Goal: Task Accomplishment & Management: Manage account settings

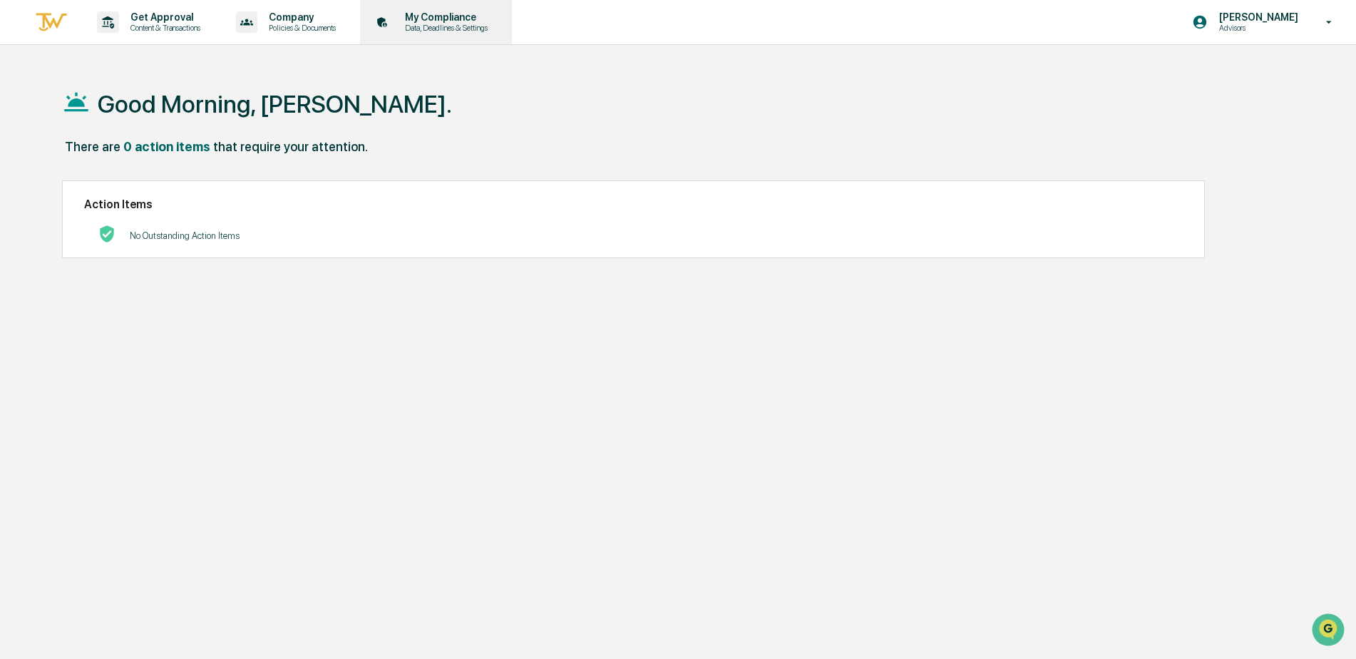
click at [446, 21] on p "My Compliance" at bounding box center [444, 16] width 101 height 11
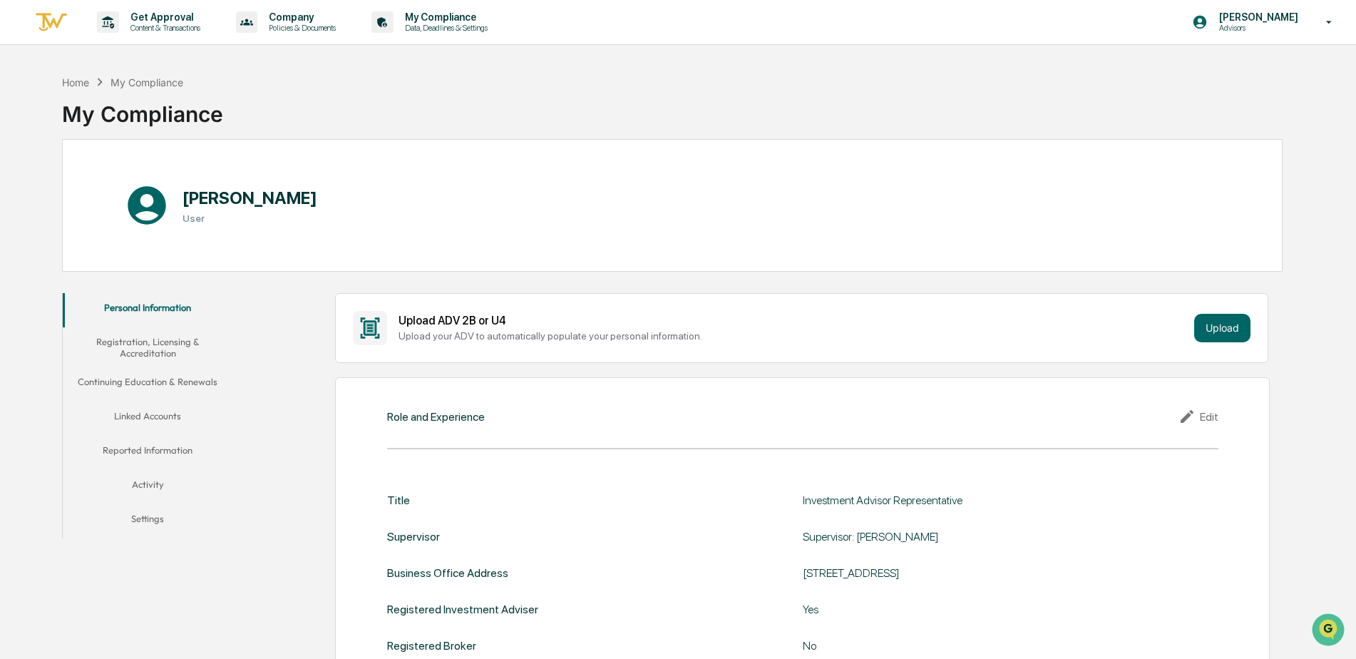
click at [149, 350] on button "Registration, Licensing & Accreditation" at bounding box center [148, 347] width 170 height 41
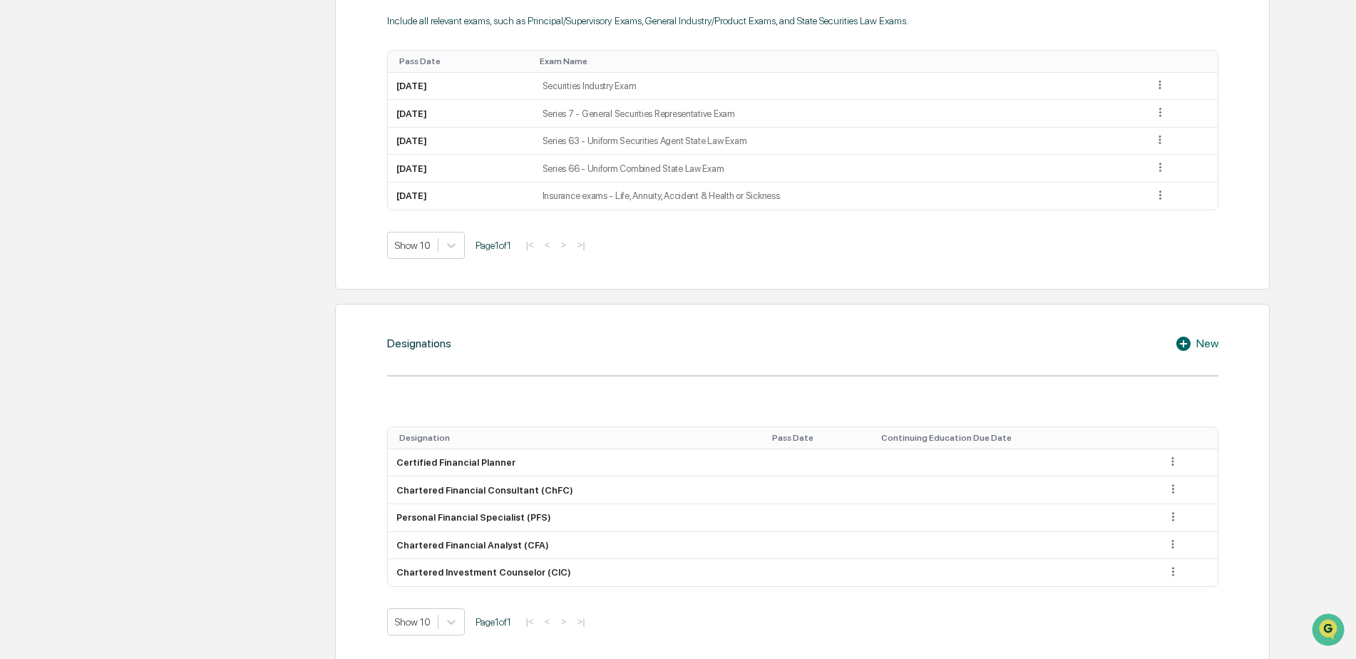
scroll to position [927, 0]
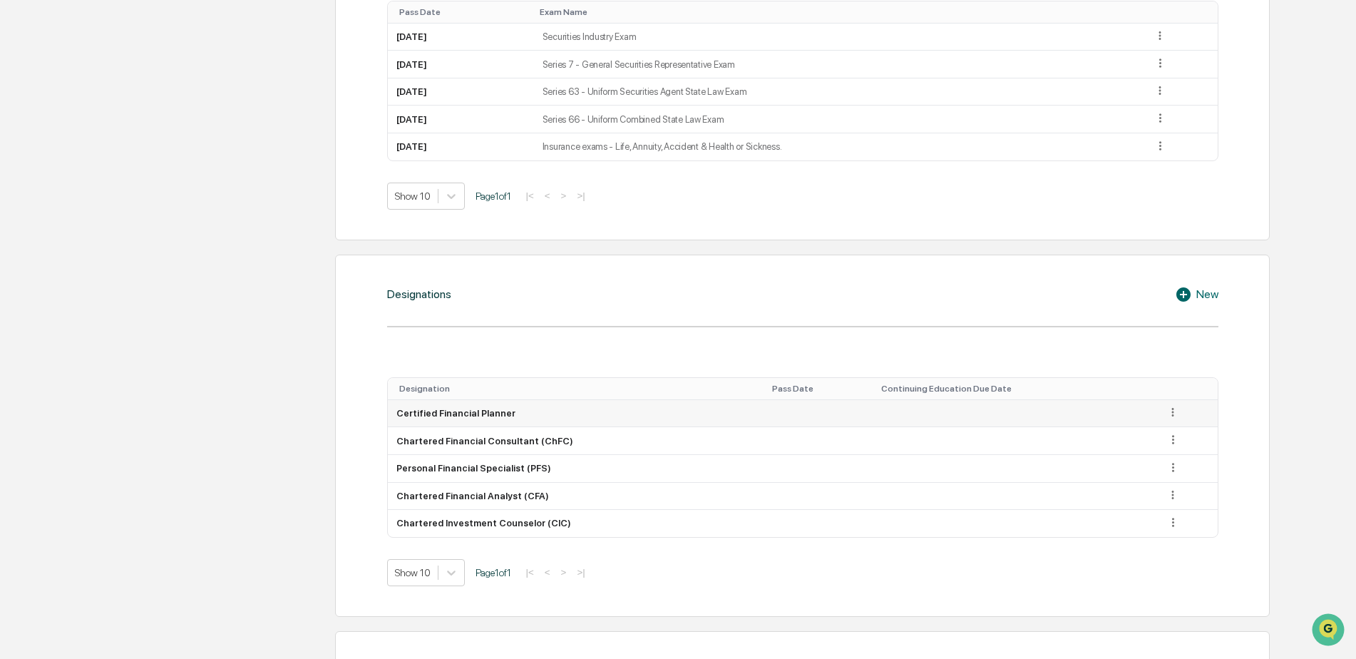
click at [1172, 413] on icon at bounding box center [1173, 412] width 2 height 9
click at [1151, 435] on div "Edit" at bounding box center [1157, 432] width 46 height 23
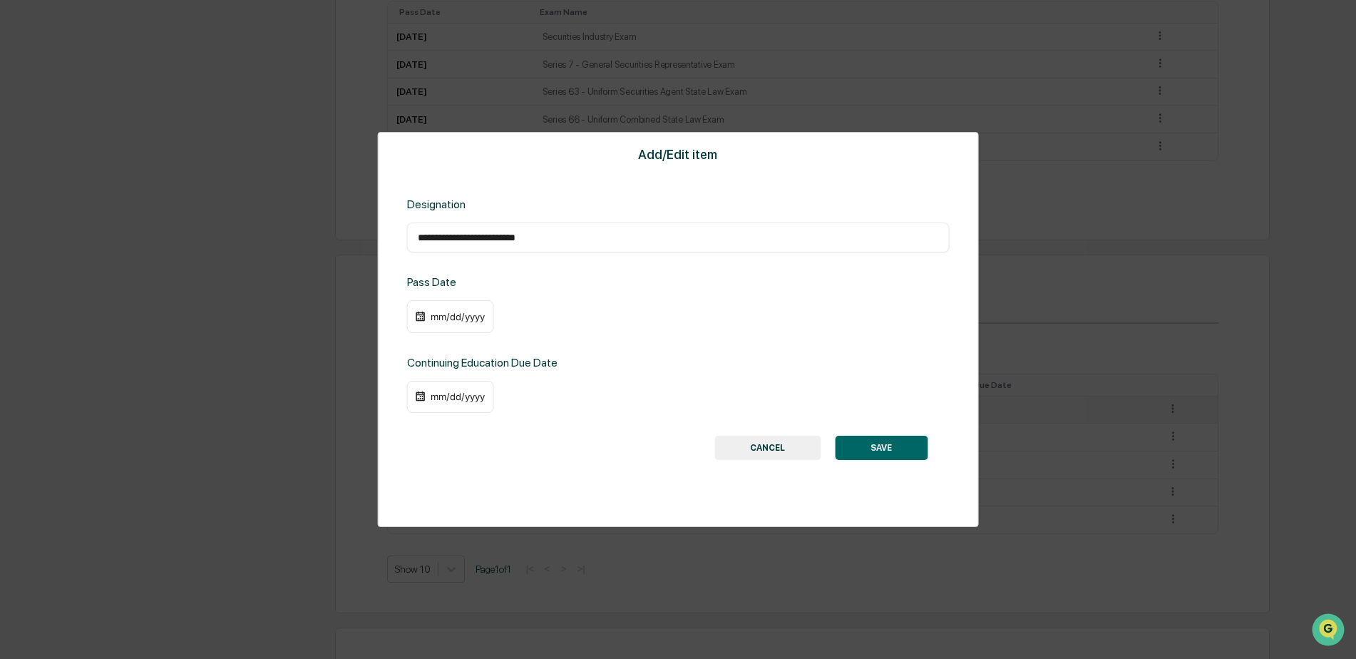
drag, startPoint x: 509, startPoint y: 227, endPoint x: 539, endPoint y: 240, distance: 32.6
click at [510, 227] on div "**********" at bounding box center [678, 237] width 543 height 30
click at [564, 241] on input "**********" at bounding box center [678, 237] width 521 height 14
click at [550, 241] on input "**********" at bounding box center [678, 237] width 521 height 14
click at [544, 240] on input "**********" at bounding box center [678, 237] width 521 height 14
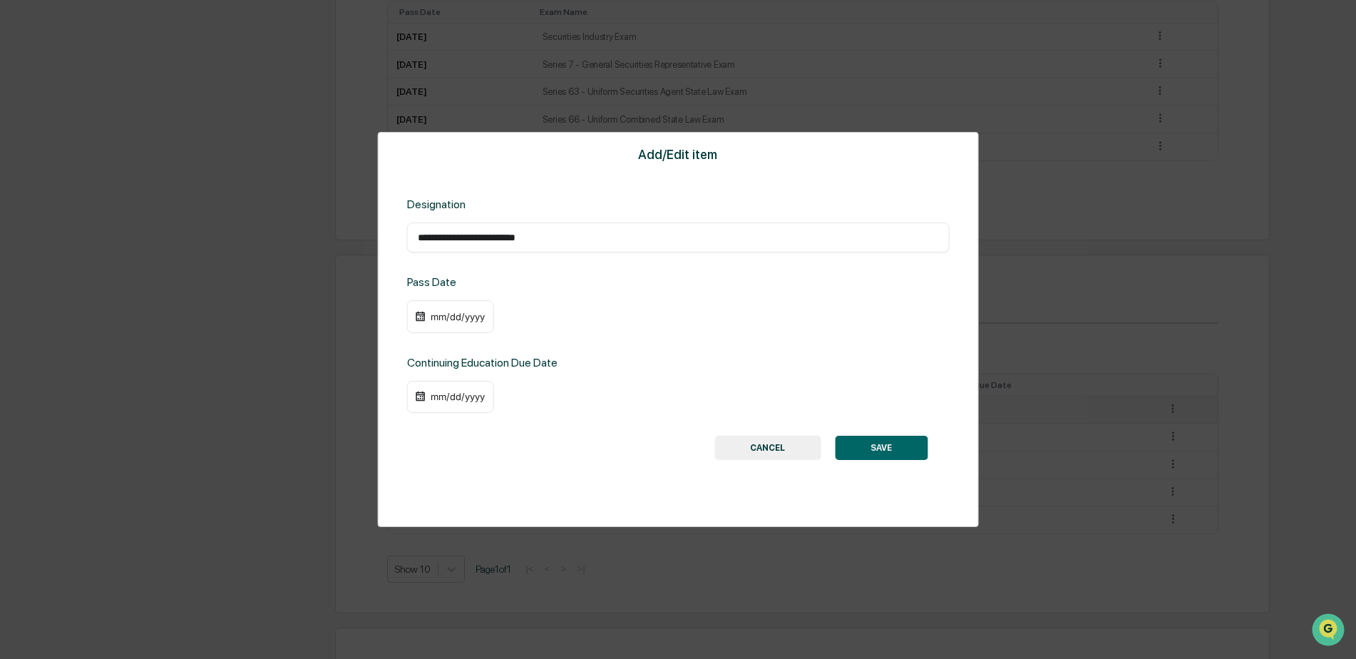
paste input "*"
drag, startPoint x: 423, startPoint y: 237, endPoint x: 458, endPoint y: 236, distance: 35.7
click at [458, 236] on input "**********" at bounding box center [678, 237] width 521 height 14
drag, startPoint x: 478, startPoint y: 238, endPoint x: 513, endPoint y: 237, distance: 35.7
click at [513, 237] on input "**********" at bounding box center [678, 237] width 521 height 14
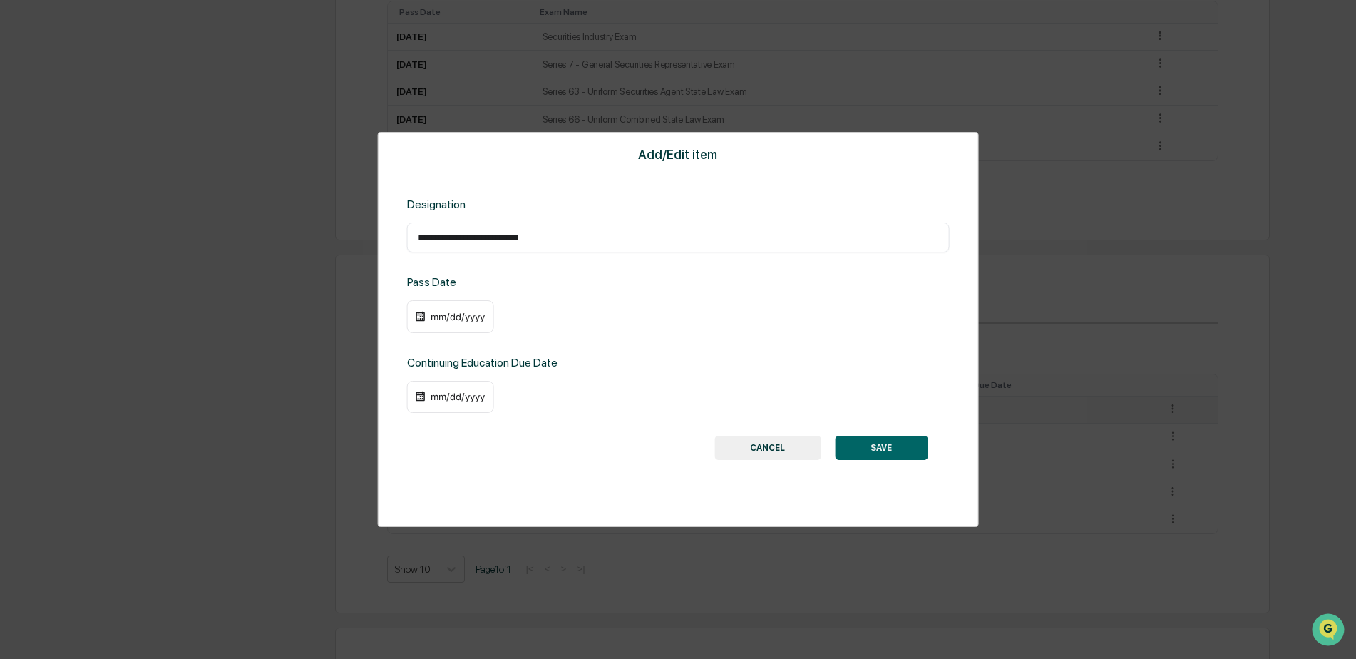
drag, startPoint x: 531, startPoint y: 235, endPoint x: 555, endPoint y: 241, distance: 24.2
click at [561, 238] on input "**********" at bounding box center [678, 237] width 521 height 14
type input "**********"
click at [436, 313] on div "mm/dd/yyyy" at bounding box center [457, 316] width 57 height 11
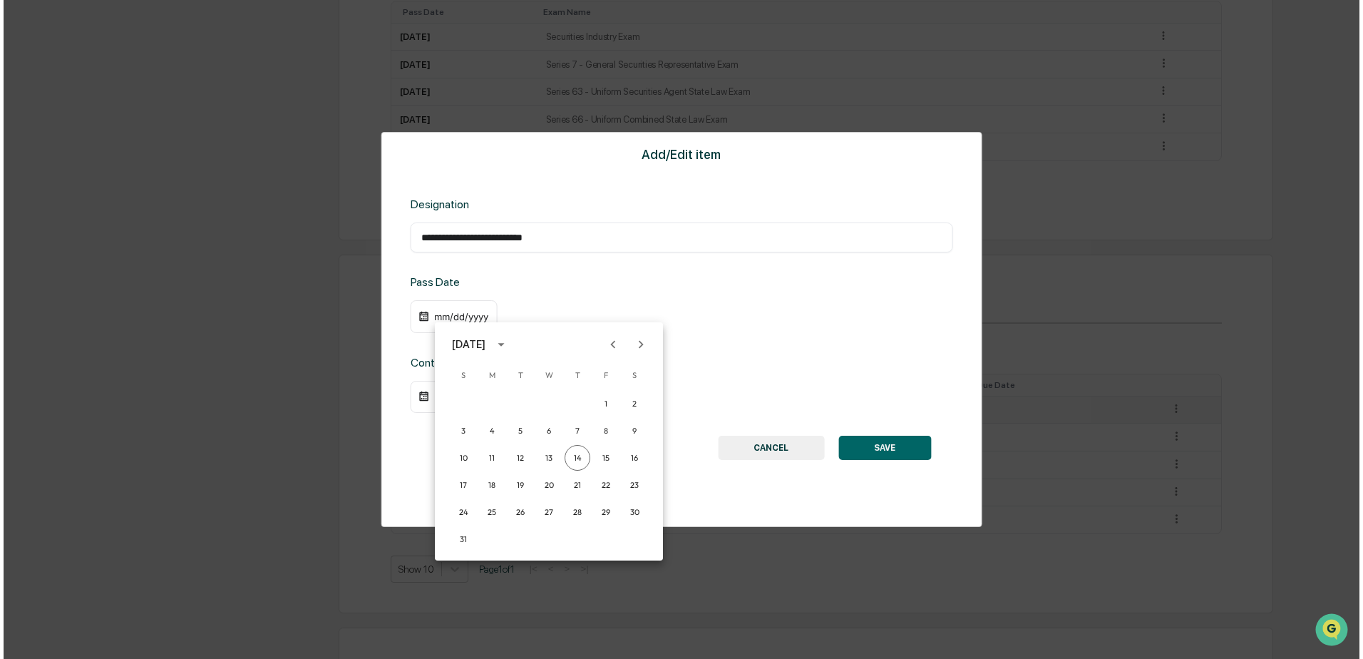
scroll to position [928, 0]
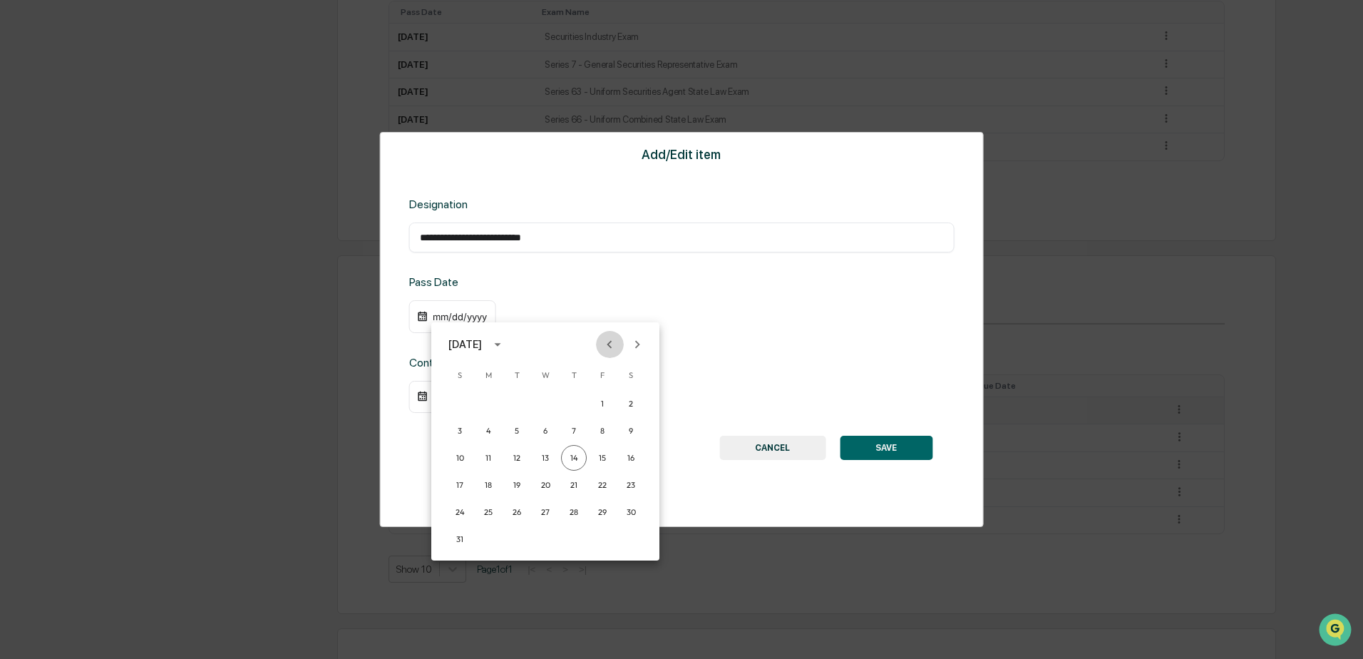
click at [605, 344] on icon "Previous month" at bounding box center [610, 345] width 16 height 16
click at [513, 456] on button "15" at bounding box center [517, 458] width 26 height 26
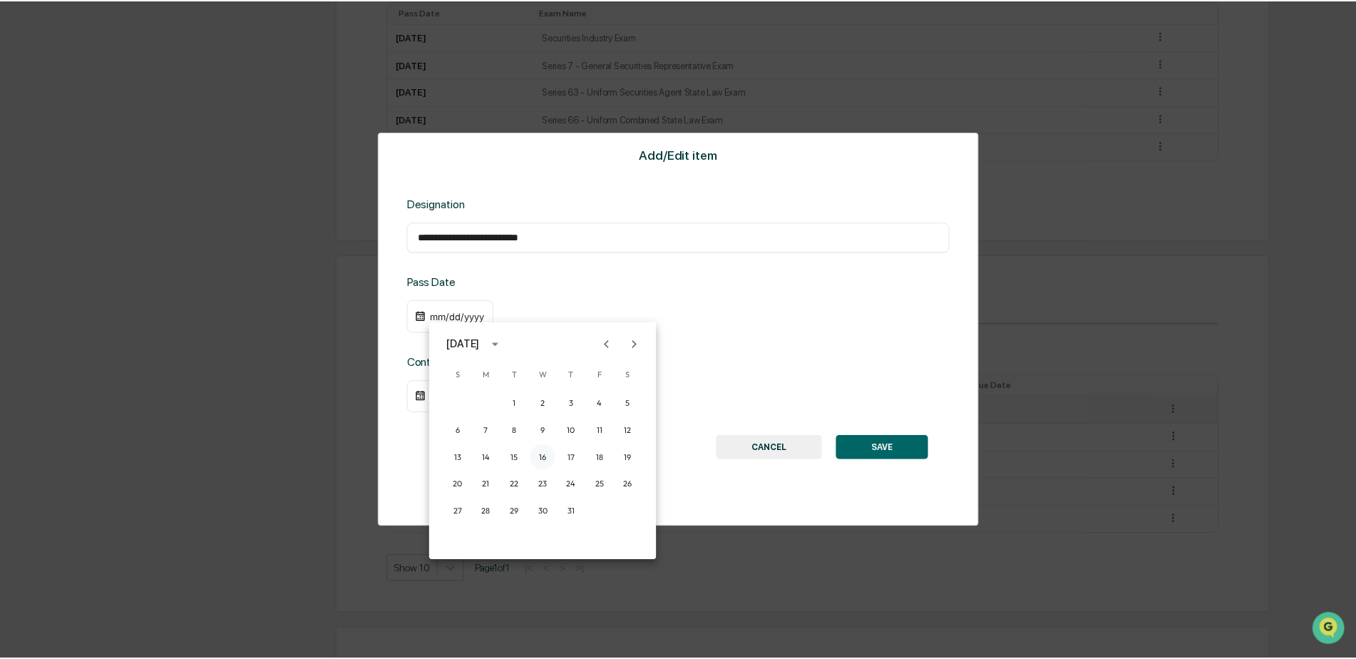
scroll to position [927, 0]
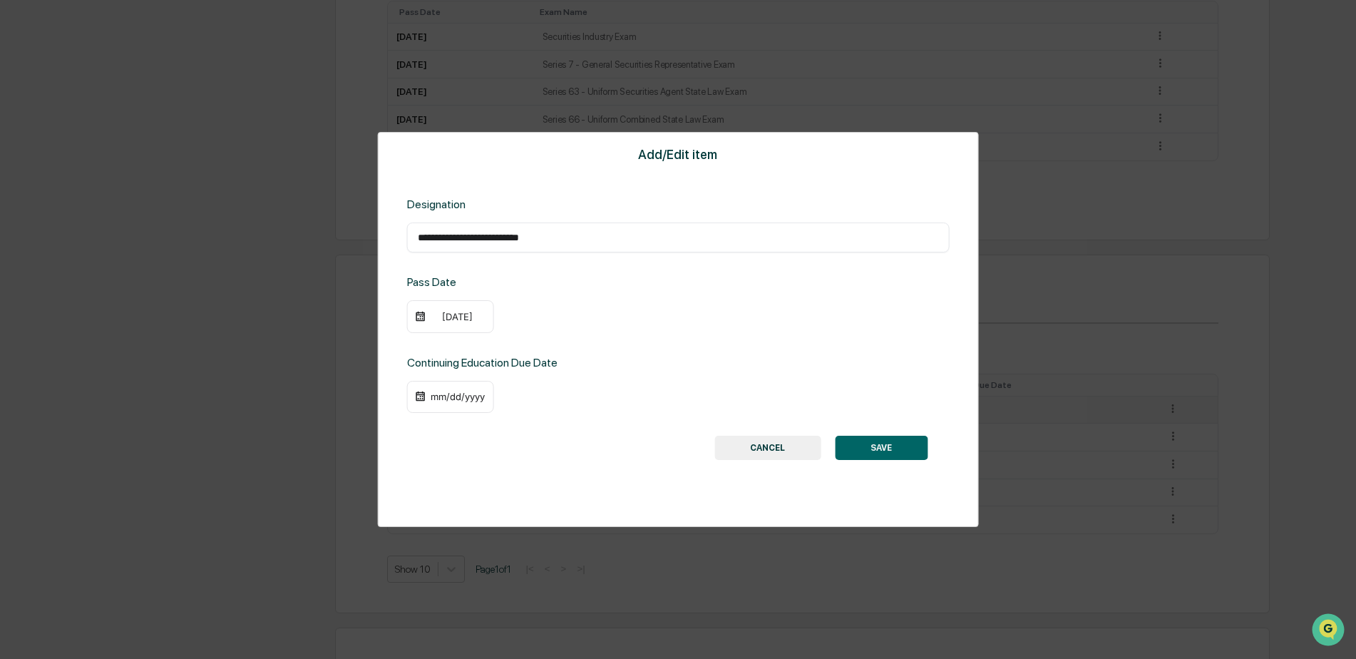
click at [451, 316] on div "[DATE]" at bounding box center [457, 316] width 57 height 11
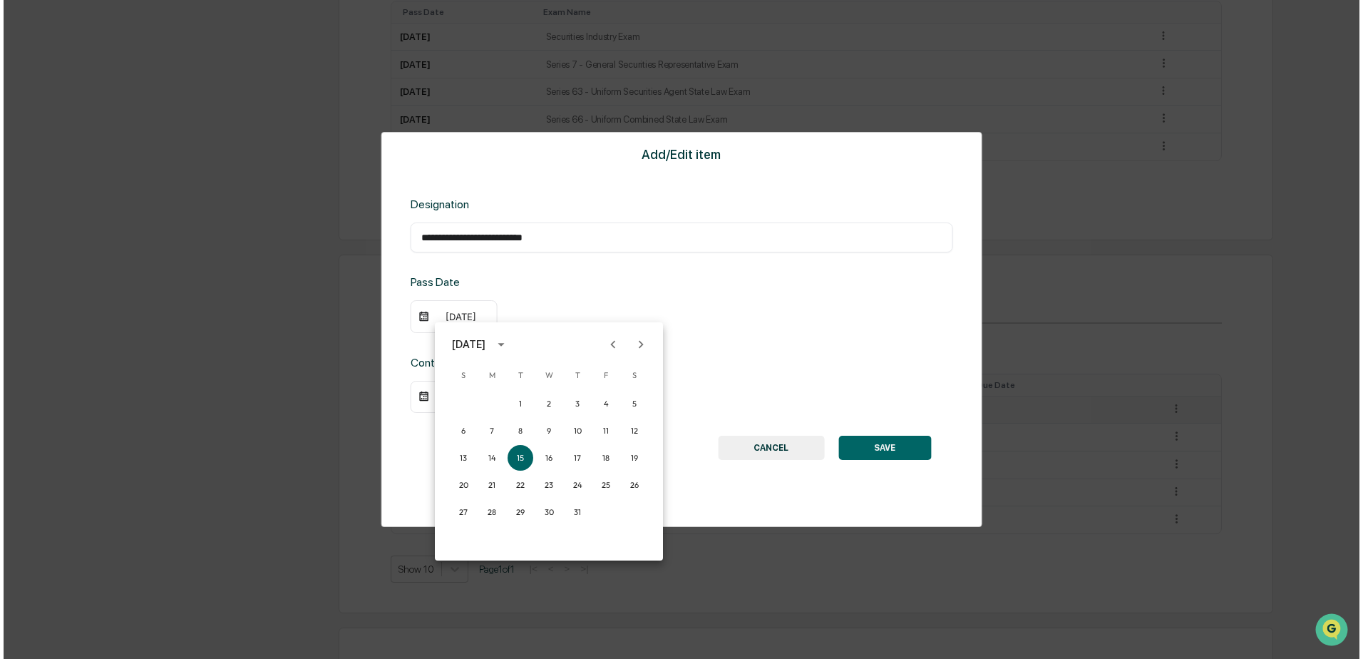
scroll to position [928, 0]
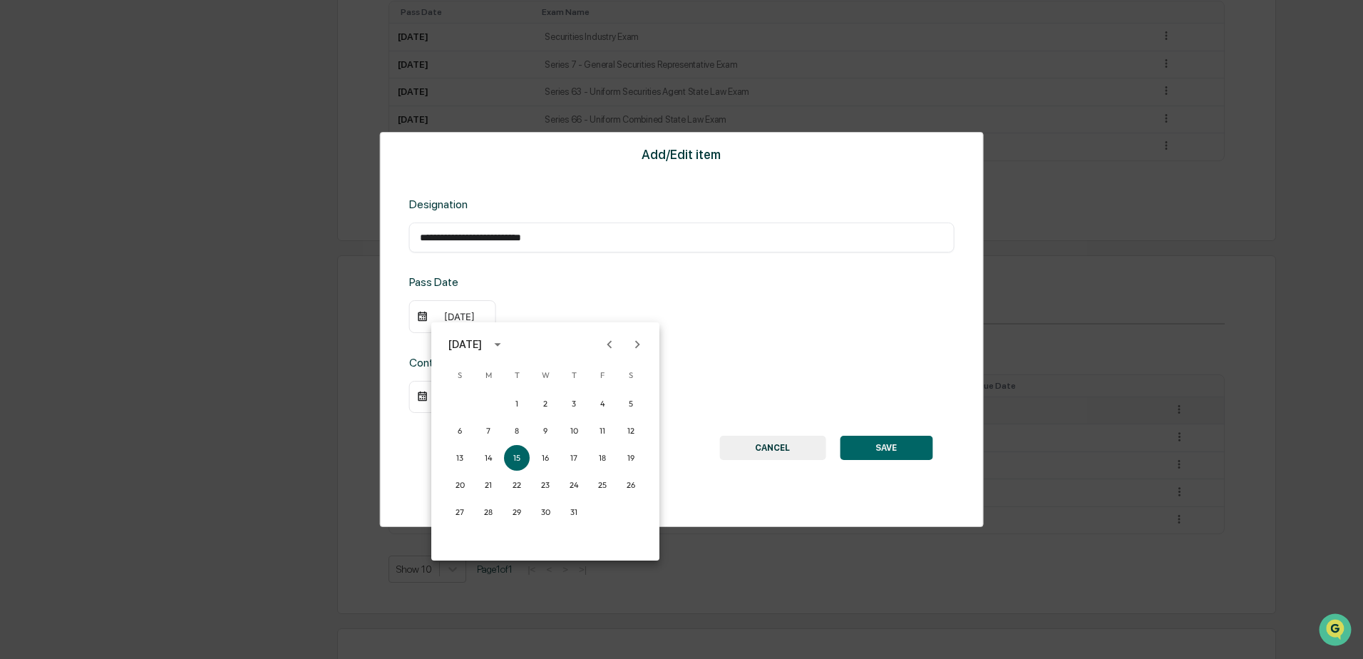
click at [642, 341] on icon "Next month" at bounding box center [638, 345] width 16 height 16
click at [565, 455] on button "14" at bounding box center [574, 458] width 26 height 26
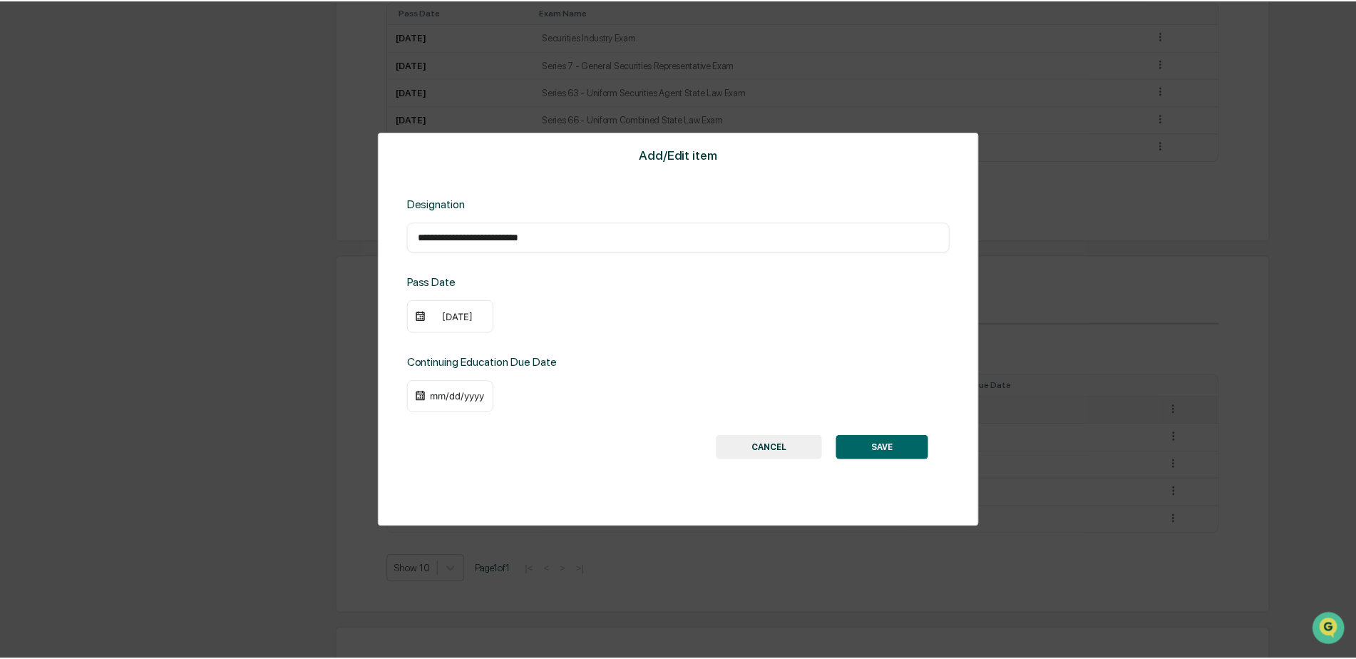
scroll to position [927, 0]
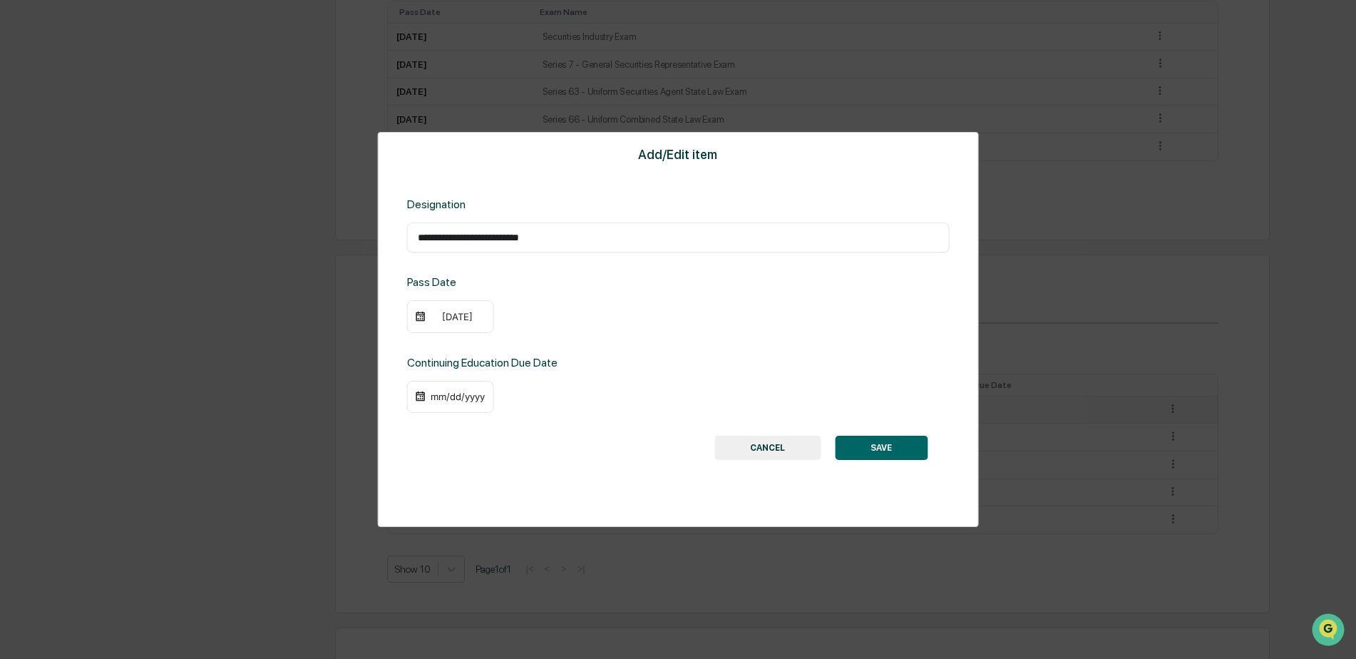
click at [441, 396] on div "mm/dd/yyyy" at bounding box center [457, 396] width 57 height 11
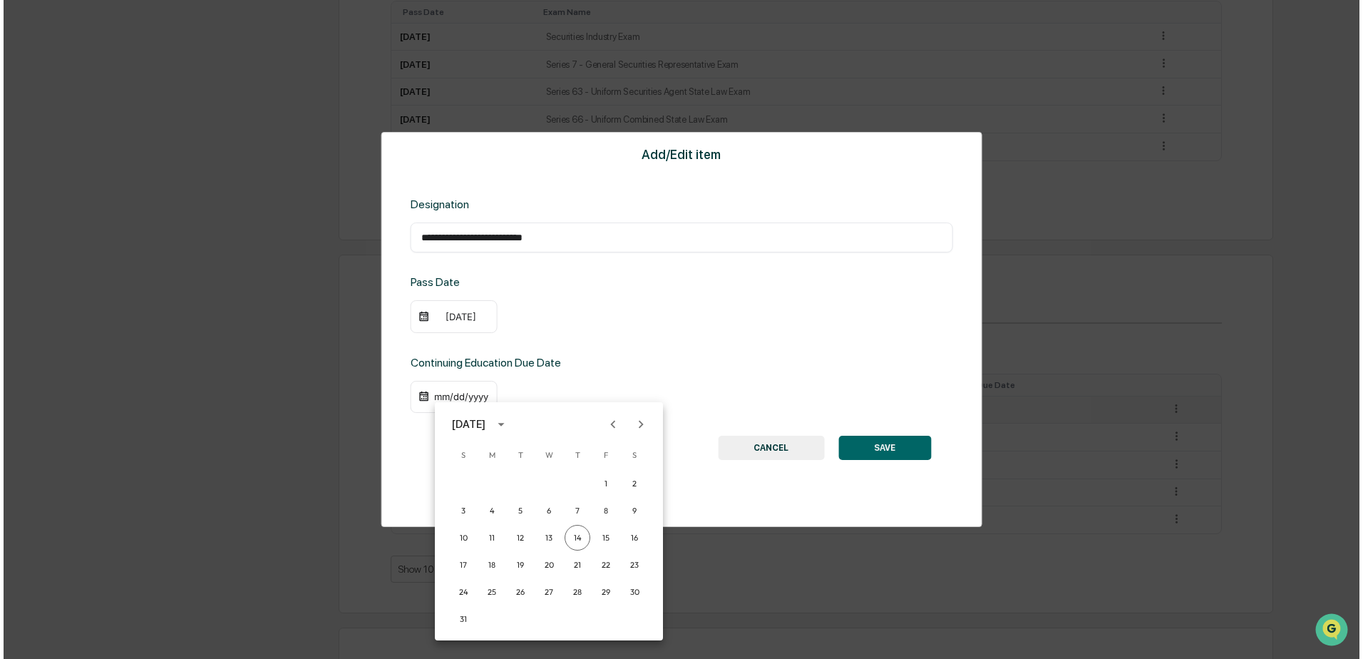
scroll to position [928, 0]
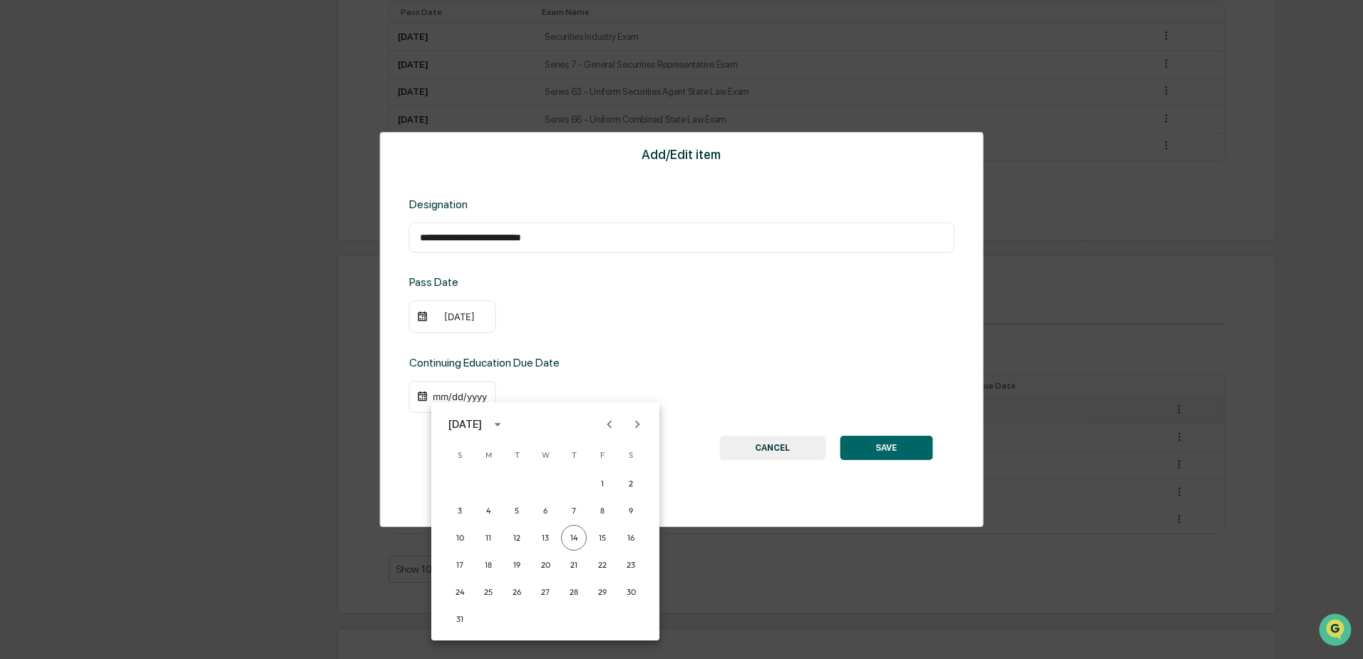
click at [509, 428] on button "calendar view is open, switch to year view" at bounding box center [497, 424] width 23 height 23
click at [545, 577] on button "2027" at bounding box center [545, 575] width 51 height 26
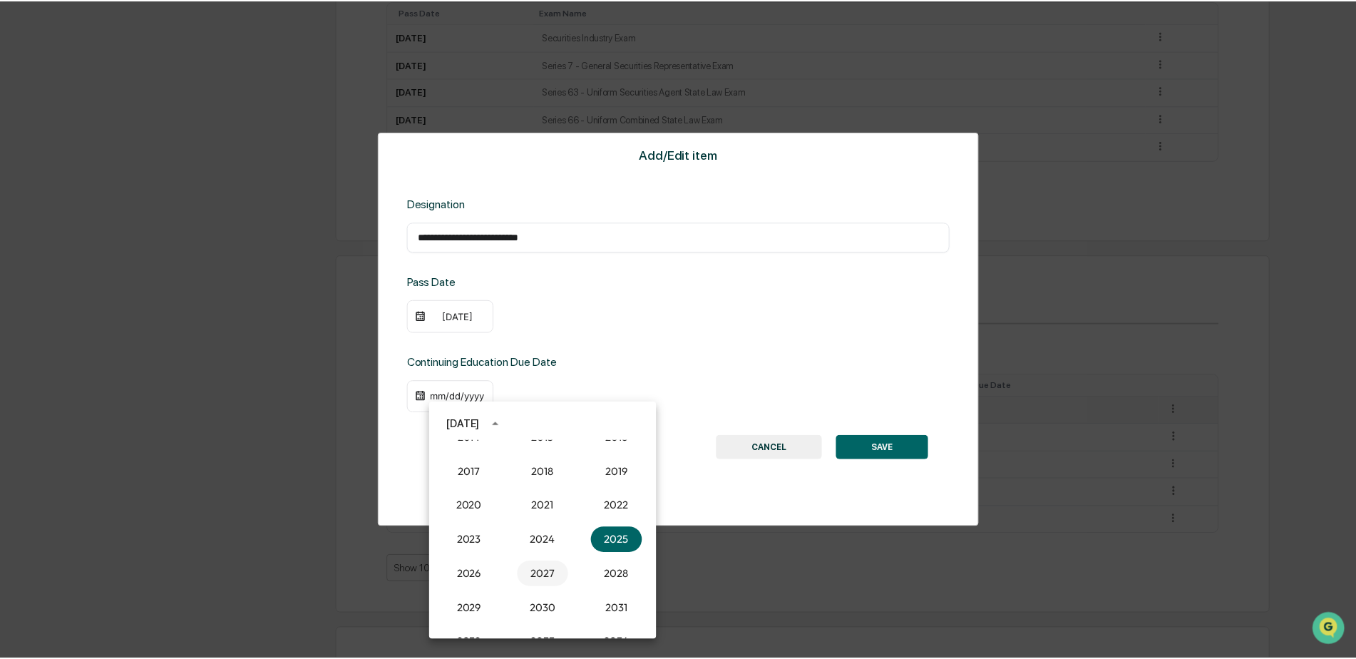
scroll to position [927, 0]
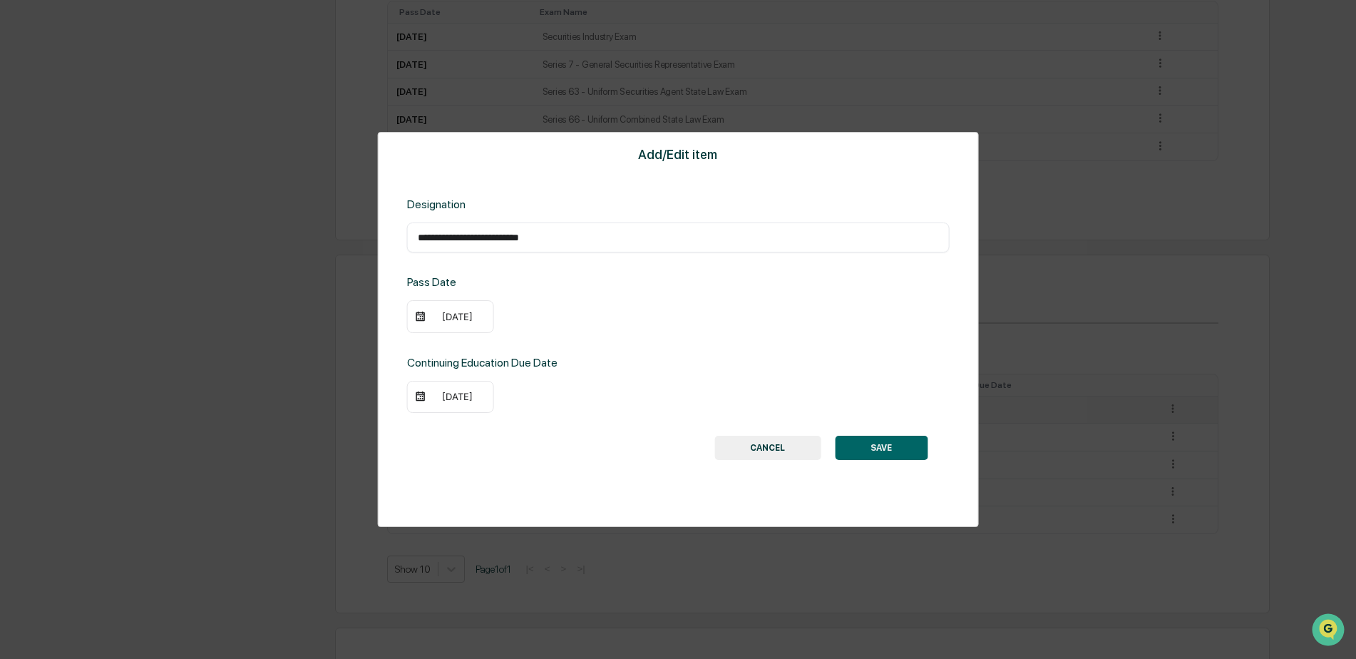
click at [451, 394] on div "[DATE]" at bounding box center [457, 396] width 57 height 11
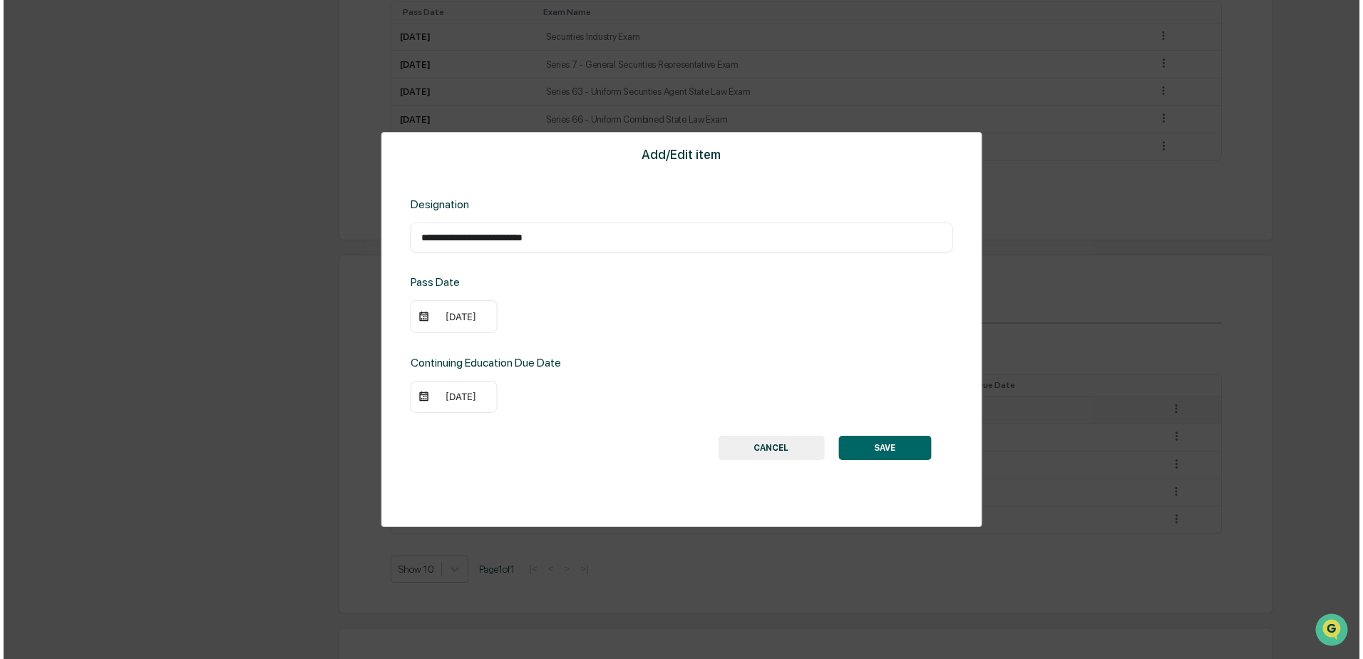
scroll to position [928, 0]
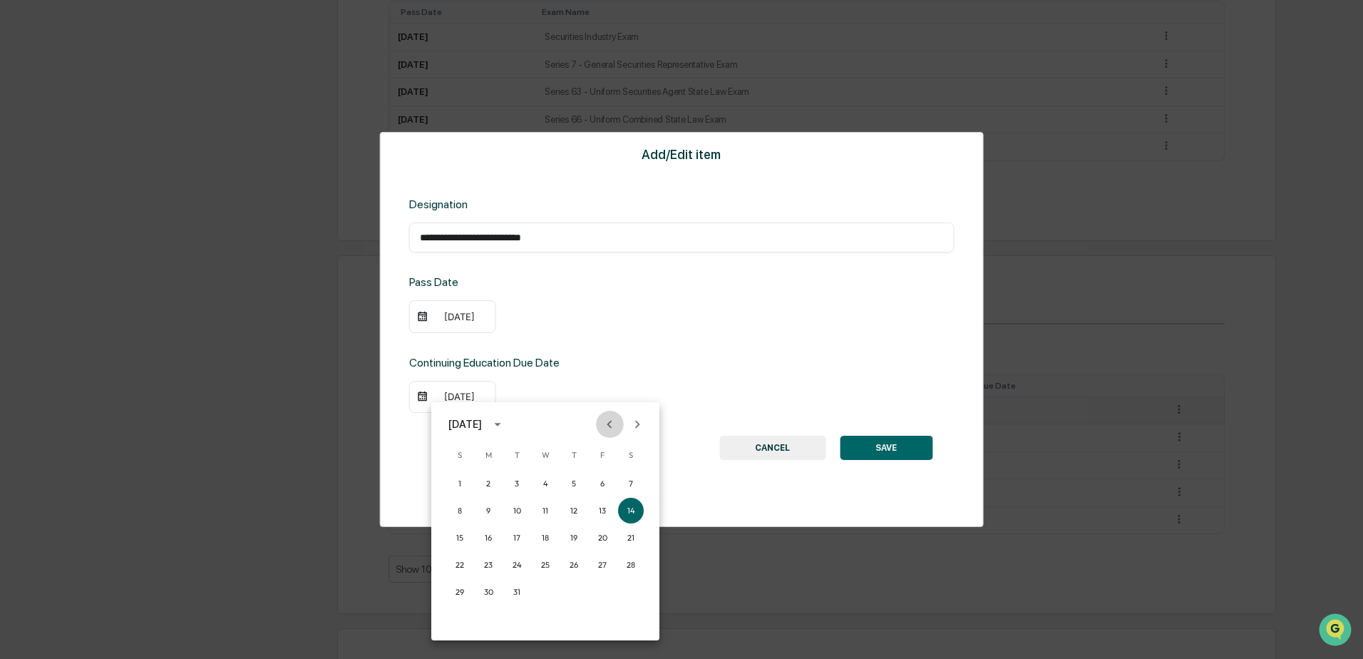
click at [602, 426] on icon "Previous month" at bounding box center [610, 424] width 16 height 16
click at [612, 422] on icon "Previous month" at bounding box center [610, 424] width 16 height 16
click at [483, 614] on button "31" at bounding box center [489, 619] width 26 height 26
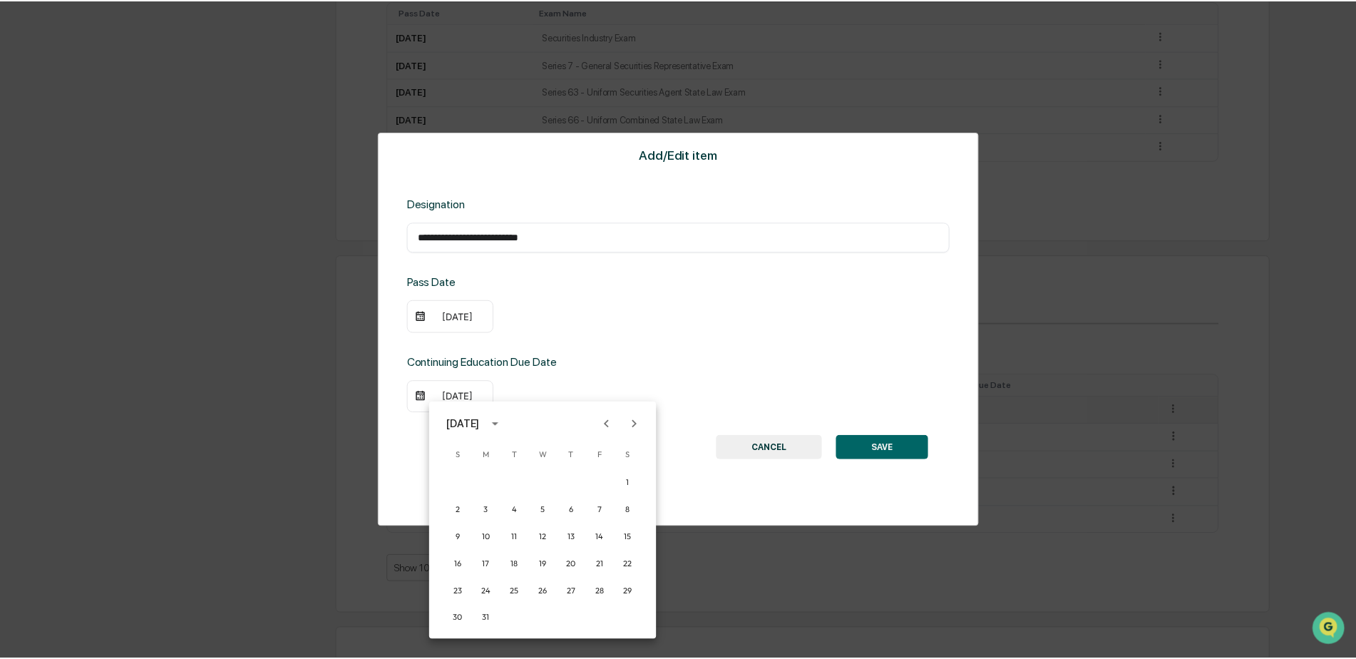
scroll to position [927, 0]
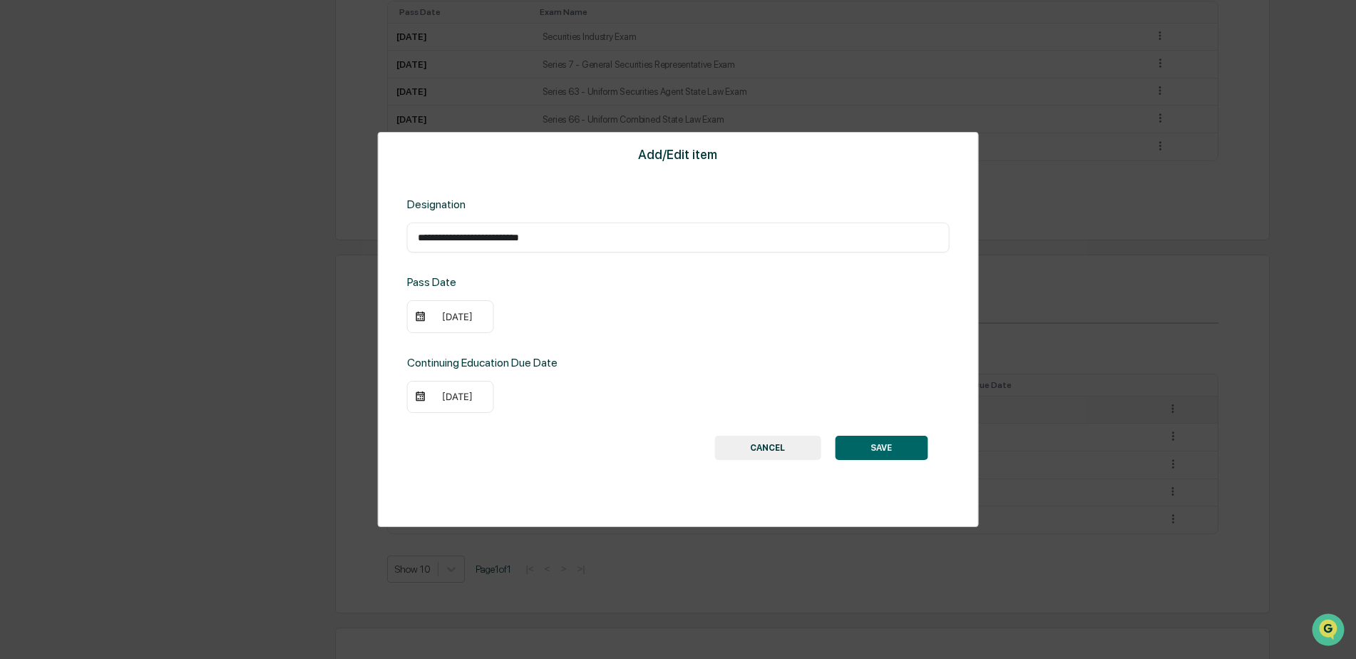
click at [880, 451] on button "SAVE" at bounding box center [881, 448] width 93 height 24
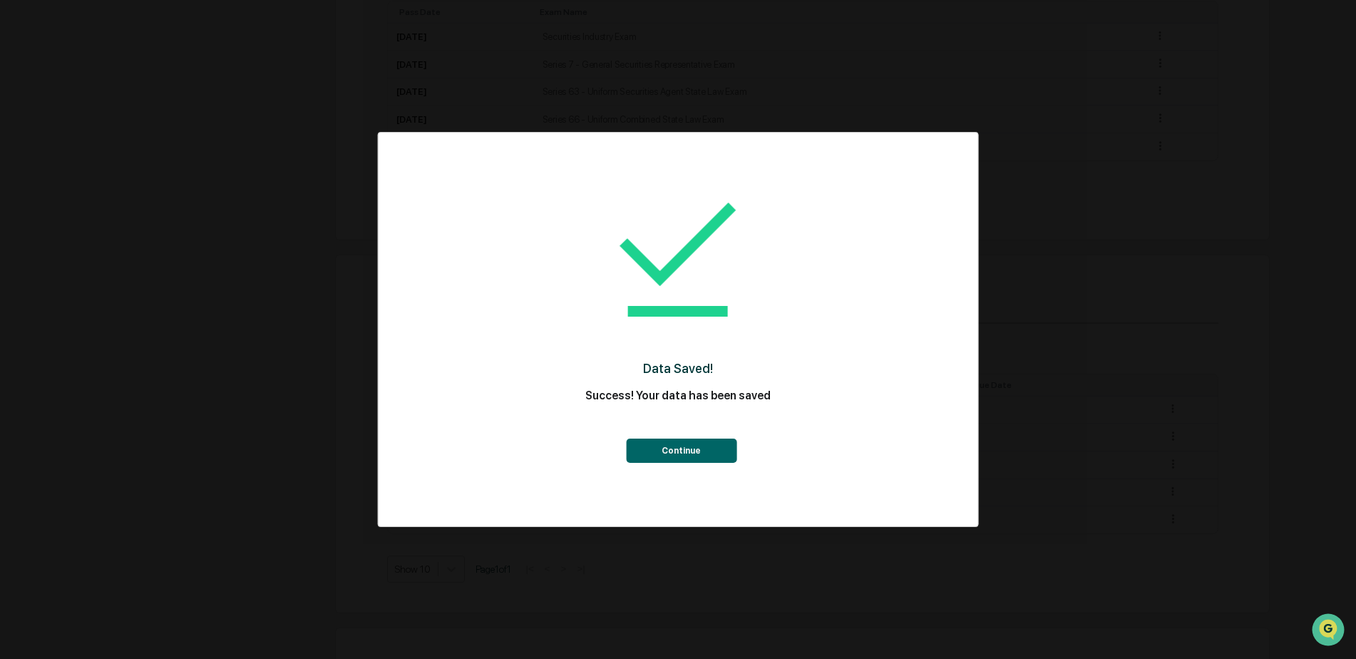
click at [679, 460] on button "Continue" at bounding box center [681, 450] width 111 height 24
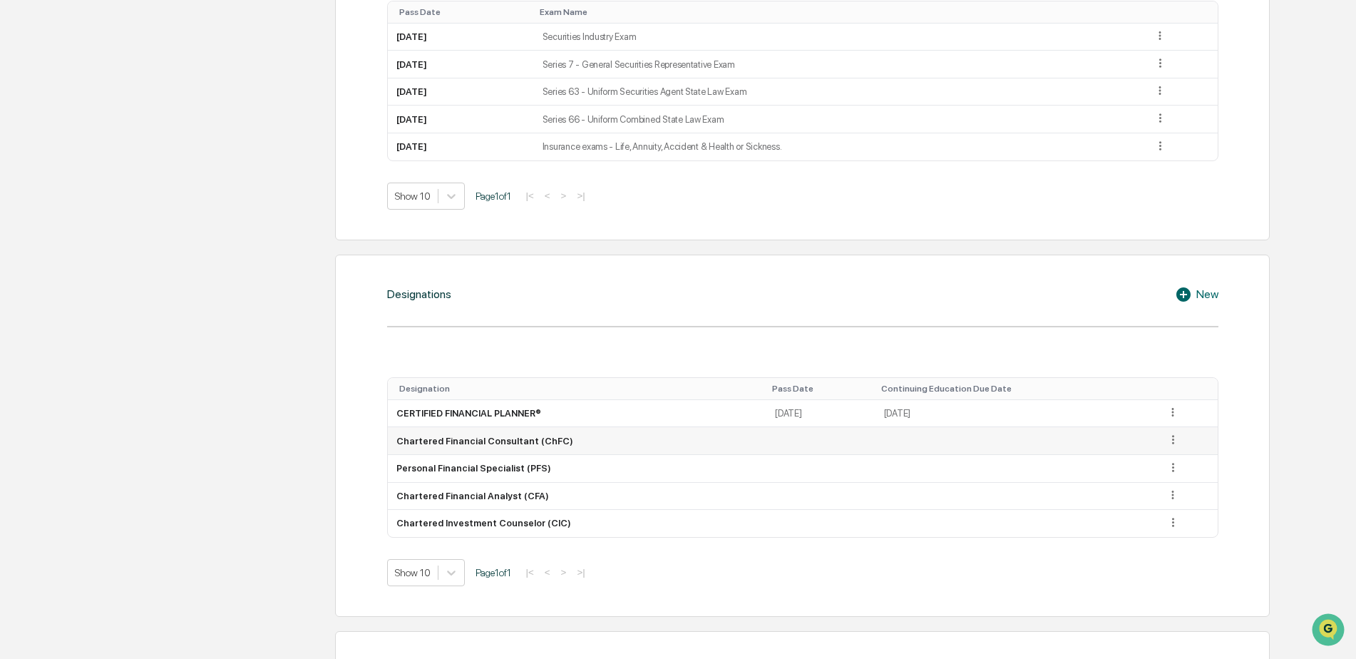
click at [1175, 439] on icon at bounding box center [1173, 440] width 14 height 14
click at [1153, 486] on div "Delete" at bounding box center [1157, 482] width 46 height 23
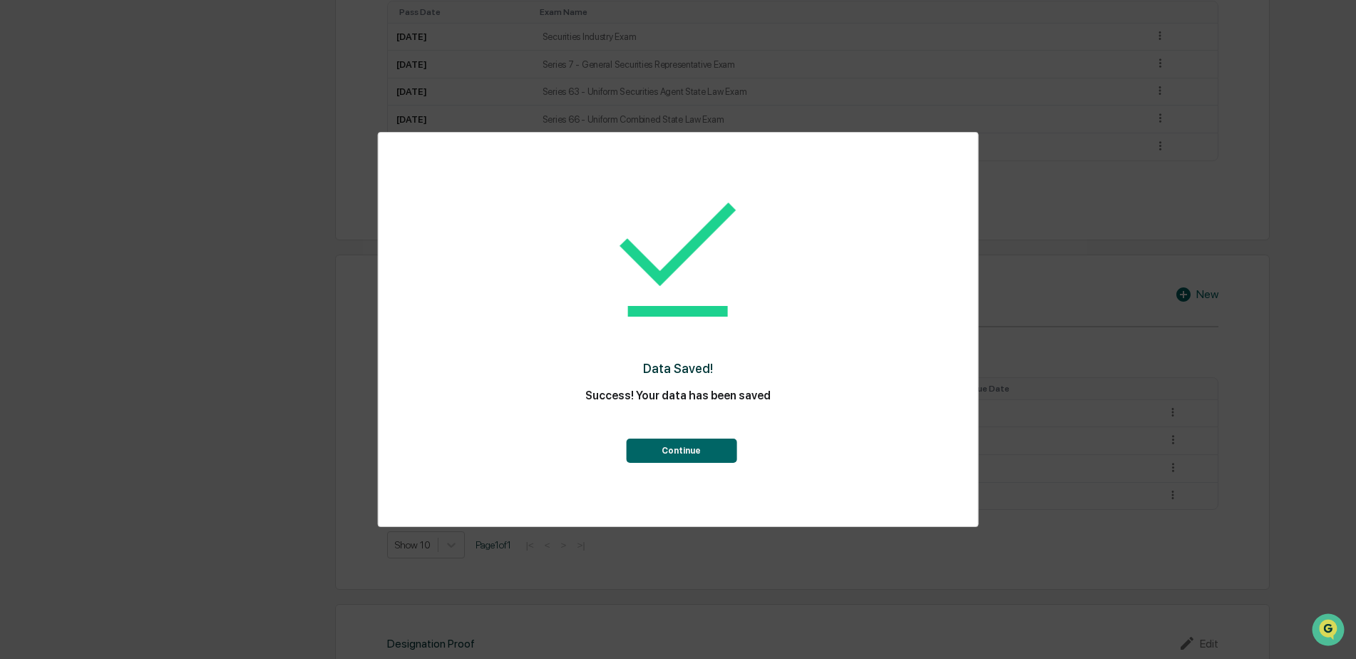
click at [682, 461] on button "Continue" at bounding box center [681, 450] width 111 height 24
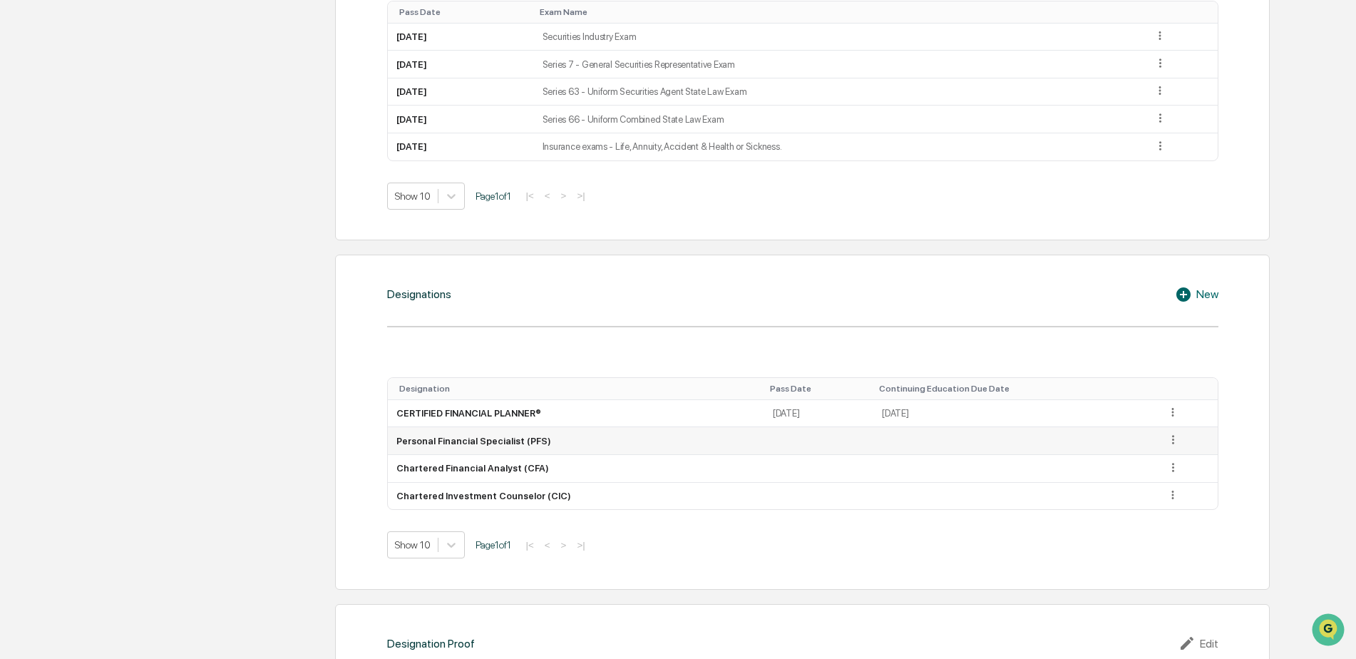
click at [1173, 440] on icon at bounding box center [1173, 440] width 14 height 14
click at [1150, 481] on div "Delete" at bounding box center [1157, 482] width 46 height 23
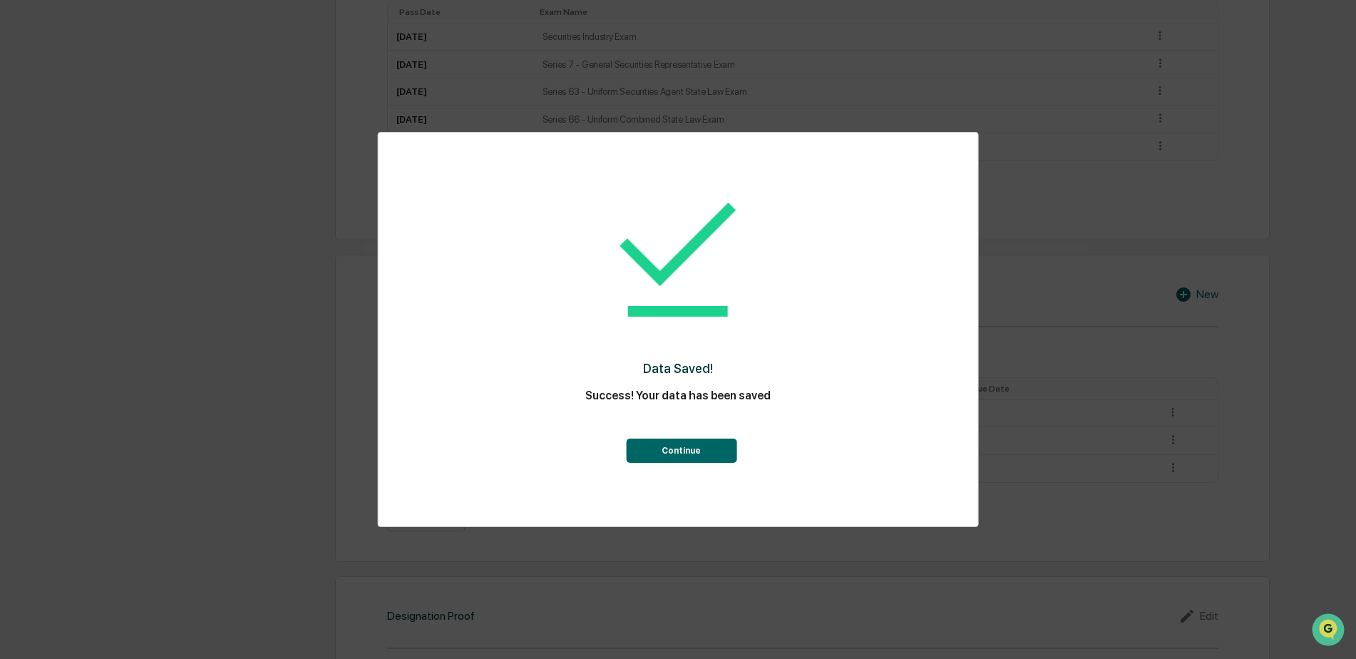
click at [684, 455] on button "Continue" at bounding box center [681, 450] width 111 height 24
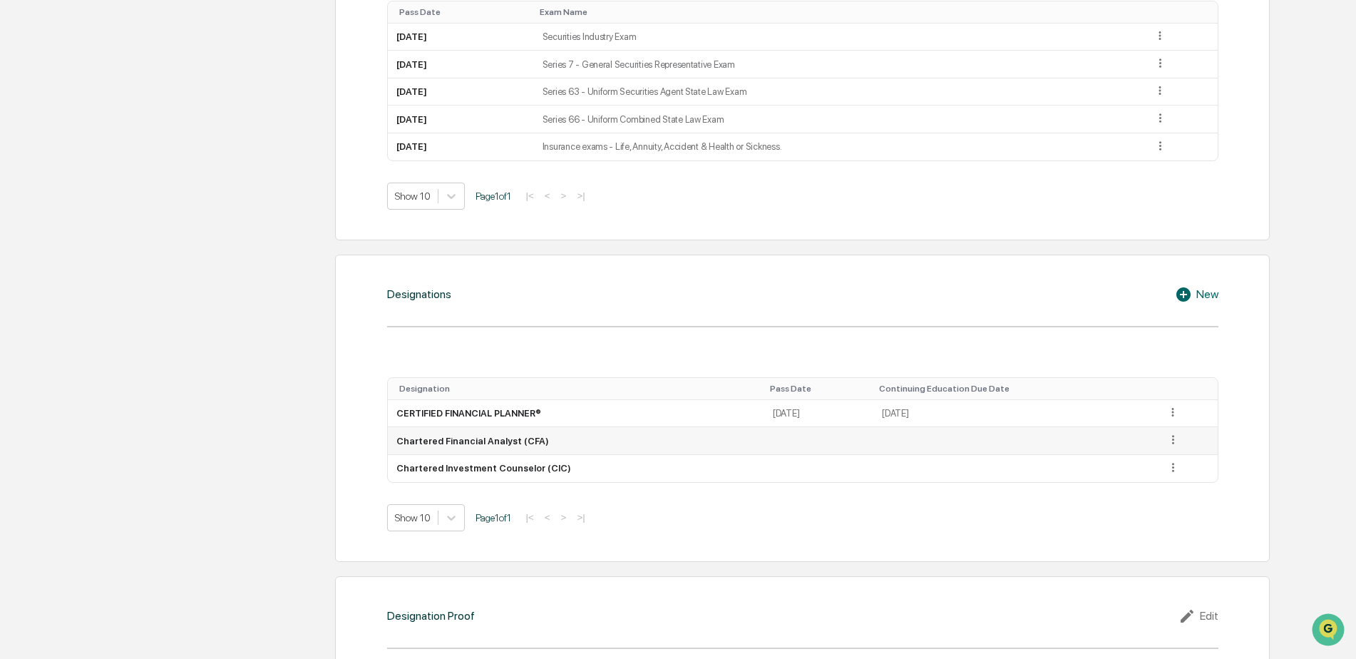
click at [1168, 439] on icon at bounding box center [1173, 440] width 14 height 14
click at [1154, 482] on div "Delete" at bounding box center [1157, 482] width 46 height 23
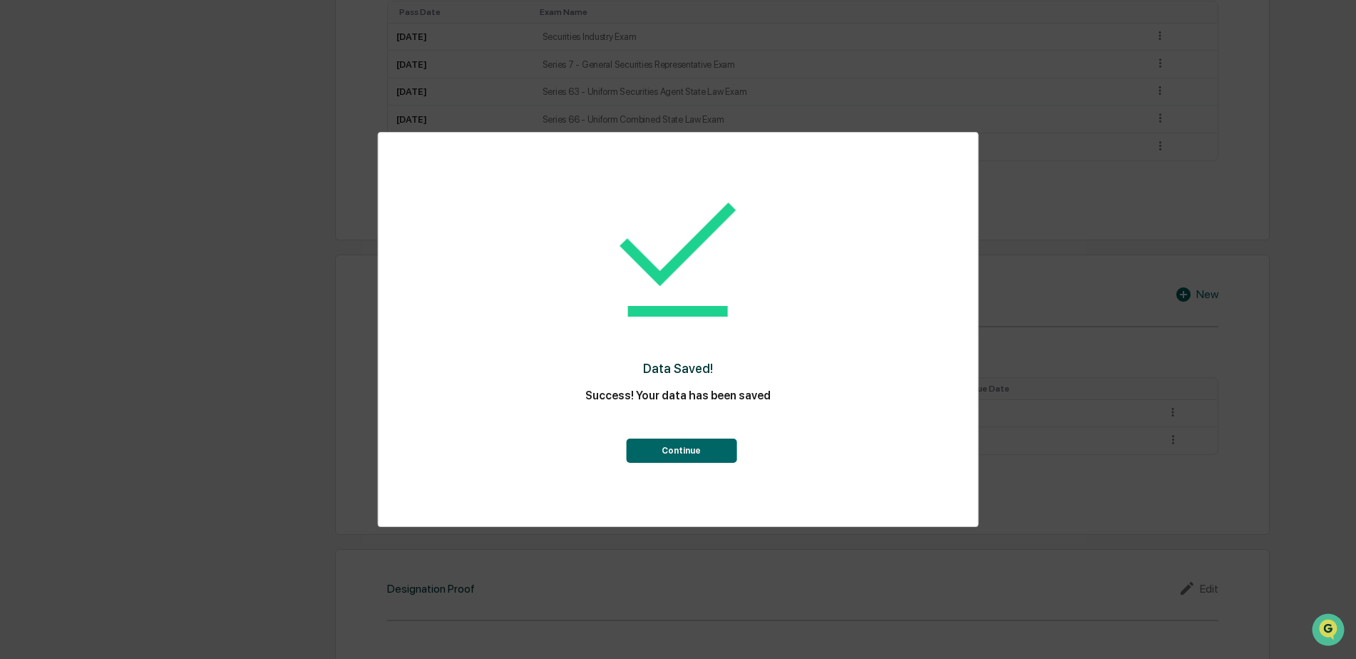
click at [670, 455] on button "Continue" at bounding box center [681, 450] width 111 height 24
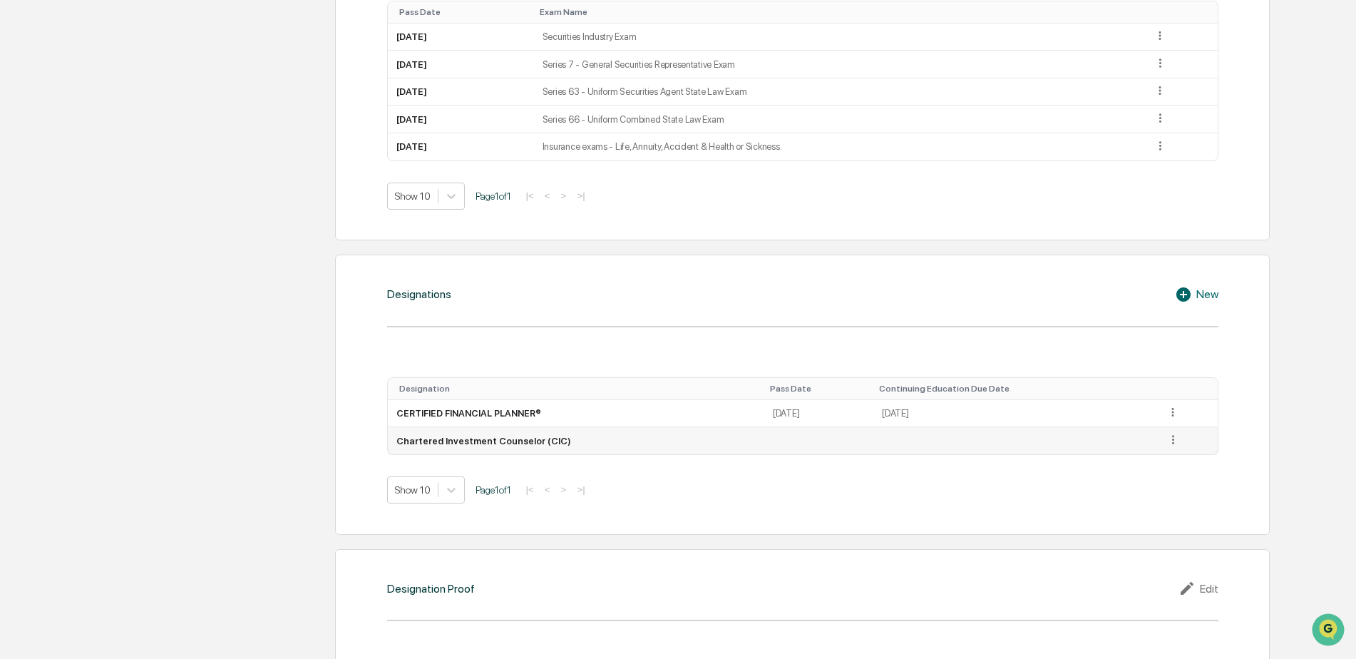
click at [1171, 443] on icon at bounding box center [1173, 440] width 14 height 14
click at [1154, 478] on div "Delete" at bounding box center [1157, 482] width 46 height 23
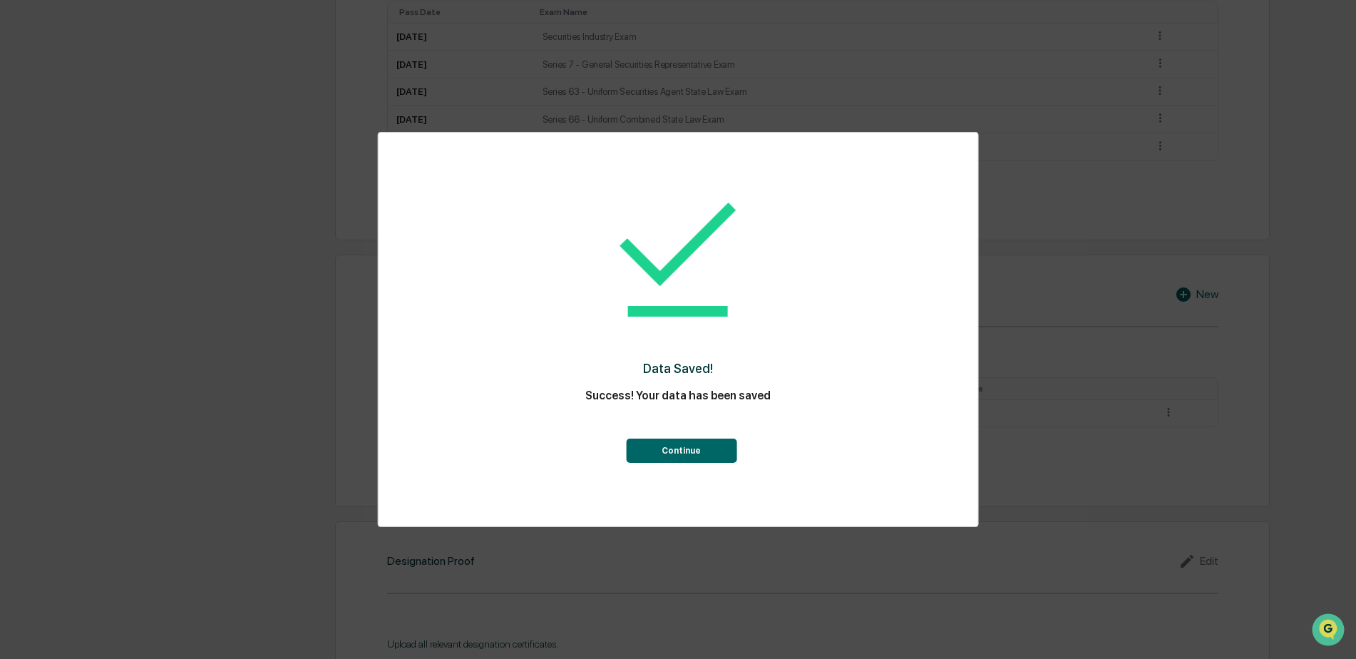
click at [674, 453] on button "Continue" at bounding box center [681, 450] width 111 height 24
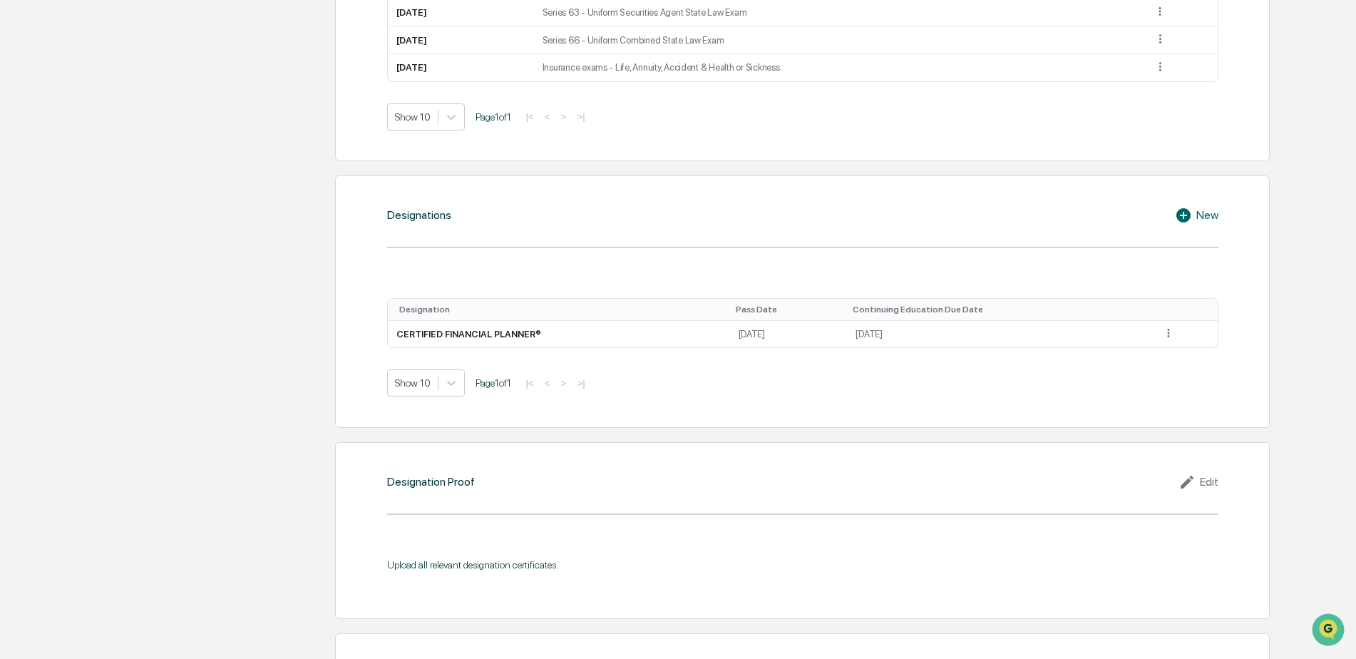
scroll to position [1141, 0]
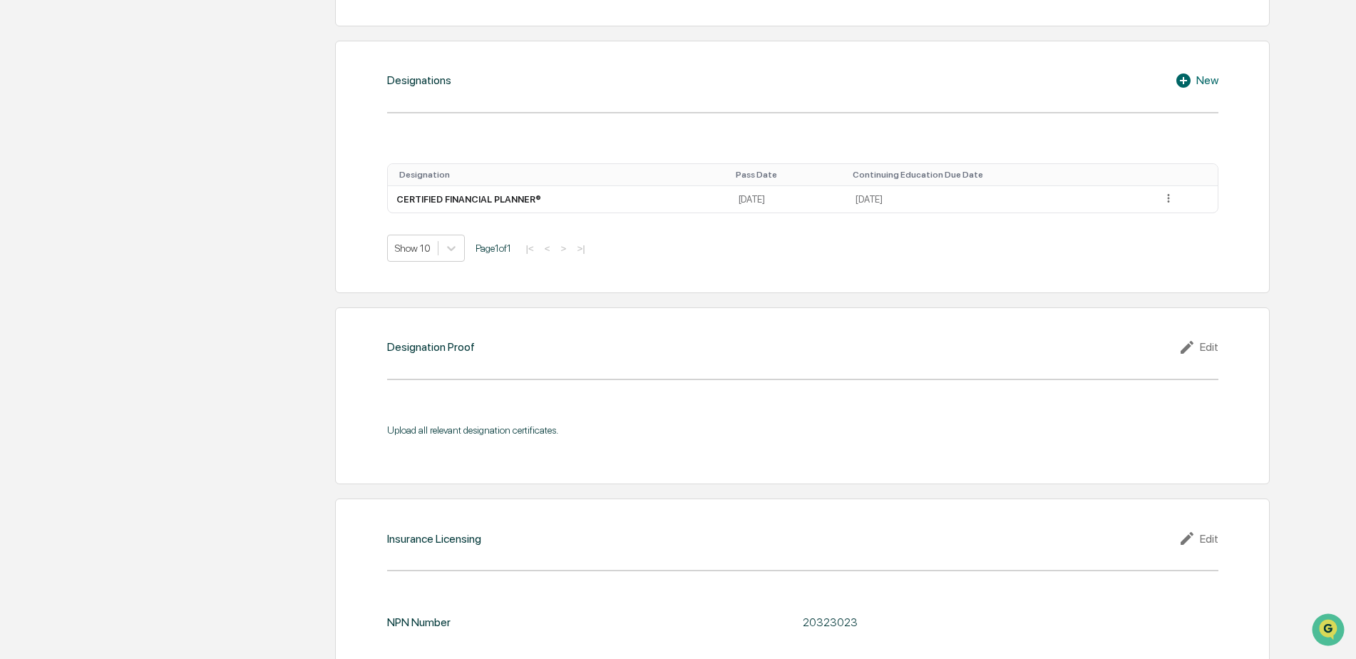
click at [1210, 346] on div "Edit" at bounding box center [1198, 347] width 40 height 17
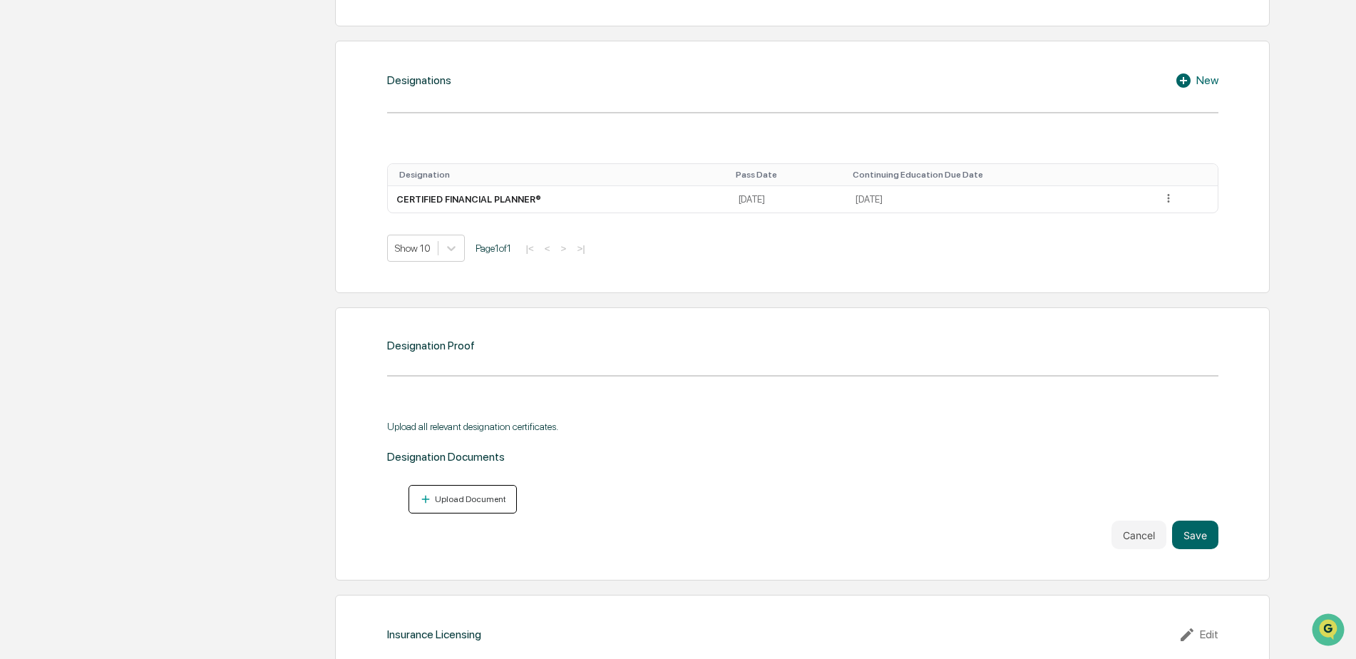
click at [486, 496] on div "Upload Document" at bounding box center [469, 499] width 74 height 10
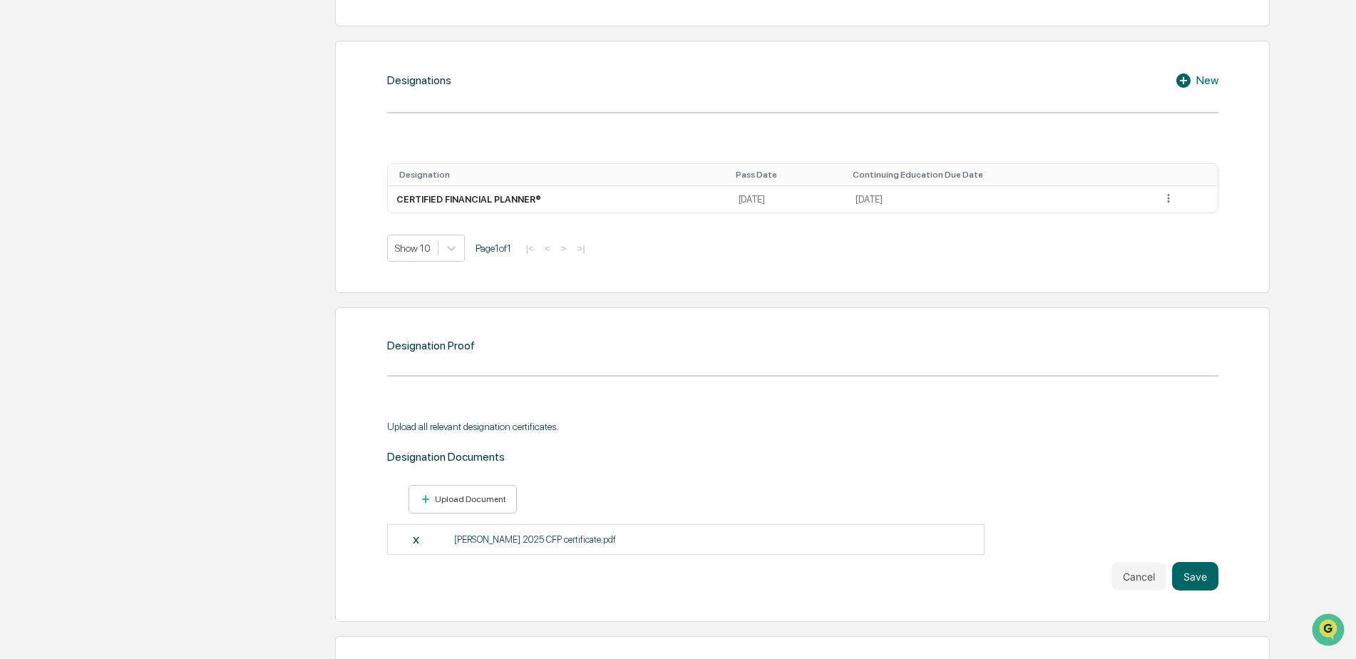
click at [523, 538] on p "[PERSON_NAME] 2025 CFP certificate.pdf" at bounding box center [535, 539] width 162 height 11
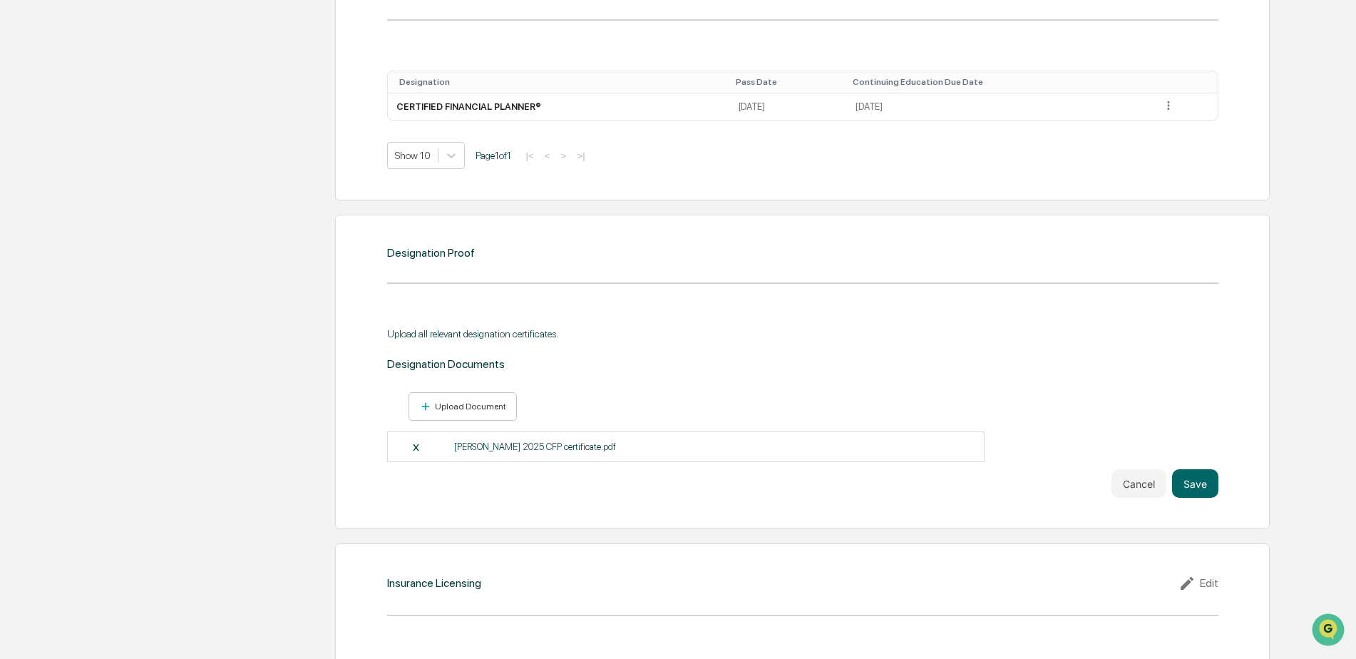
scroll to position [1355, 0]
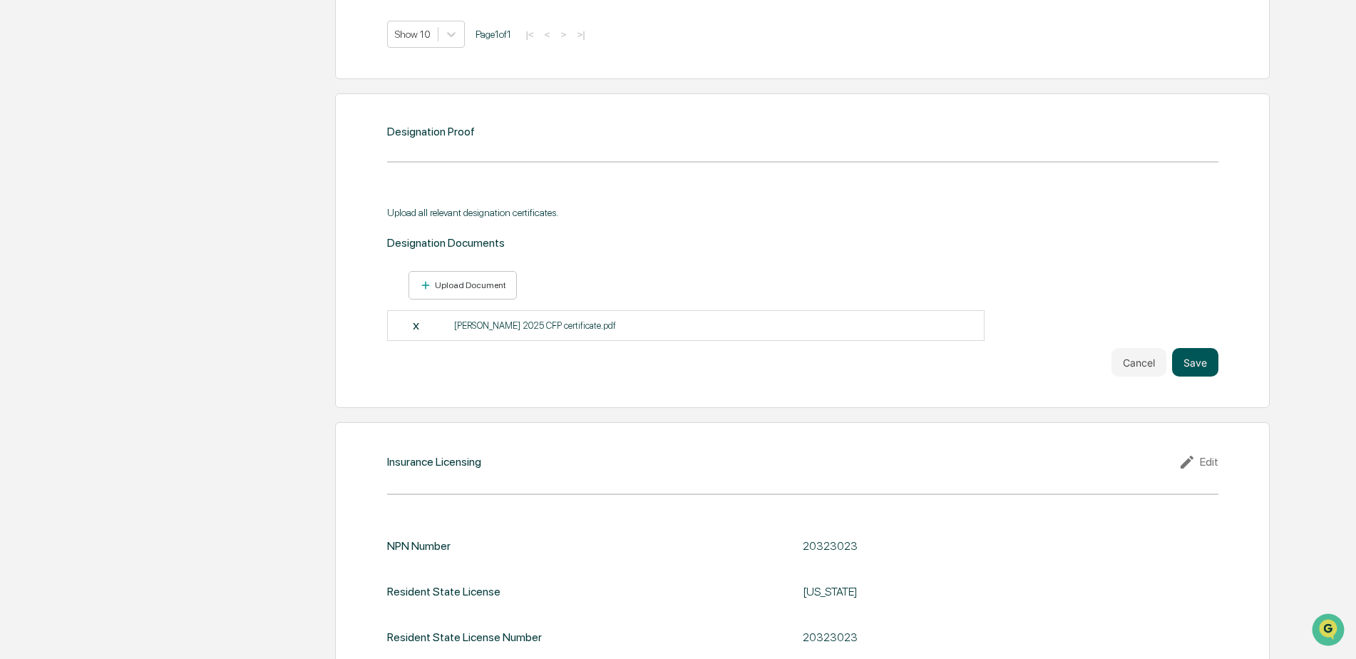
click at [1203, 366] on button "Save" at bounding box center [1195, 362] width 46 height 29
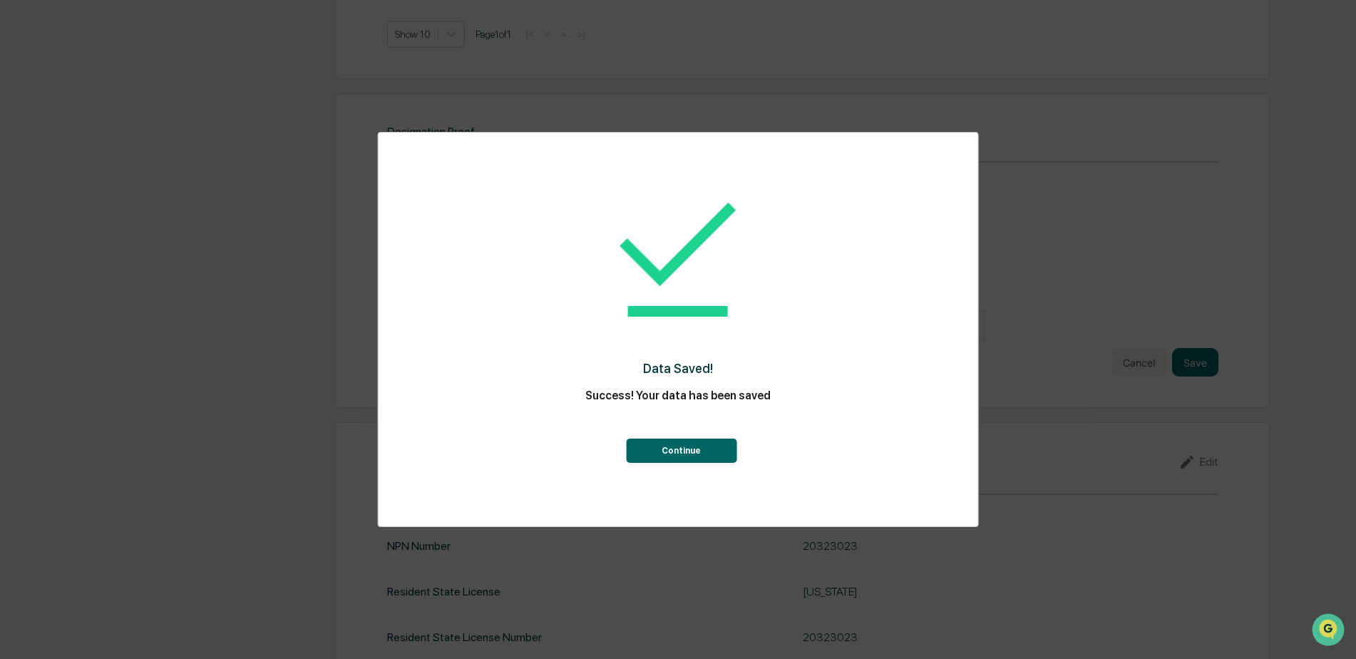
click at [685, 454] on button "Continue" at bounding box center [681, 450] width 111 height 24
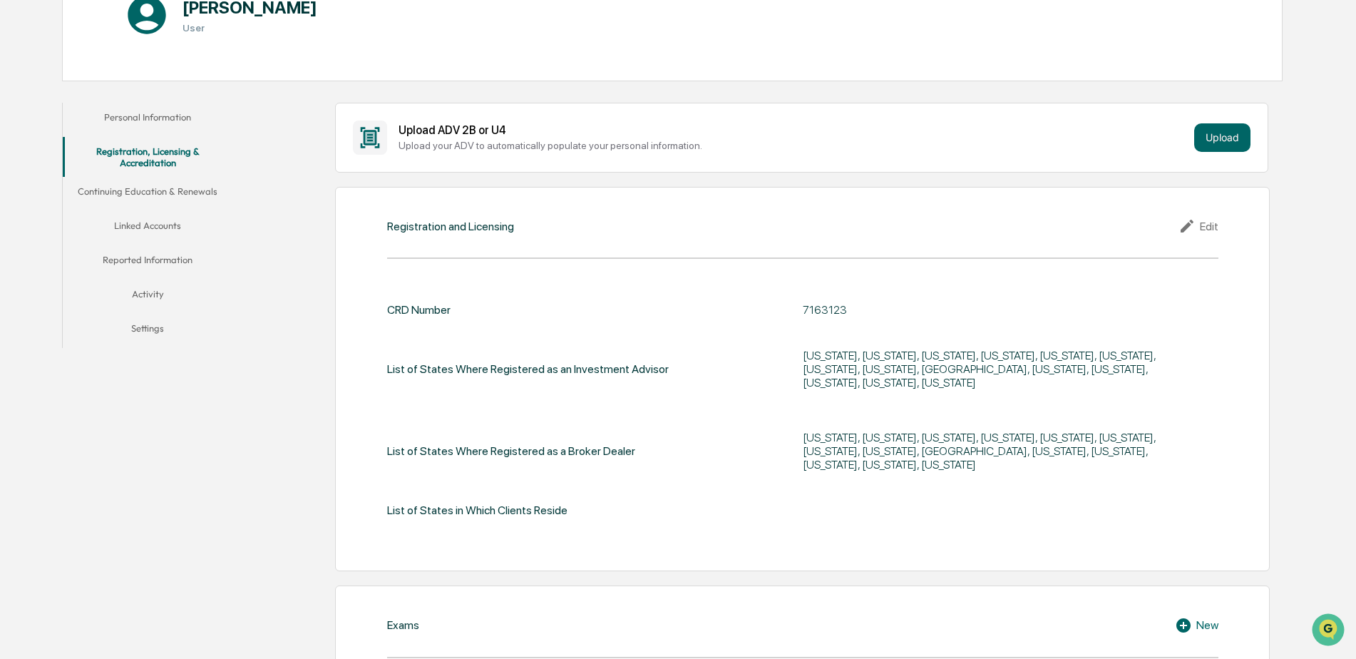
scroll to position [164, 0]
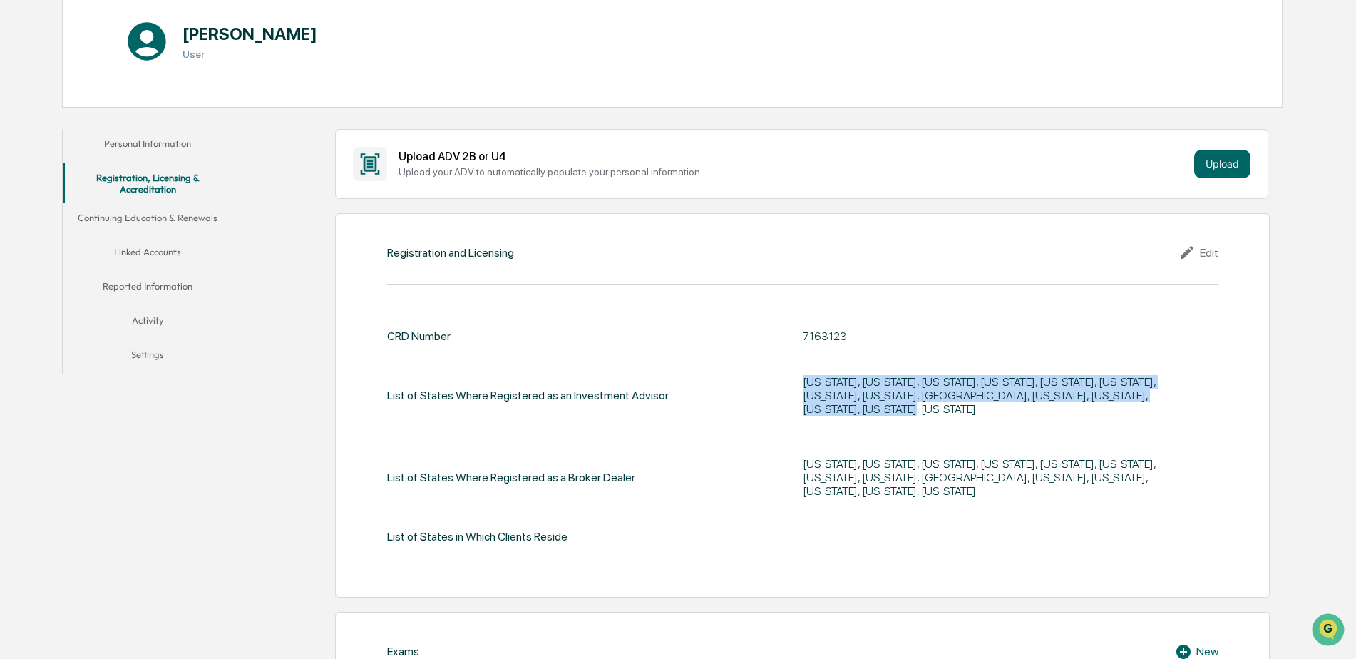
drag, startPoint x: 806, startPoint y: 382, endPoint x: 863, endPoint y: 411, distance: 64.7
click at [863, 411] on div "[US_STATE], [US_STATE], [US_STATE], [US_STATE], [US_STATE], [US_STATE], [US_STA…" at bounding box center [981, 395] width 356 height 41
click at [857, 414] on div "[US_STATE], [US_STATE], [US_STATE], [US_STATE], [US_STATE], [US_STATE], [US_STA…" at bounding box center [981, 395] width 356 height 41
click at [845, 412] on div "[US_STATE], [US_STATE], [US_STATE], [US_STATE], [US_STATE], [US_STATE], [US_STA…" at bounding box center [981, 395] width 356 height 41
drag, startPoint x: 846, startPoint y: 409, endPoint x: 799, endPoint y: 385, distance: 52.0
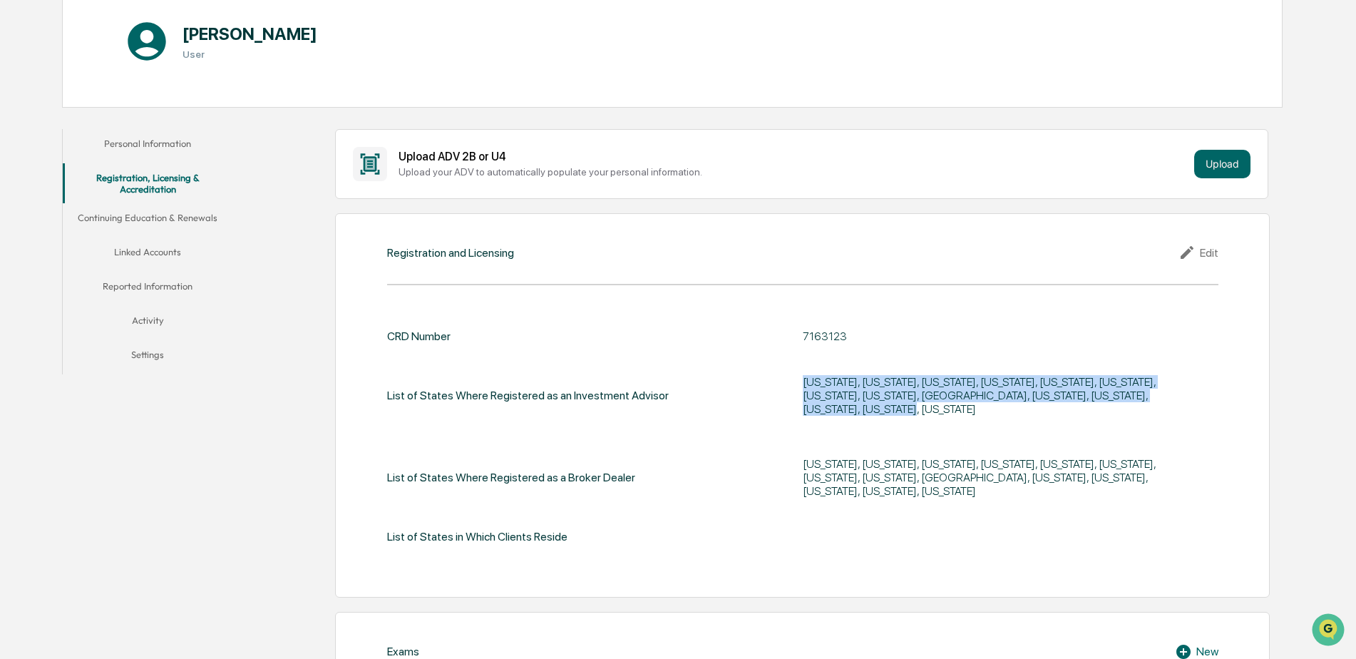
click at [799, 385] on div "List of States Where Registered as an Investment Advisor [US_STATE], [US_STATE]…" at bounding box center [802, 395] width 831 height 59
click at [803, 389] on div "[US_STATE], [US_STATE], [US_STATE], [US_STATE], [US_STATE], [US_STATE], [US_STA…" at bounding box center [981, 395] width 356 height 41
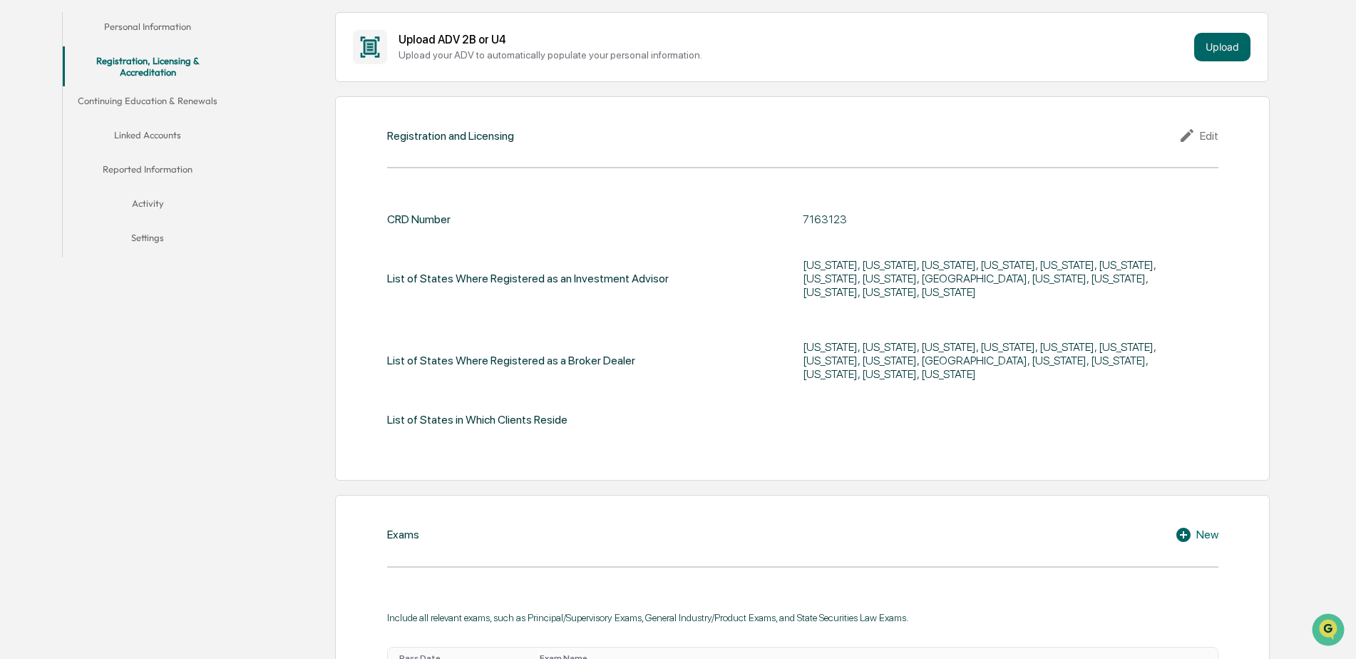
scroll to position [307, 0]
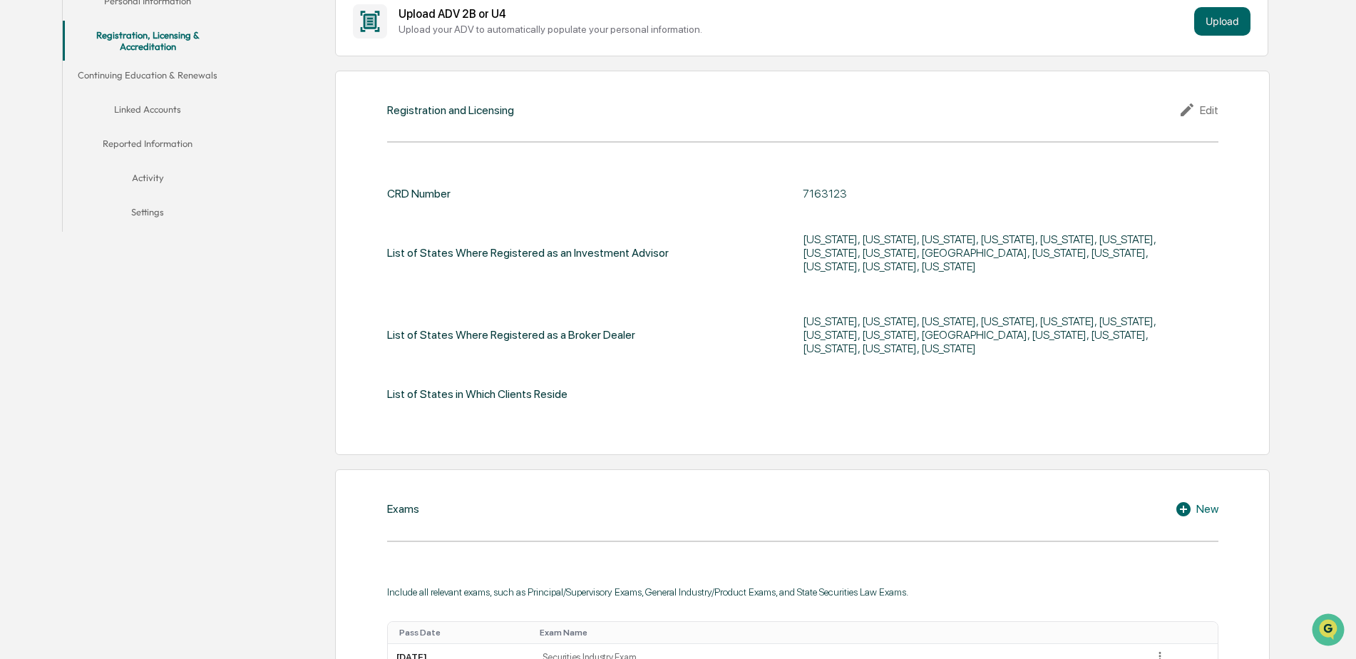
click at [1203, 106] on div "Edit" at bounding box center [1198, 109] width 40 height 17
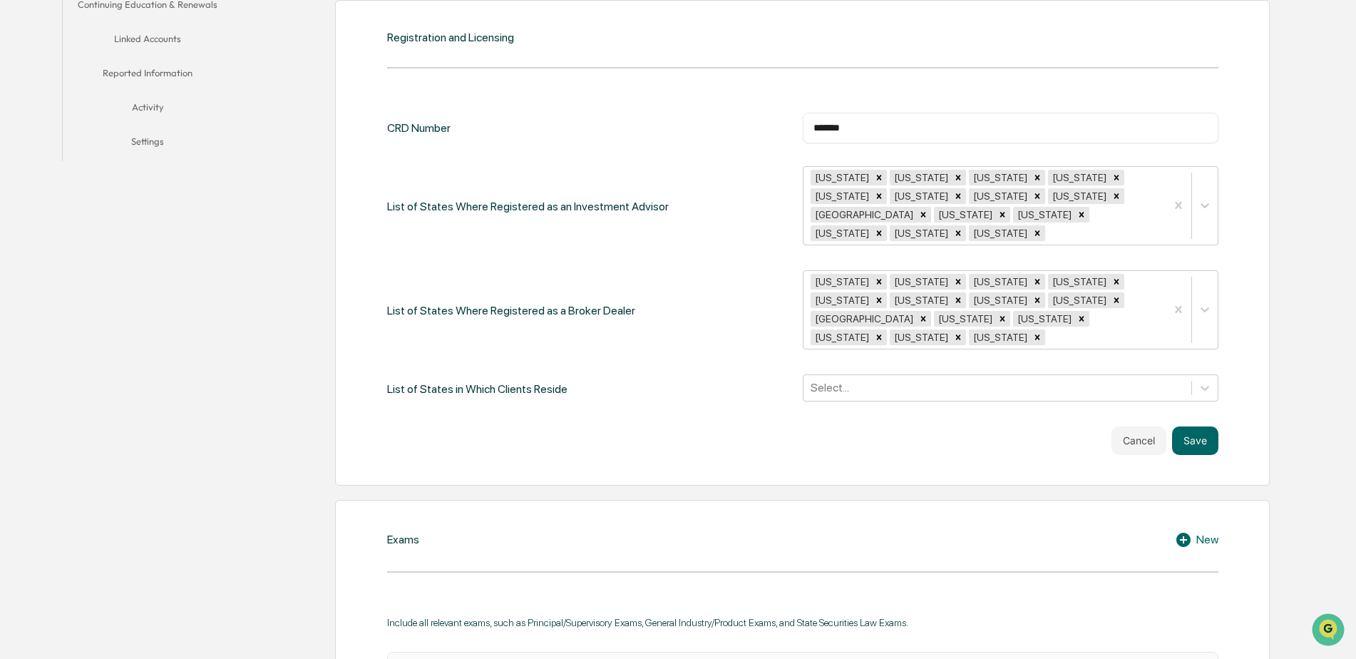
scroll to position [378, 0]
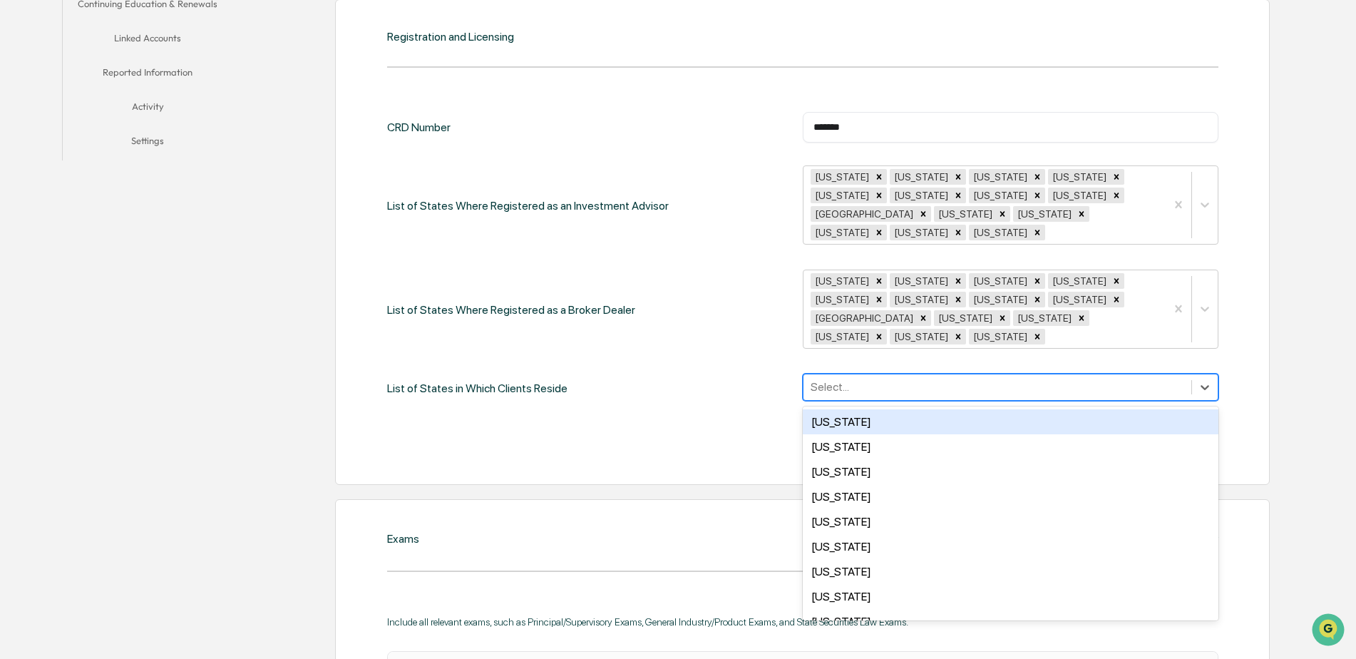
click at [940, 379] on div at bounding box center [998, 387] width 374 height 16
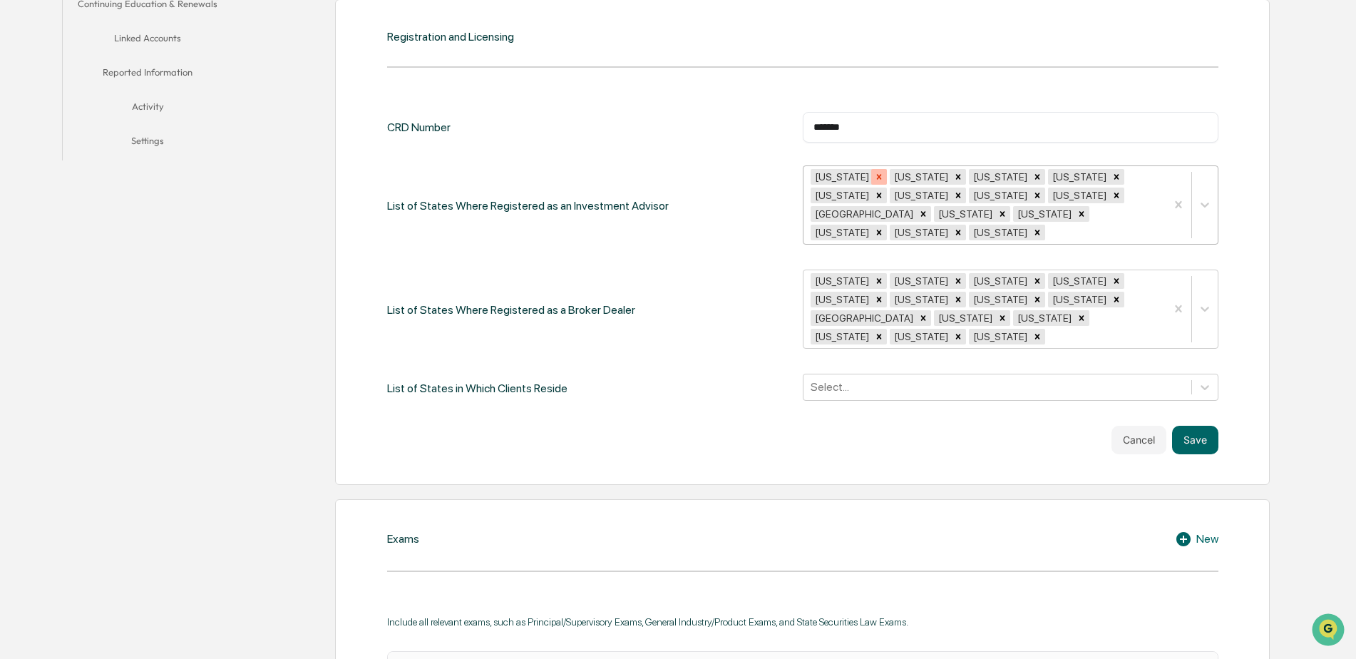
click at [874, 178] on icon "Remove Puerto Rico" at bounding box center [879, 177] width 10 height 10
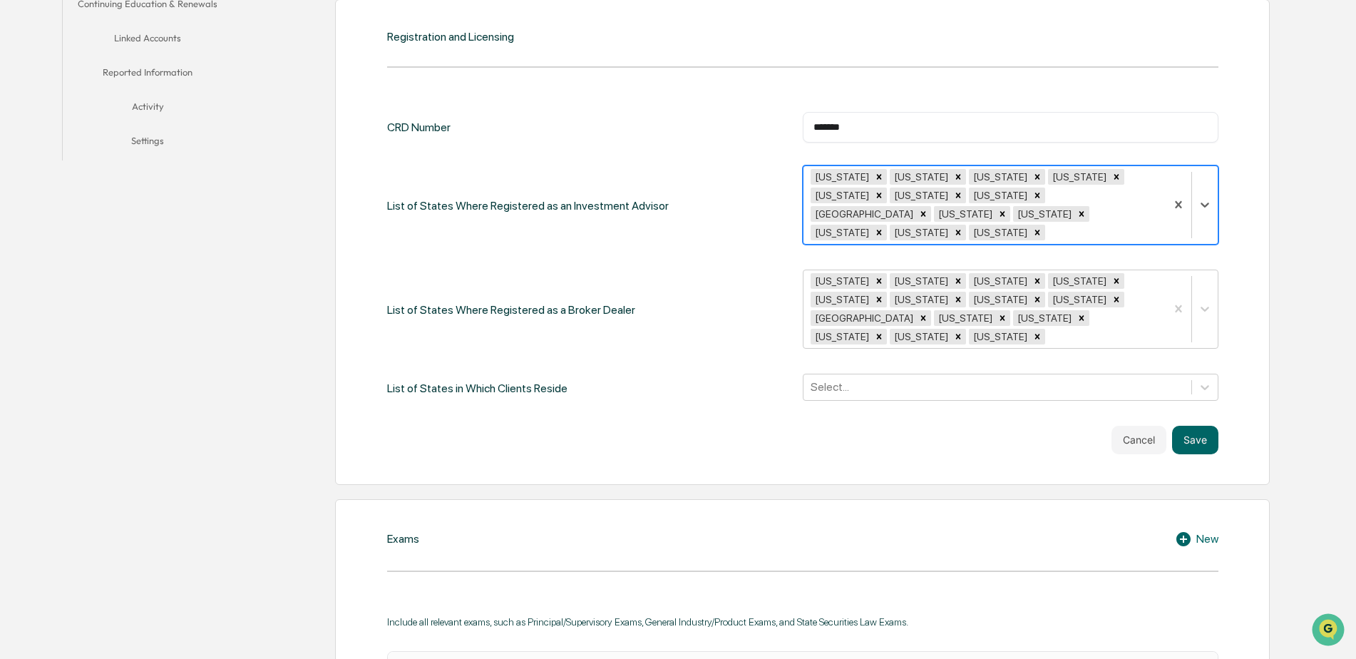
click at [874, 178] on icon "Remove Rhode Island" at bounding box center [879, 177] width 10 height 10
click at [871, 178] on div "[US_STATE]" at bounding box center [841, 177] width 61 height 16
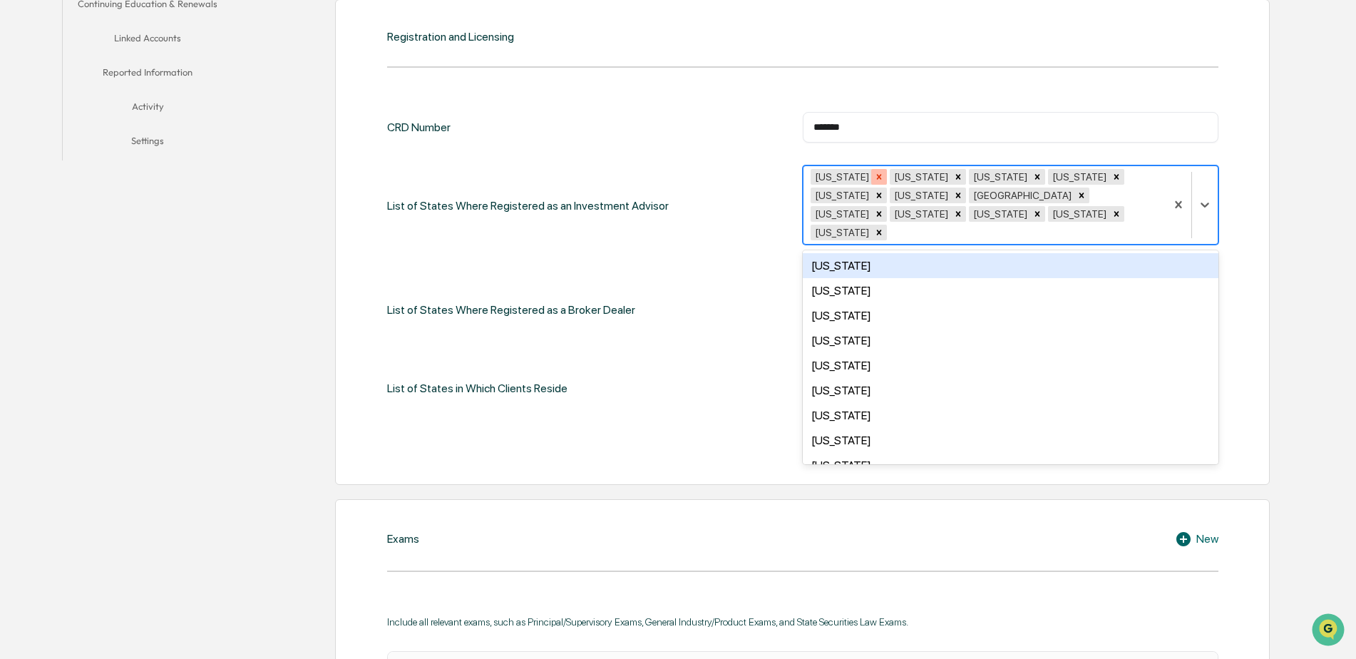
click at [881, 175] on icon "Remove South Carolina" at bounding box center [878, 176] width 5 height 5
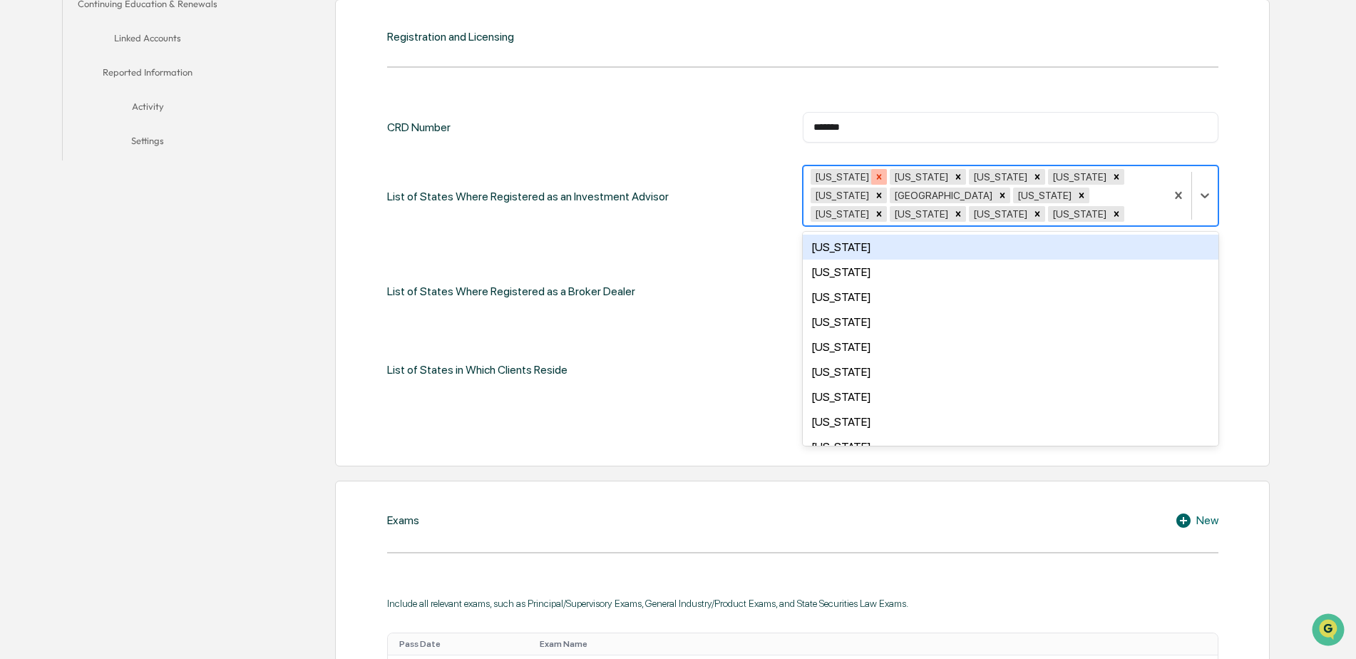
click at [884, 178] on icon "Remove South Dakota" at bounding box center [879, 177] width 10 height 10
click at [874, 177] on icon "Remove Tennessee" at bounding box center [879, 177] width 10 height 10
click at [871, 178] on div "Remove Texas" at bounding box center [879, 177] width 16 height 16
click at [876, 176] on icon "Remove Utah" at bounding box center [878, 176] width 5 height 5
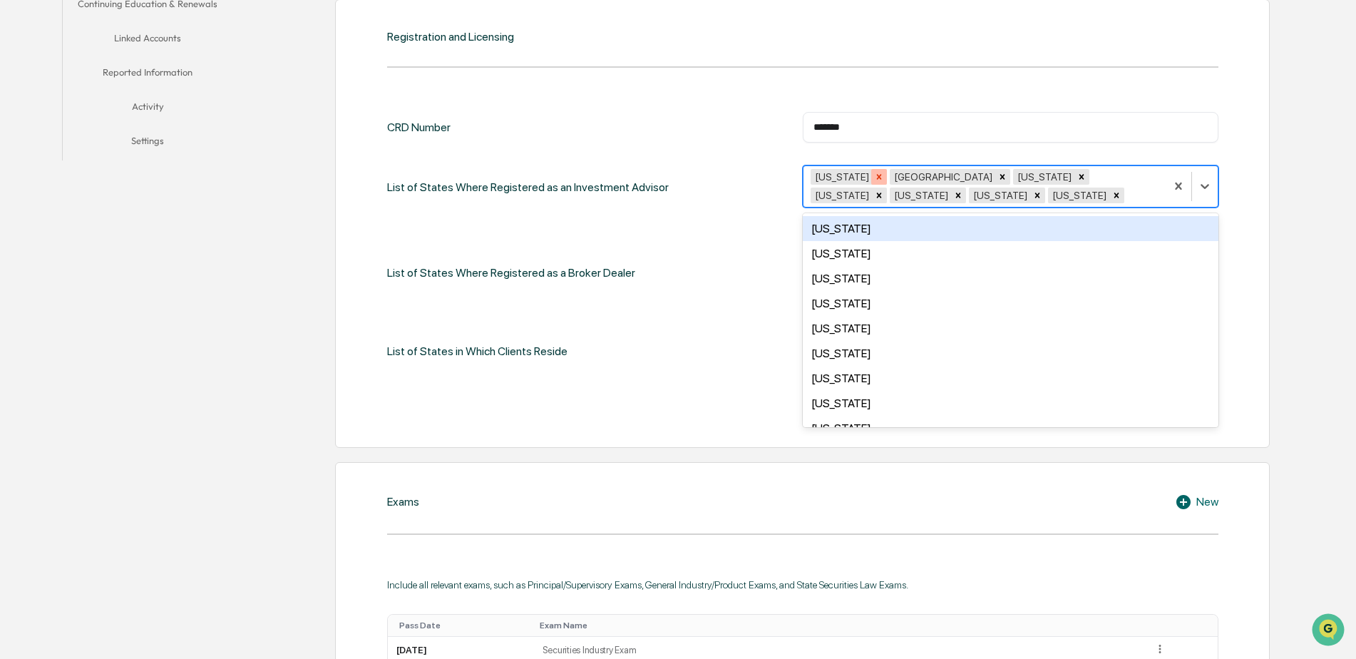
click at [874, 177] on icon "Remove Vermont" at bounding box center [879, 177] width 10 height 10
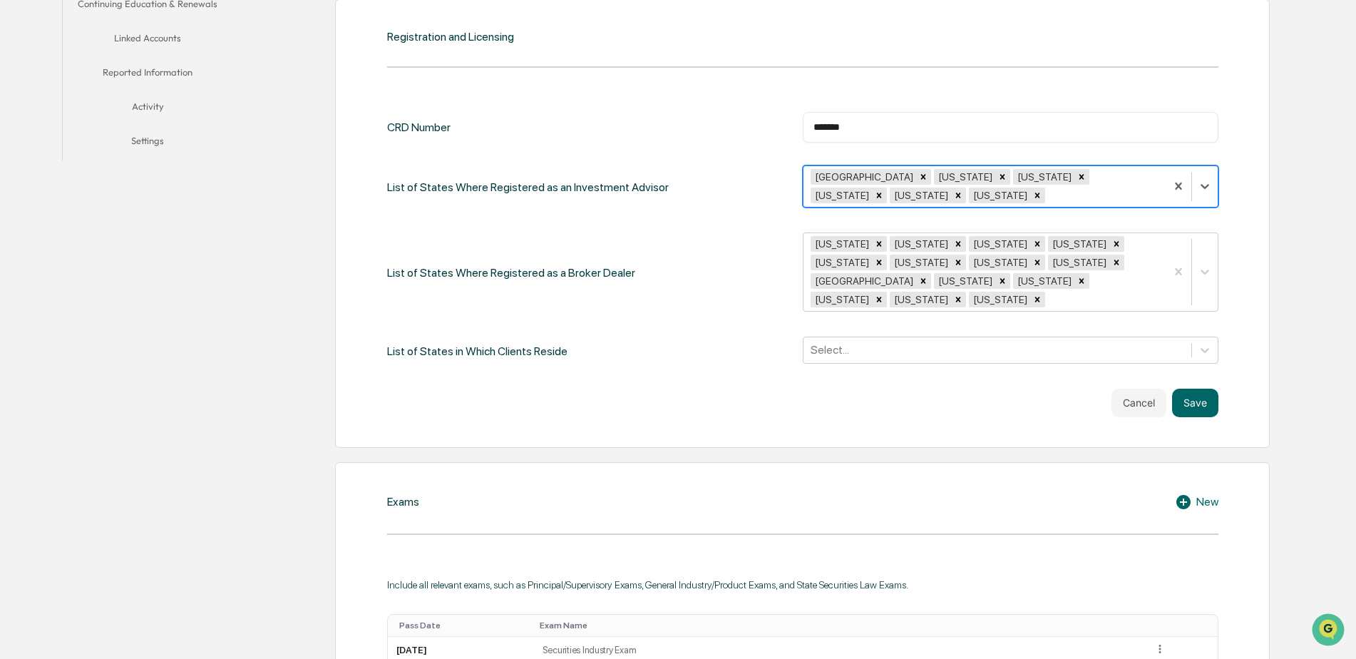
click at [862, 177] on div "[GEOGRAPHIC_DATA]" at bounding box center [863, 177] width 105 height 16
click at [918, 175] on icon "Remove Virgin Islands" at bounding box center [923, 177] width 10 height 10
click at [874, 181] on icon "Remove Virginia" at bounding box center [879, 177] width 10 height 10
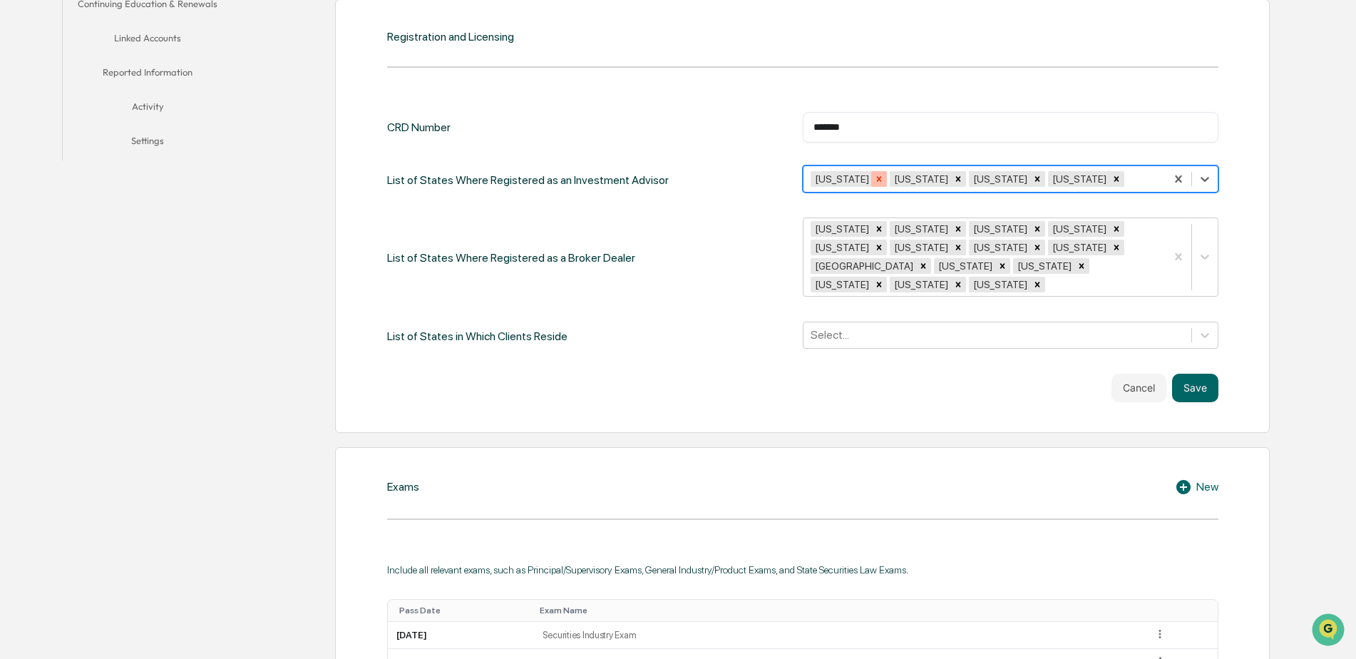
click at [874, 180] on icon "Remove Washington" at bounding box center [879, 179] width 10 height 10
click at [880, 181] on icon "Remove West Virginia" at bounding box center [878, 178] width 5 height 5
click at [876, 180] on div "[US_STATE] [US_STATE]" at bounding box center [984, 179] width 362 height 22
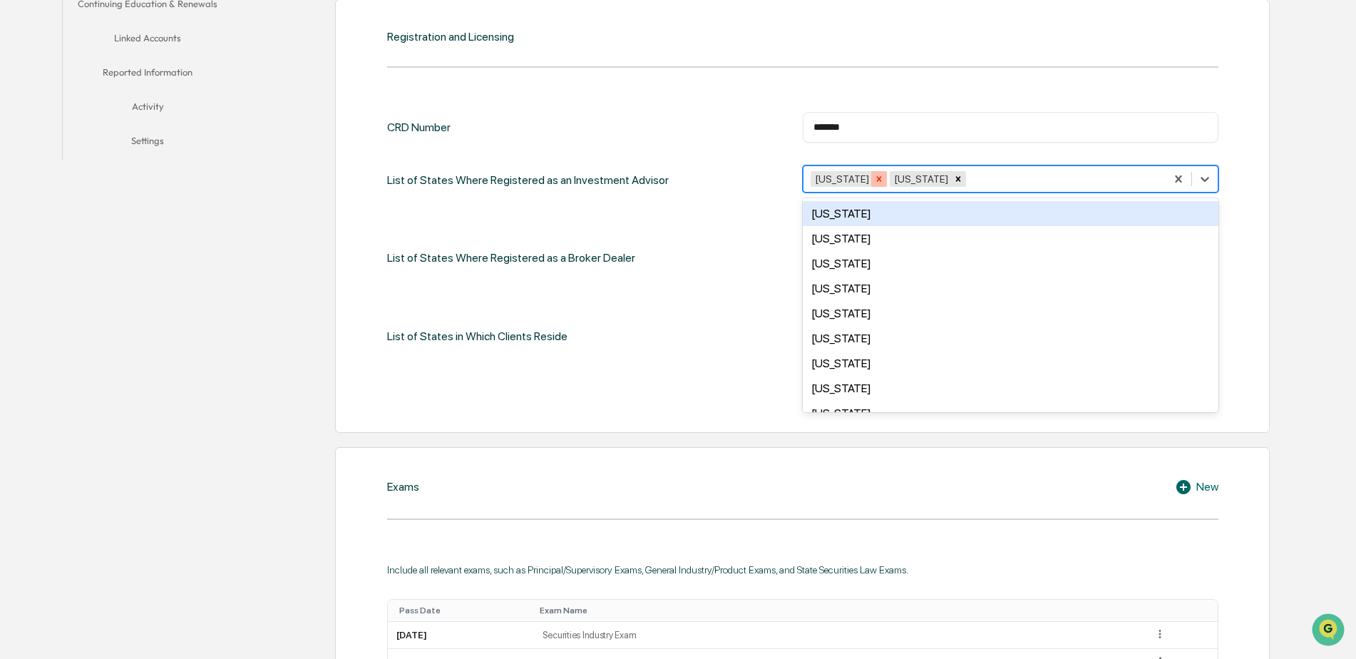
click at [874, 181] on icon "Remove Wisconsin" at bounding box center [879, 179] width 10 height 10
click at [874, 181] on icon "Remove Wyoming" at bounding box center [879, 179] width 10 height 10
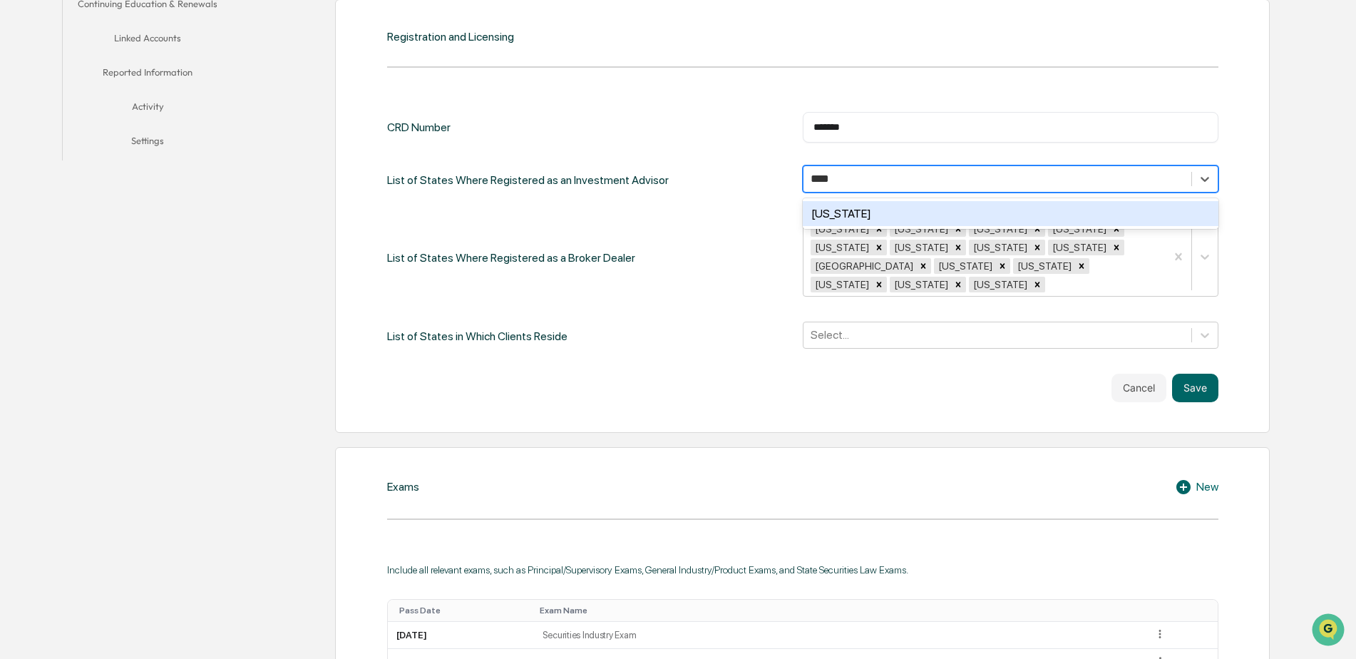
type input "*****"
click at [856, 210] on div "[US_STATE]" at bounding box center [1011, 213] width 416 height 25
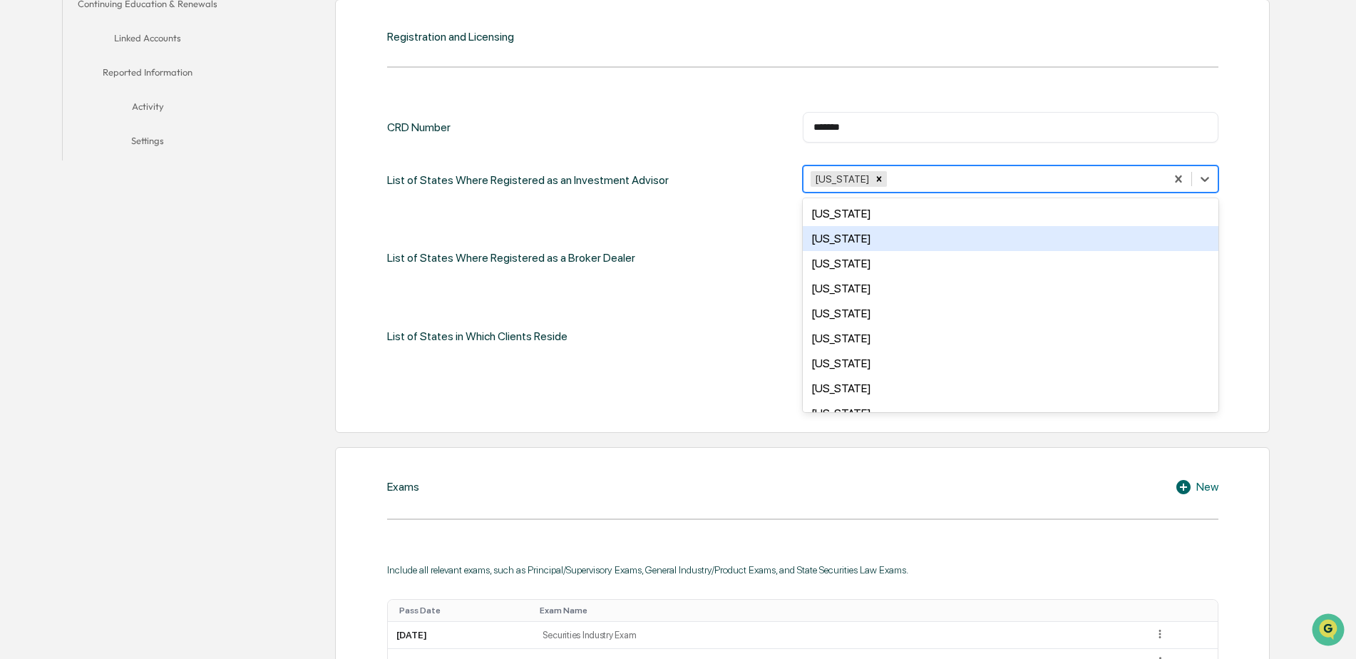
click at [752, 238] on div "List of States Where Registered as a Broker Dealer [US_STATE] [US_STATE] [US_ST…" at bounding box center [802, 257] width 831 height 81
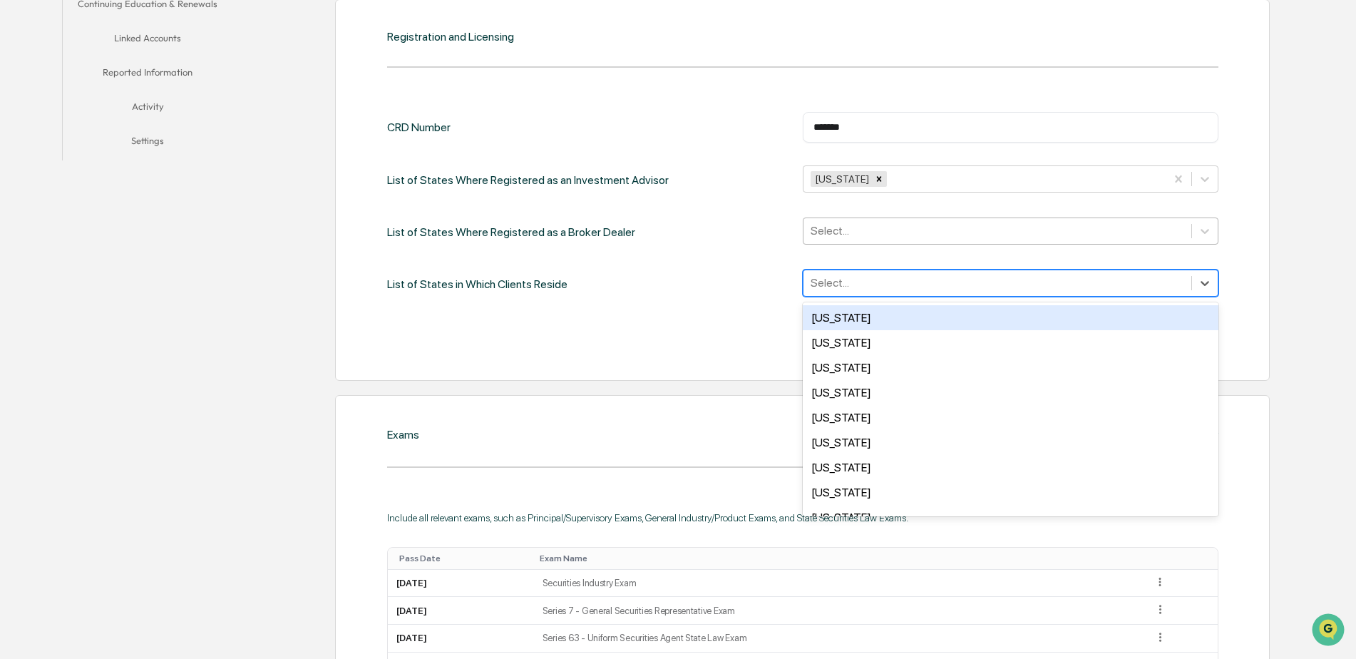
click at [934, 291] on div at bounding box center [998, 282] width 374 height 16
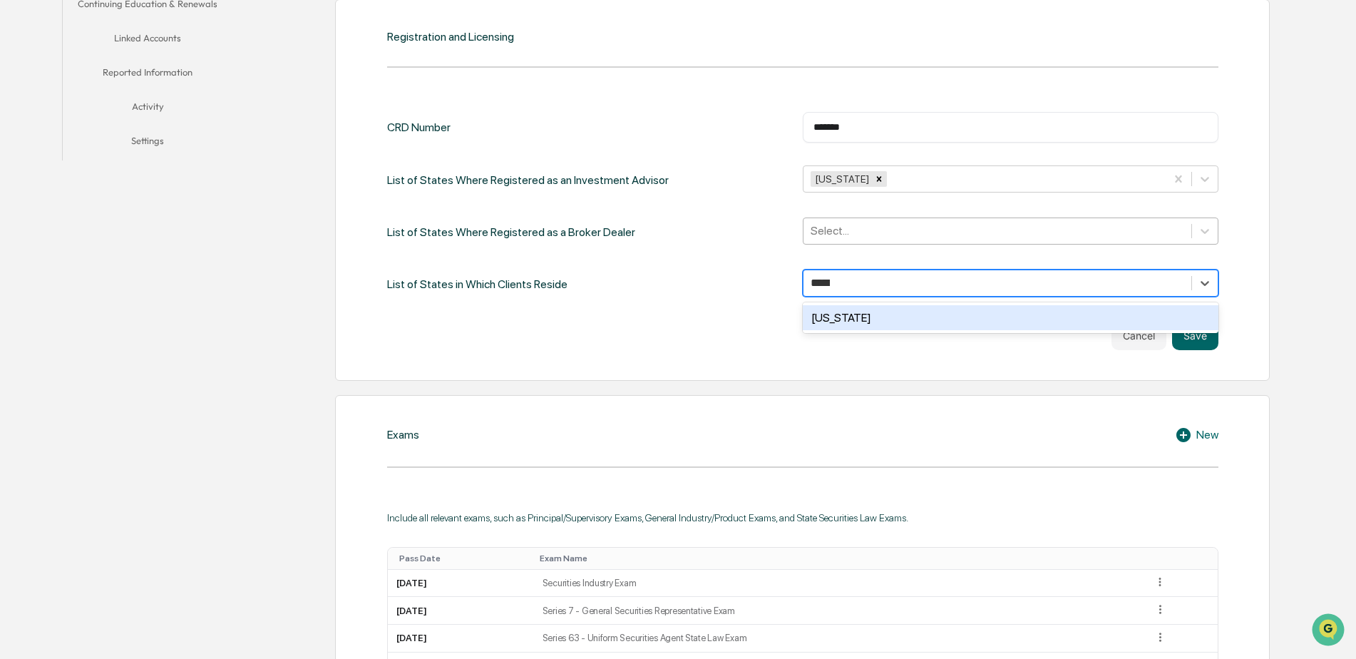
type input "******"
click at [866, 316] on div "[US_STATE]" at bounding box center [1011, 317] width 416 height 25
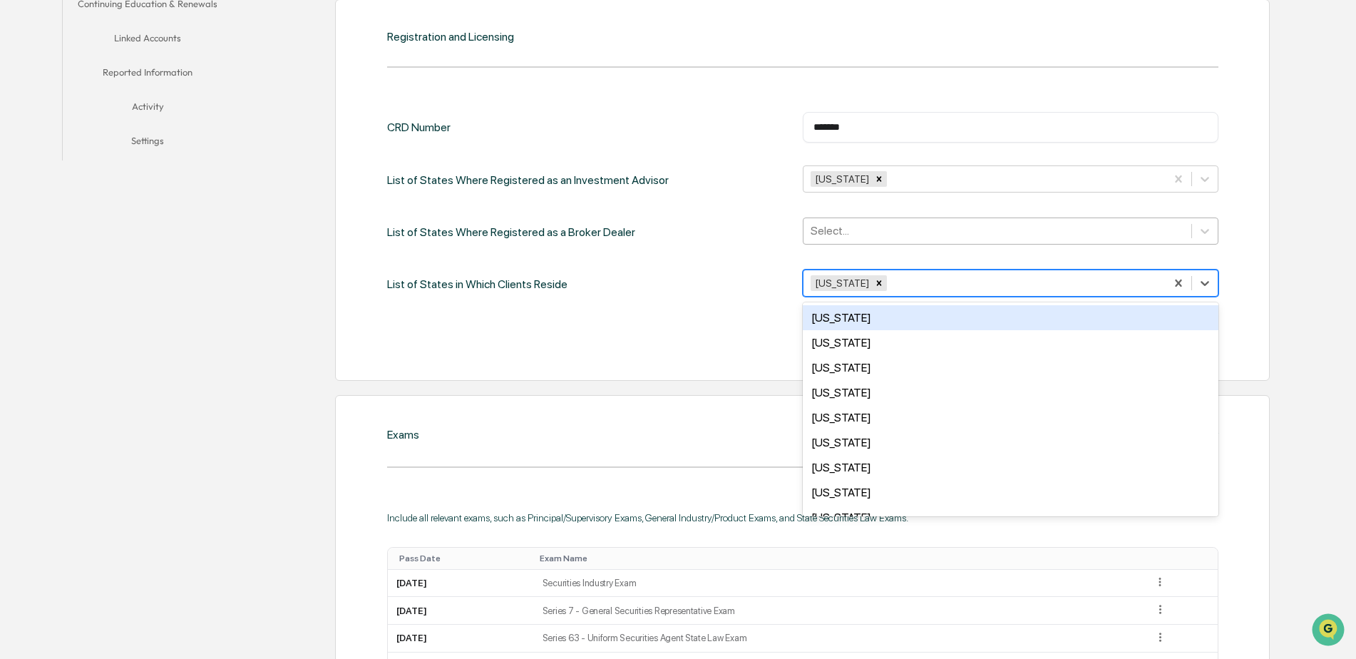
type input "*"
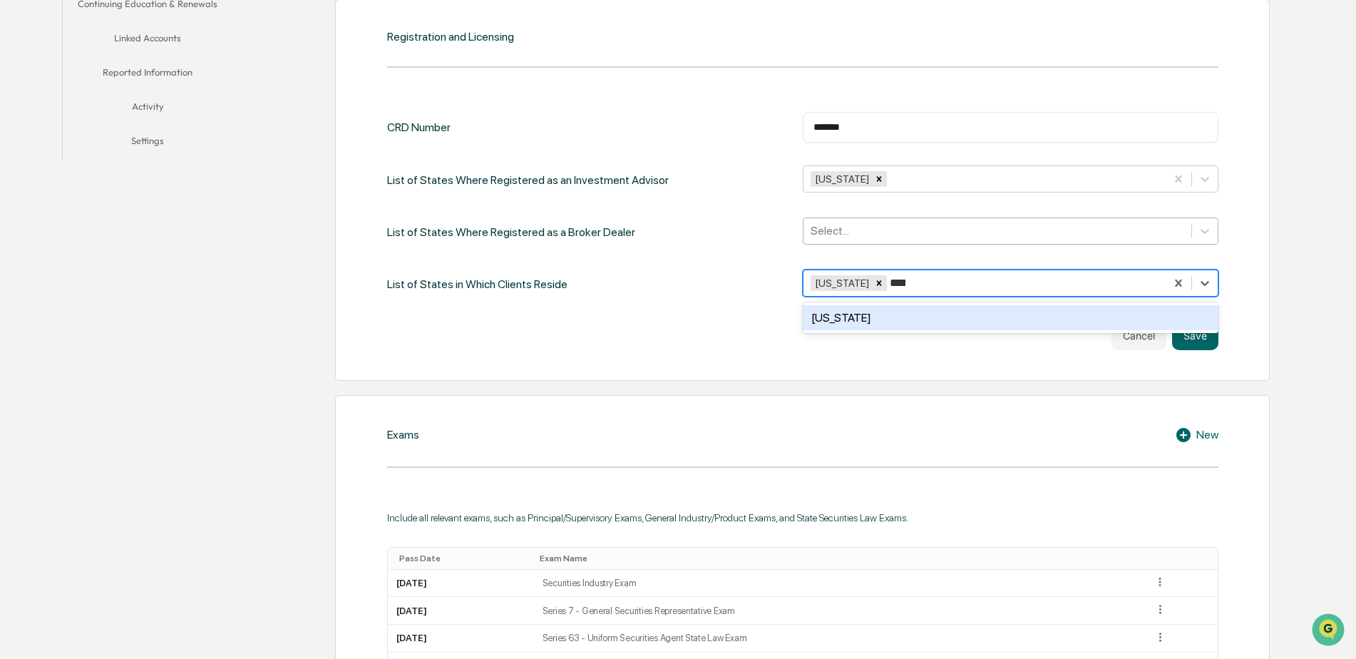
type input "*****"
click at [870, 314] on div "[US_STATE]" at bounding box center [1011, 317] width 416 height 25
type input "****"
click at [882, 325] on div "[US_STATE]" at bounding box center [1011, 317] width 416 height 25
type input "*****"
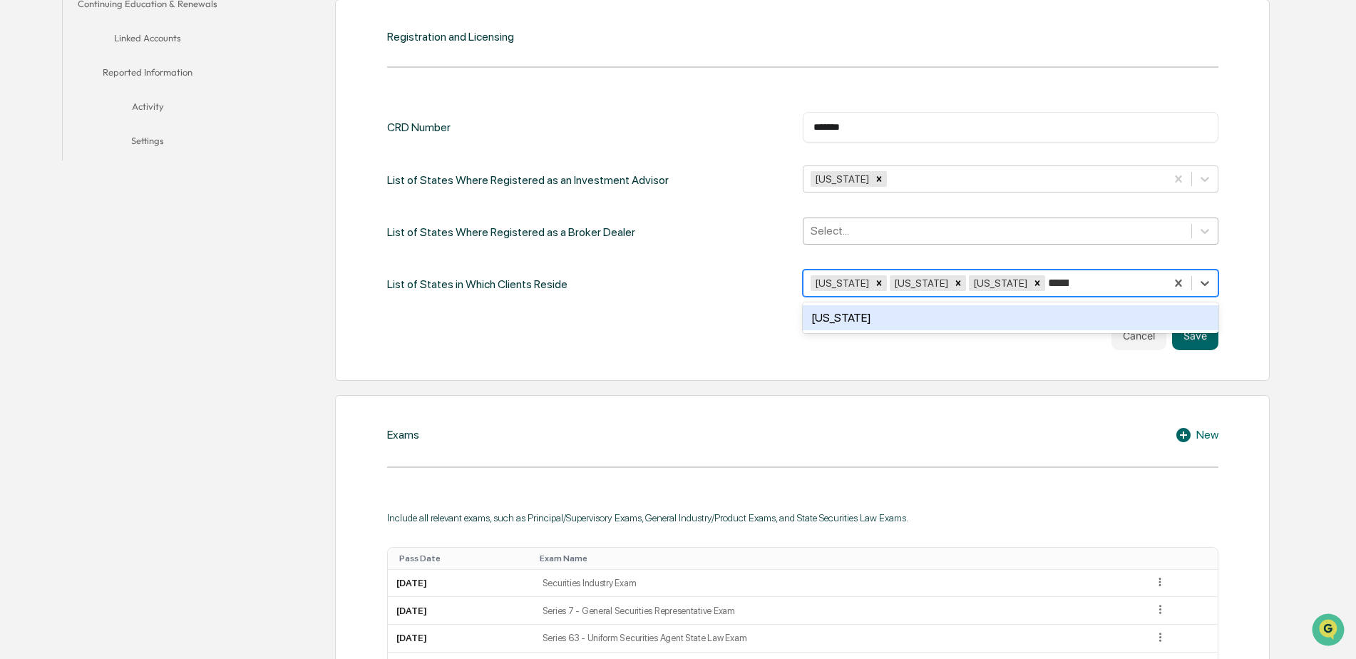
click at [917, 319] on div "[US_STATE]" at bounding box center [1011, 317] width 416 height 25
type input "*****"
click at [1080, 319] on div "[US_STATE]" at bounding box center [1011, 317] width 416 height 25
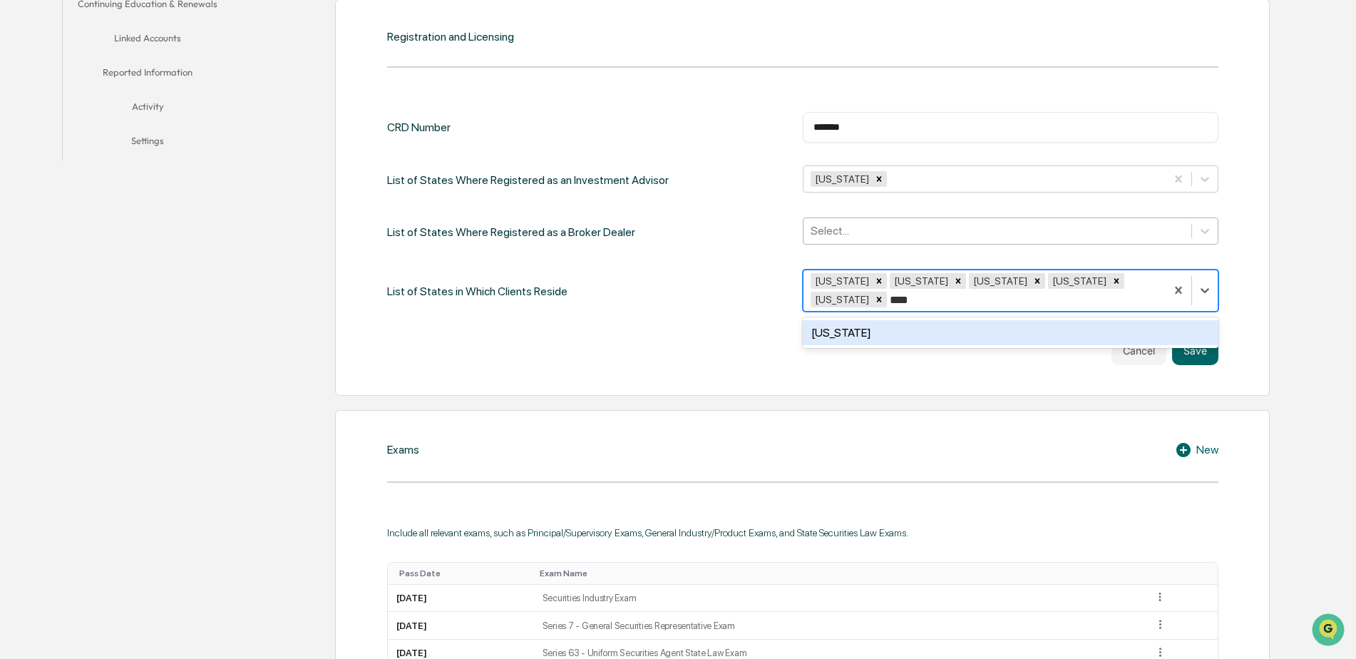
type input "****"
click at [1028, 301] on div "CRD Number ******* ​ List of States Where Registered as an Investment Advisor […" at bounding box center [802, 238] width 831 height 252
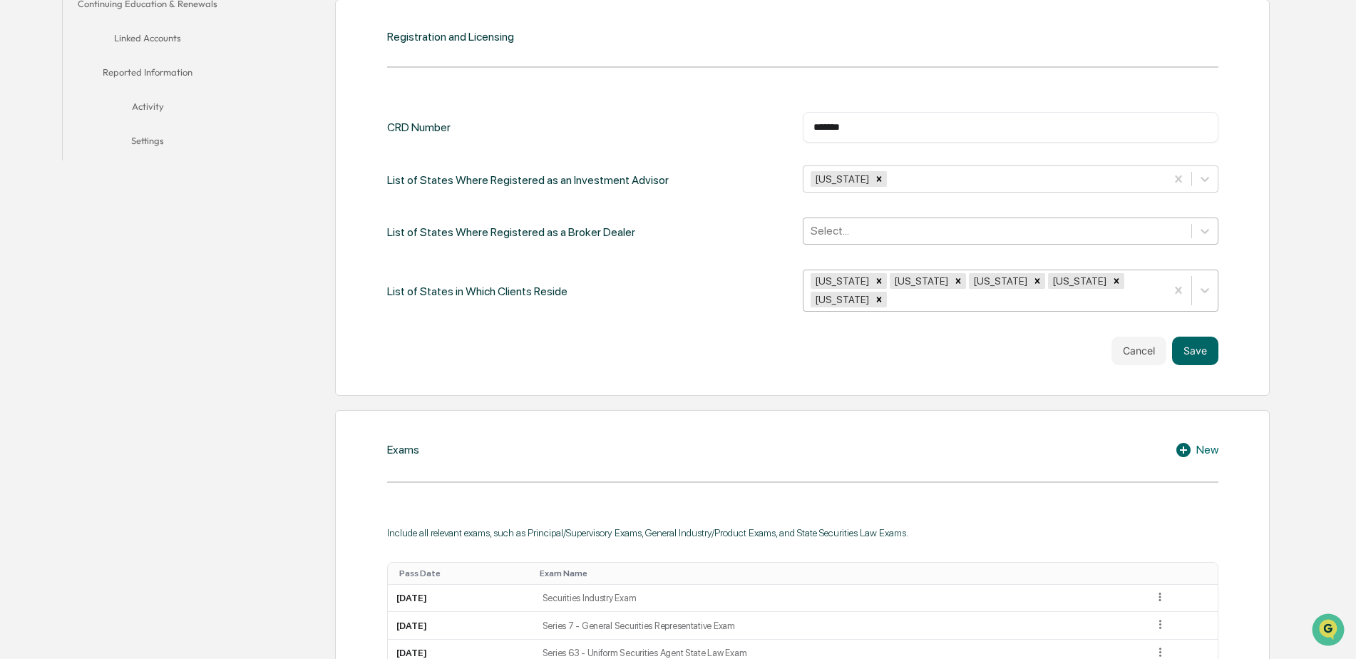
click at [1142, 292] on div at bounding box center [1024, 300] width 269 height 16
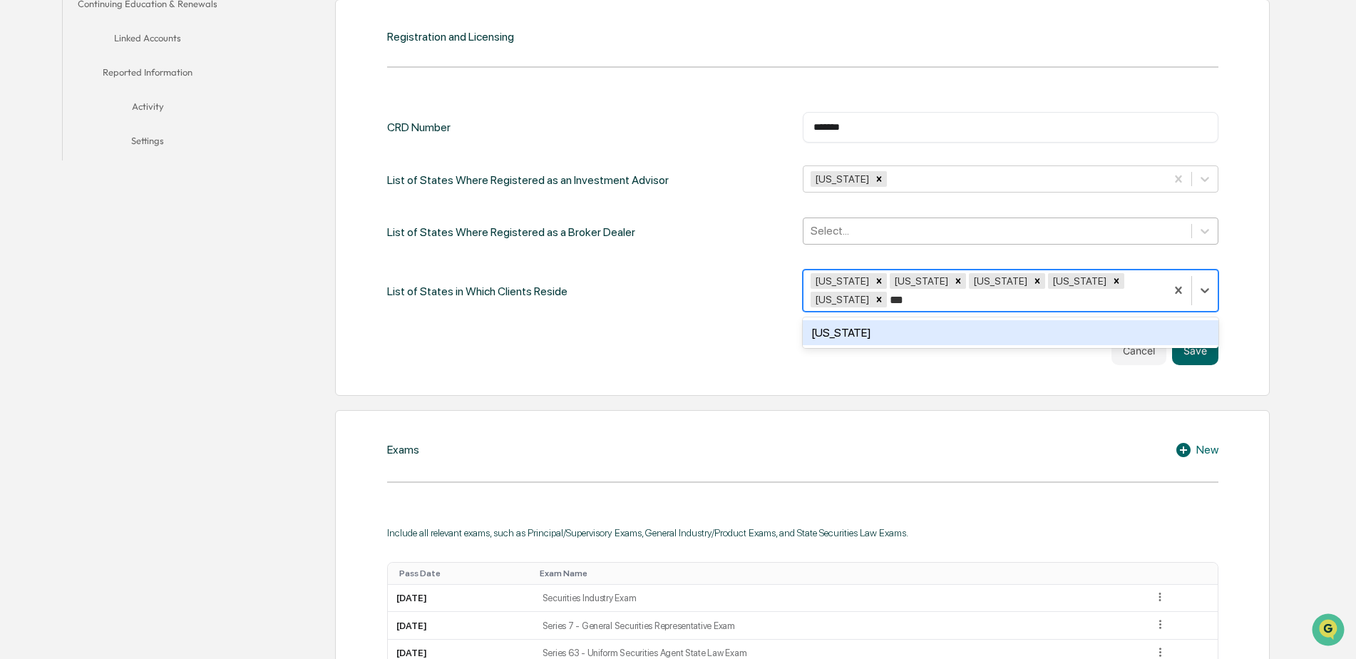
type input "****"
click at [951, 320] on div "[US_STATE]" at bounding box center [1011, 332] width 416 height 25
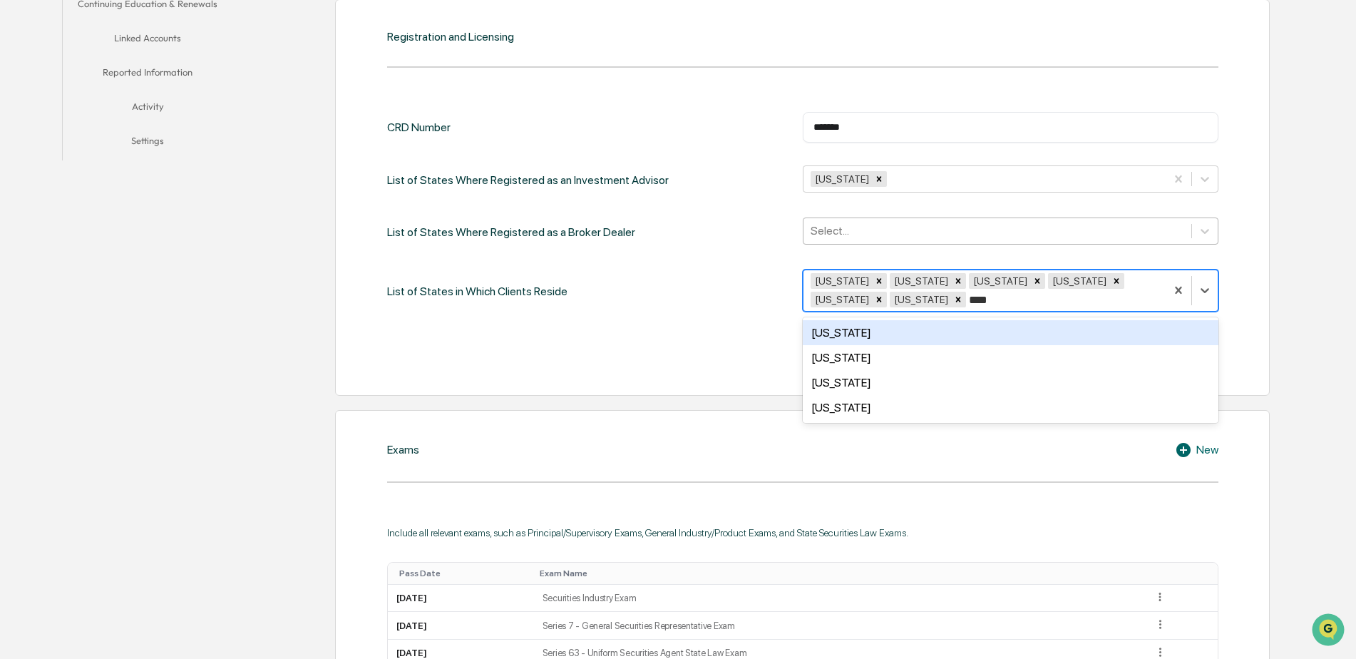
type input "*****"
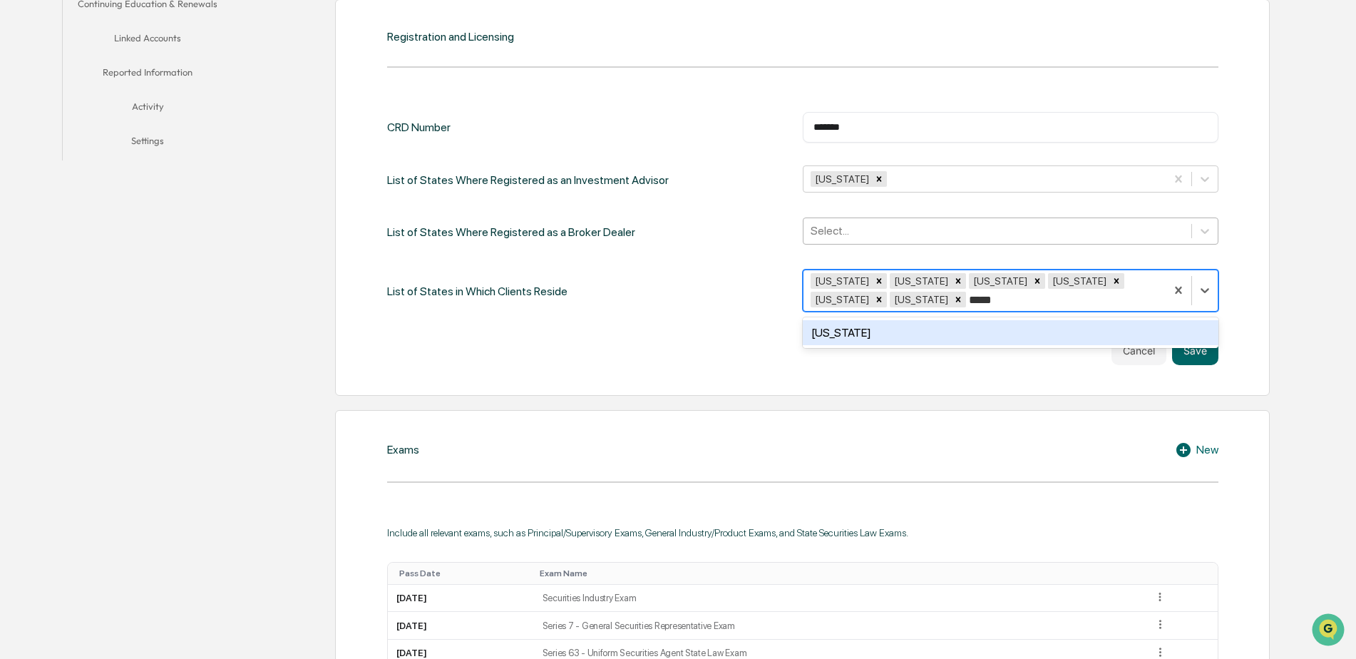
click at [959, 332] on div "[US_STATE]" at bounding box center [1011, 332] width 416 height 25
type input "***"
click at [1090, 337] on div "[US_STATE]" at bounding box center [1011, 332] width 416 height 25
type input "*****"
click at [1012, 343] on div "[US_STATE]" at bounding box center [1011, 332] width 416 height 25
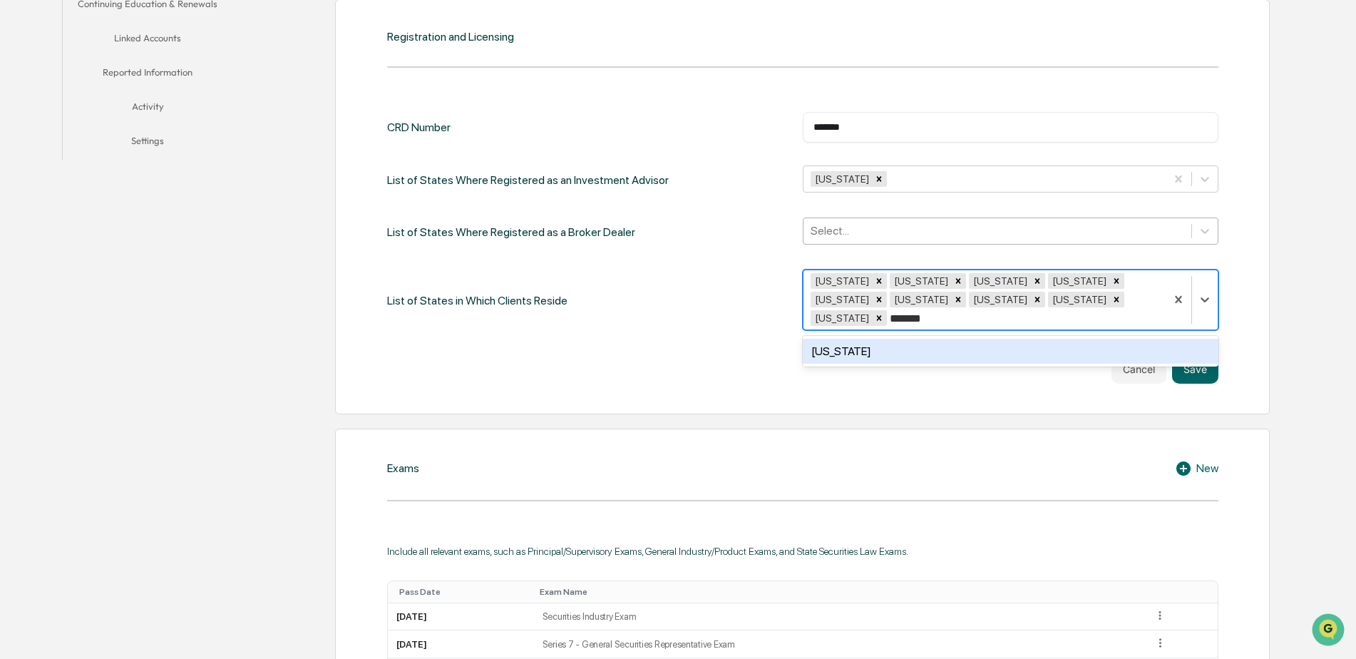
type input "********"
click at [878, 353] on div "[US_STATE]" at bounding box center [1011, 351] width 416 height 25
type input "*****"
click at [957, 346] on div "[US_STATE]" at bounding box center [1011, 351] width 416 height 25
type input "****"
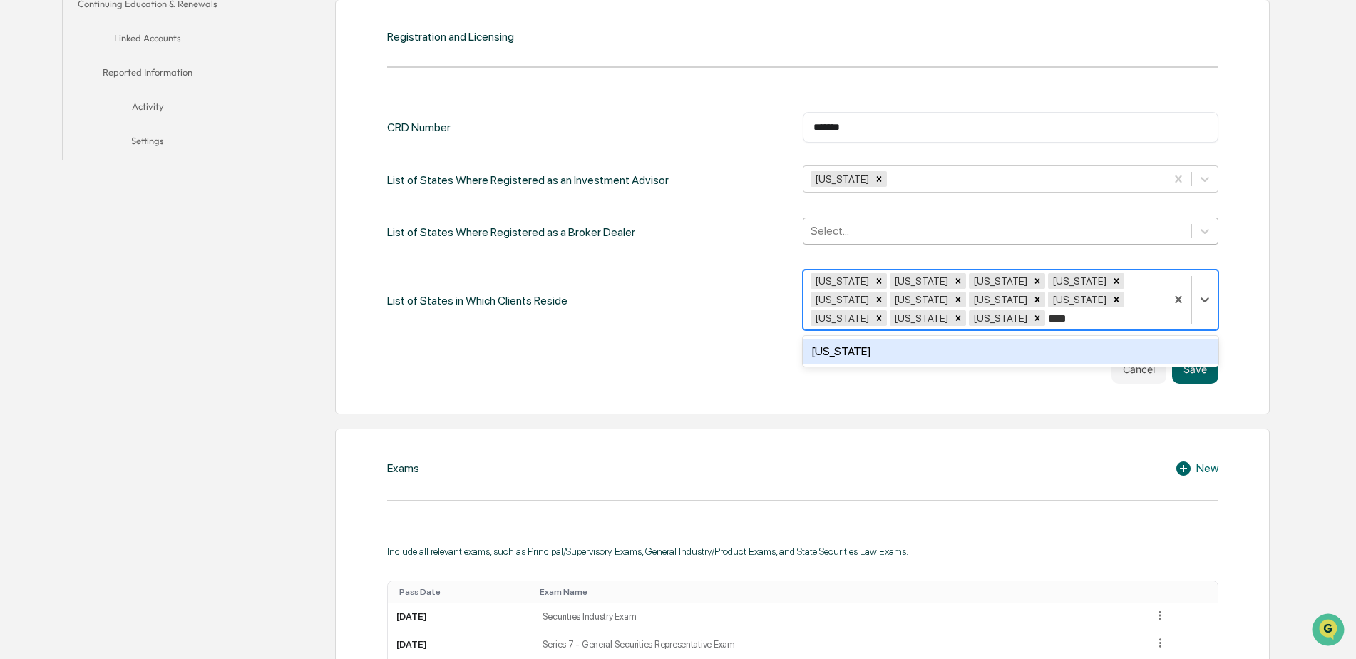
click at [979, 354] on div "[US_STATE]" at bounding box center [1011, 351] width 416 height 25
type input "****"
click at [979, 354] on div "[US_STATE]" at bounding box center [1011, 351] width 416 height 25
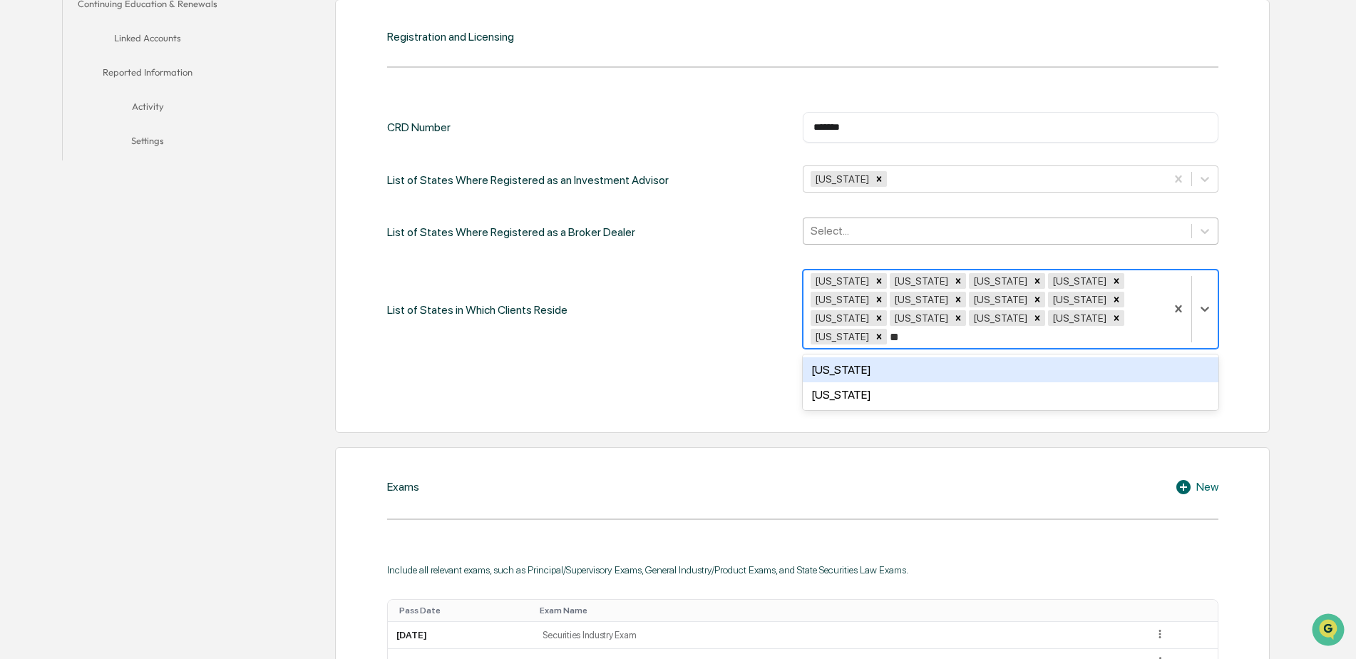
type input "***"
click at [979, 357] on div "[US_STATE]" at bounding box center [1011, 369] width 416 height 25
type input "***"
click at [979, 354] on div "[US_STATE]" at bounding box center [1011, 369] width 416 height 31
click at [974, 366] on div "[US_STATE]" at bounding box center [1011, 369] width 416 height 25
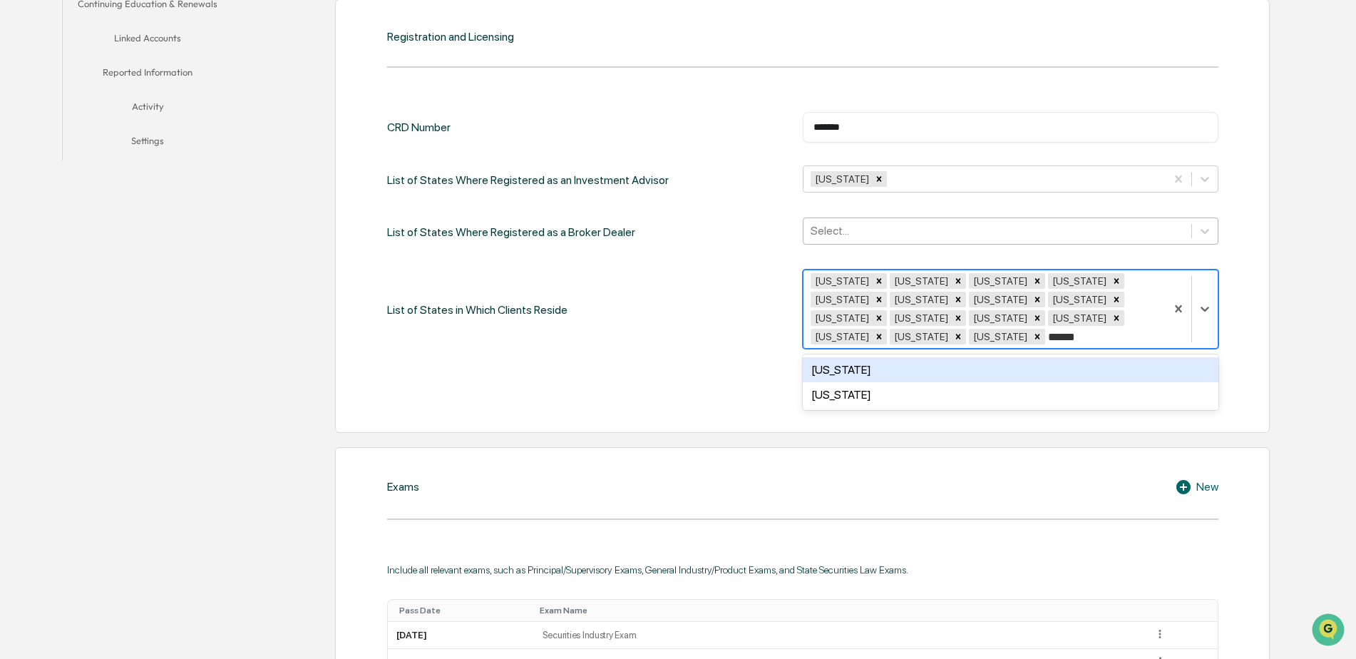
type input "*******"
click at [974, 366] on div "[US_STATE]" at bounding box center [1011, 369] width 416 height 25
type input "*****"
click at [974, 366] on div "[US_STATE]" at bounding box center [1011, 369] width 416 height 25
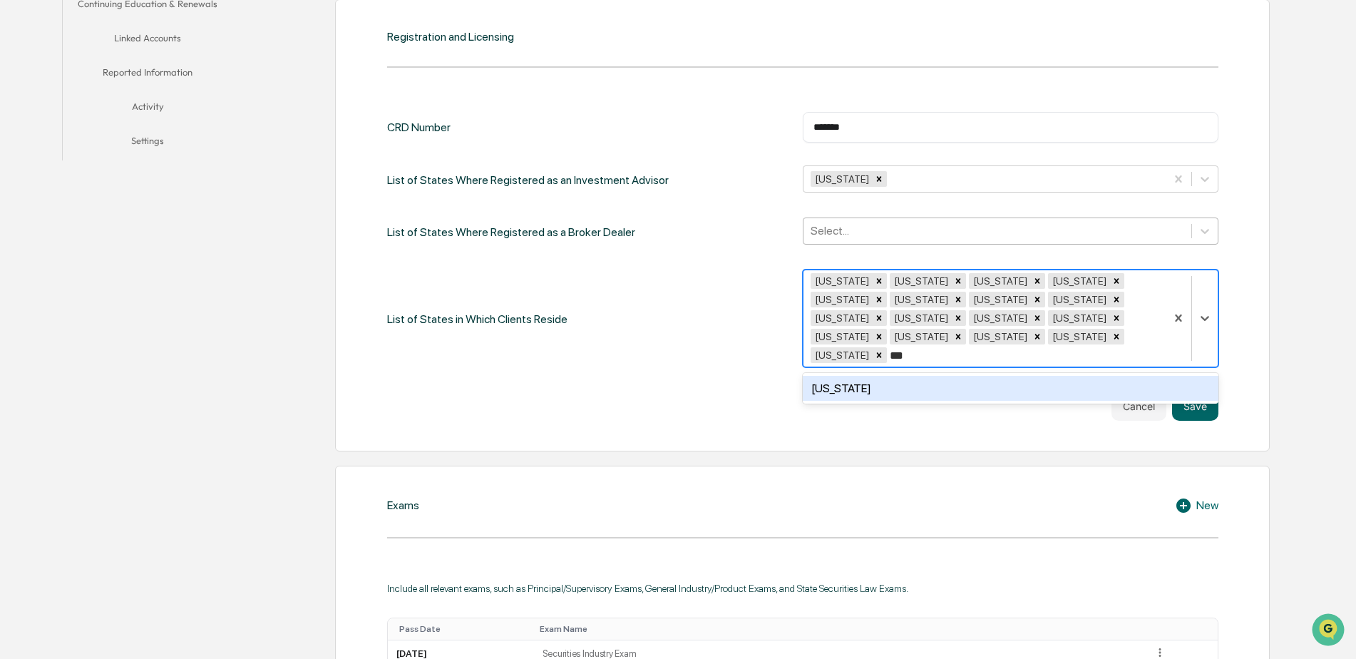
type input "****"
click at [982, 379] on div "[US_STATE]" at bounding box center [1011, 388] width 416 height 25
type input "****"
click at [982, 379] on div "[US_STATE]" at bounding box center [1011, 388] width 416 height 25
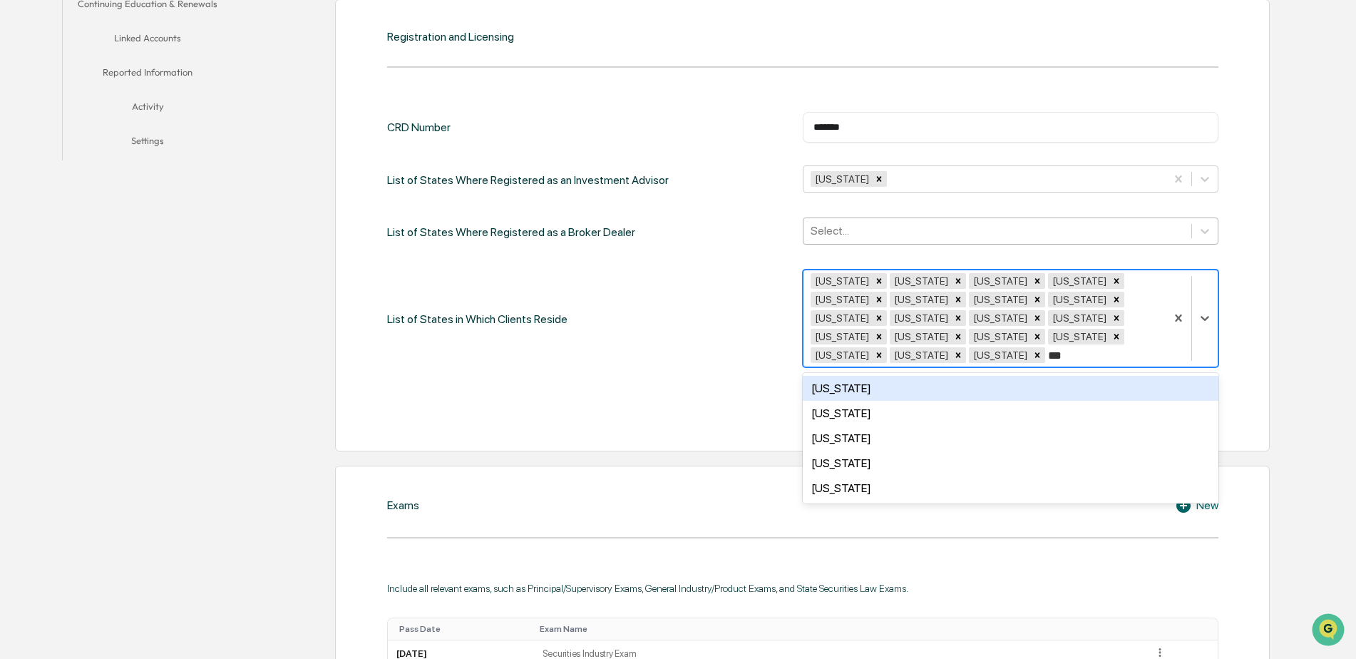
type input "****"
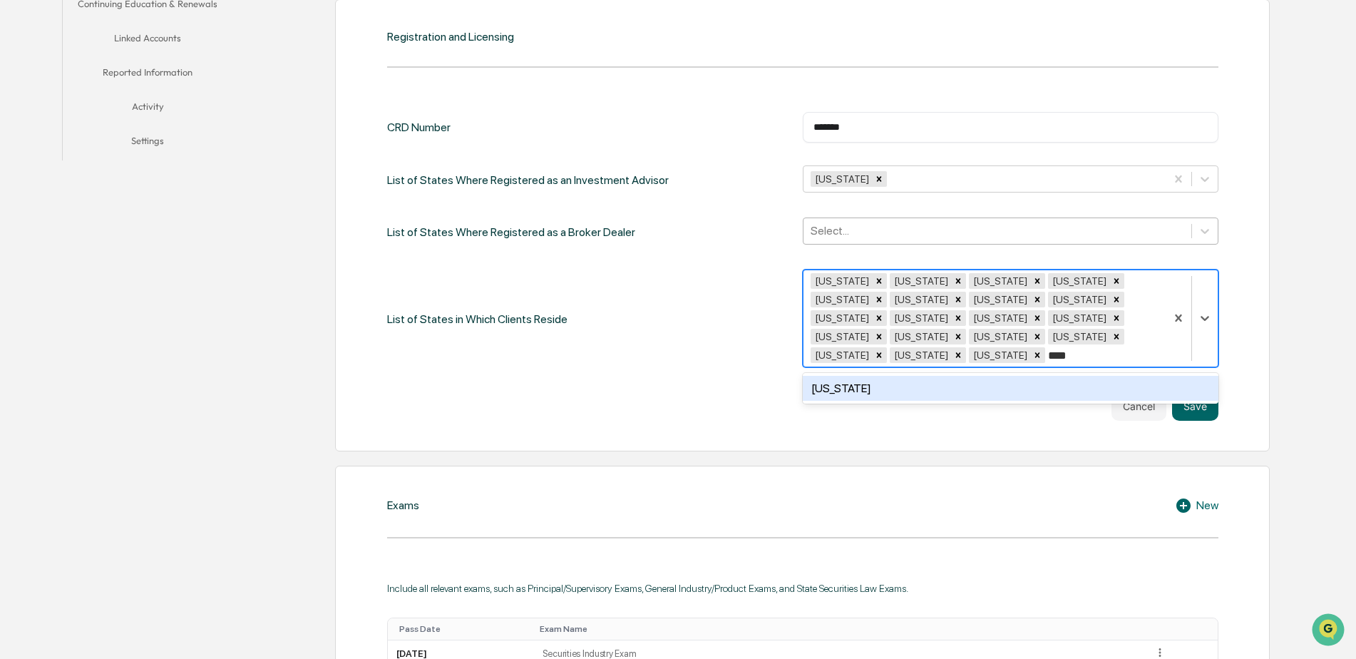
click at [982, 379] on div "[US_STATE]" at bounding box center [1011, 388] width 416 height 25
type input "****"
click at [982, 379] on div "[US_STATE]" at bounding box center [1011, 388] width 416 height 25
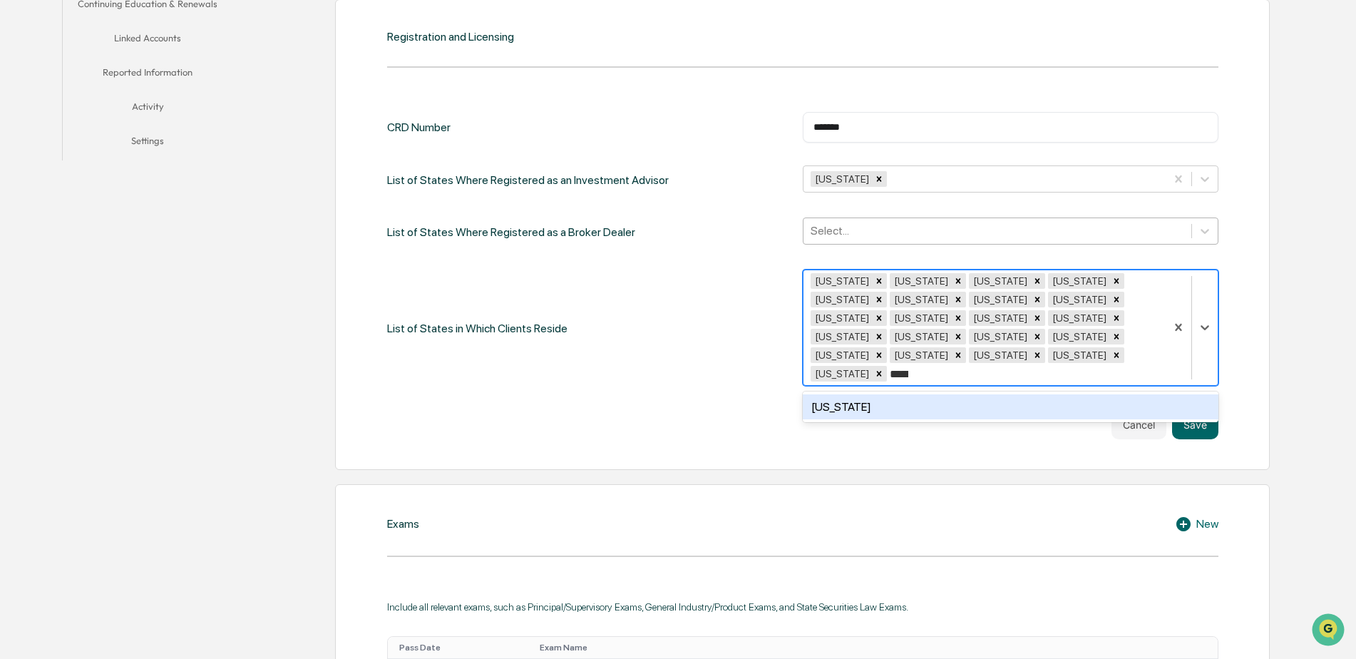
type input "******"
click at [982, 394] on div "[US_STATE]" at bounding box center [1011, 406] width 416 height 25
type input "****"
click at [982, 394] on div "[US_STATE]" at bounding box center [1011, 406] width 416 height 25
type input "*****"
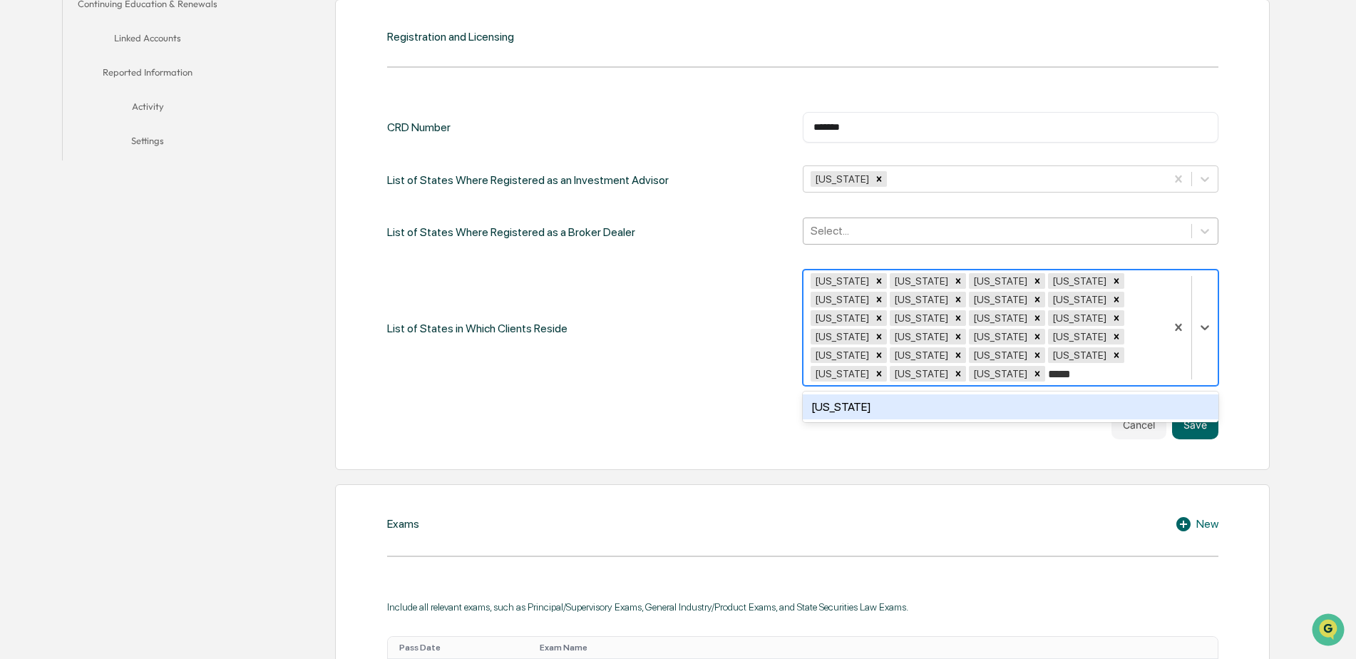
click at [982, 394] on div "[US_STATE]" at bounding box center [1011, 406] width 416 height 25
type input "****"
click at [959, 408] on div "[US_STATE]" at bounding box center [1011, 406] width 416 height 25
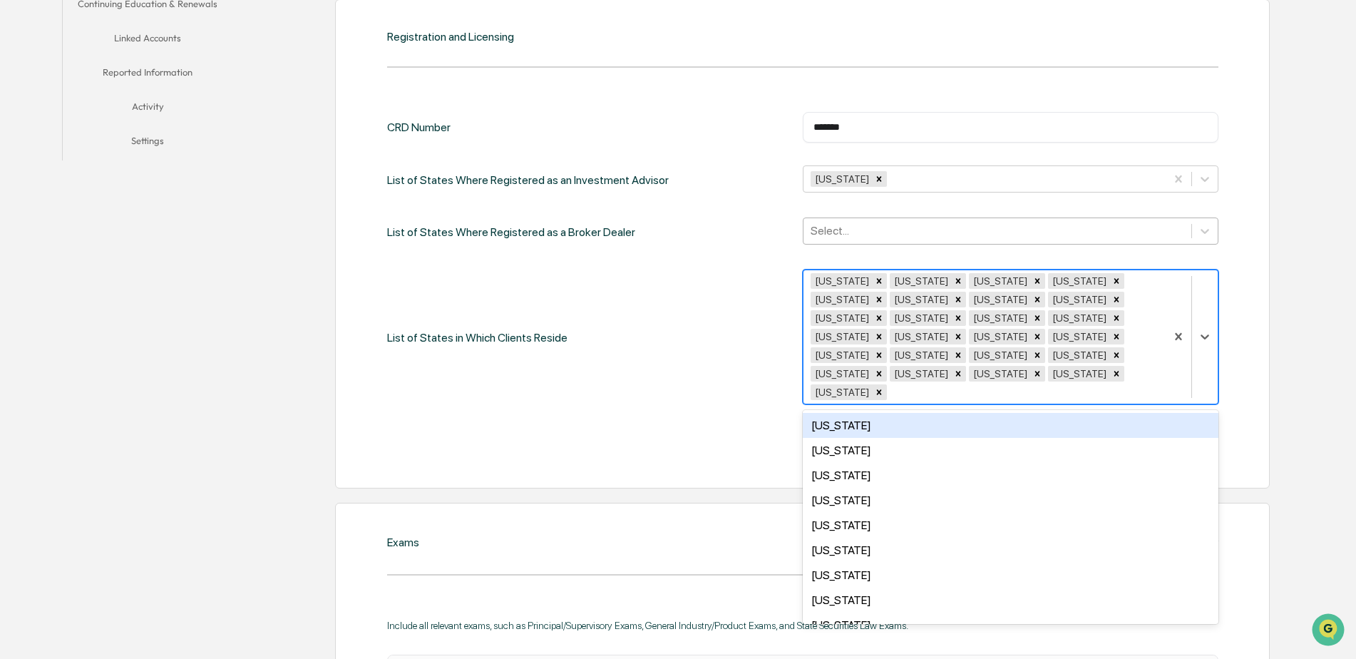
click at [1250, 366] on div "Registration and Licensing CRD Number ******* ​ List of States Where Registered…" at bounding box center [802, 243] width 934 height 489
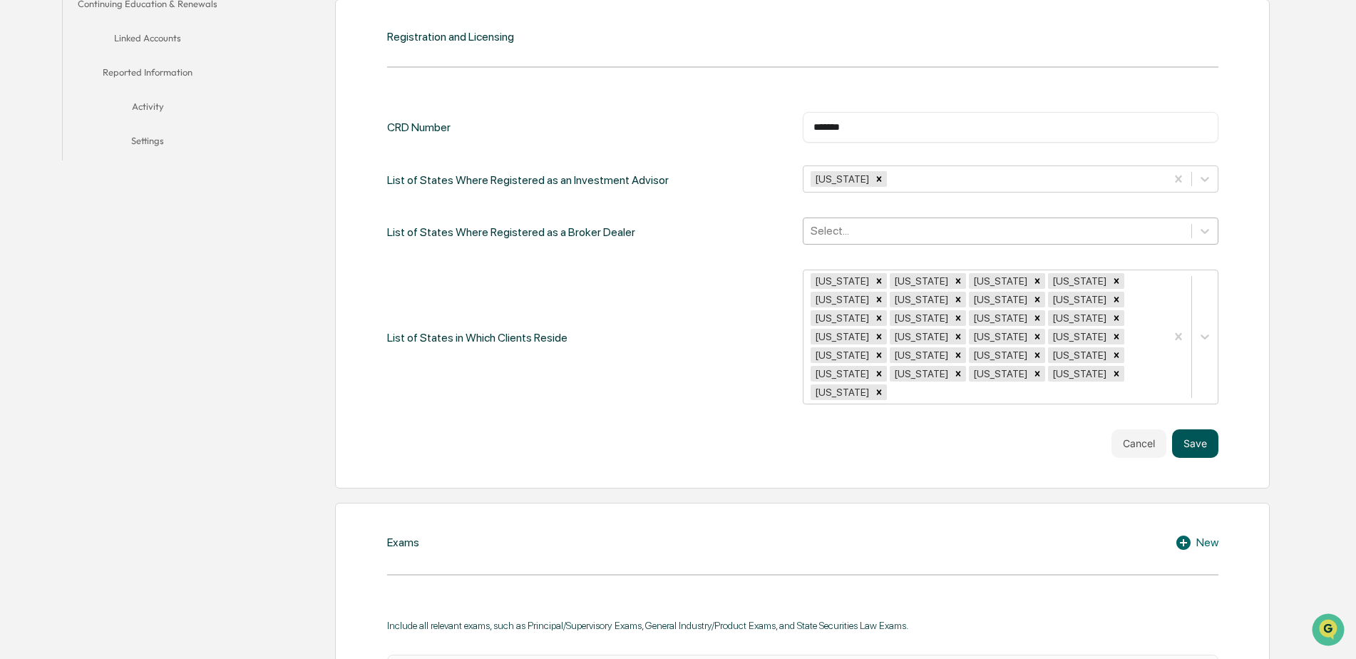
click at [1196, 429] on button "Save" at bounding box center [1195, 443] width 46 height 29
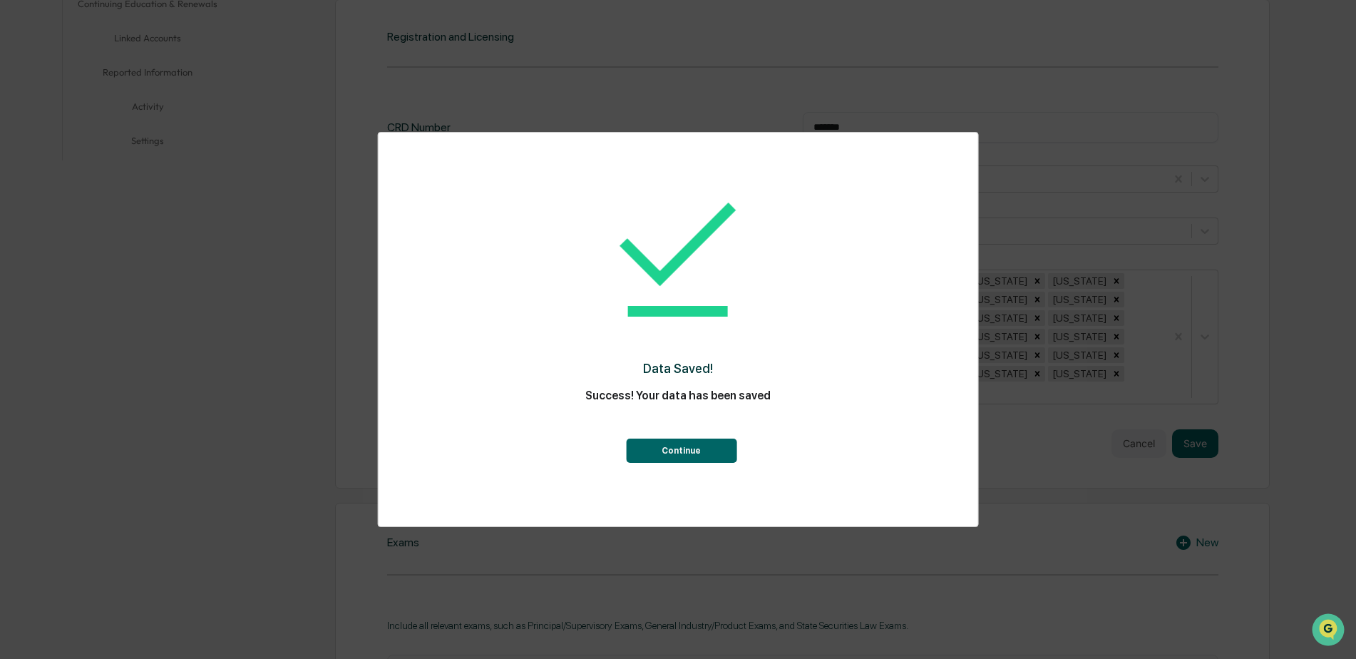
click at [674, 448] on button "Continue" at bounding box center [681, 450] width 111 height 24
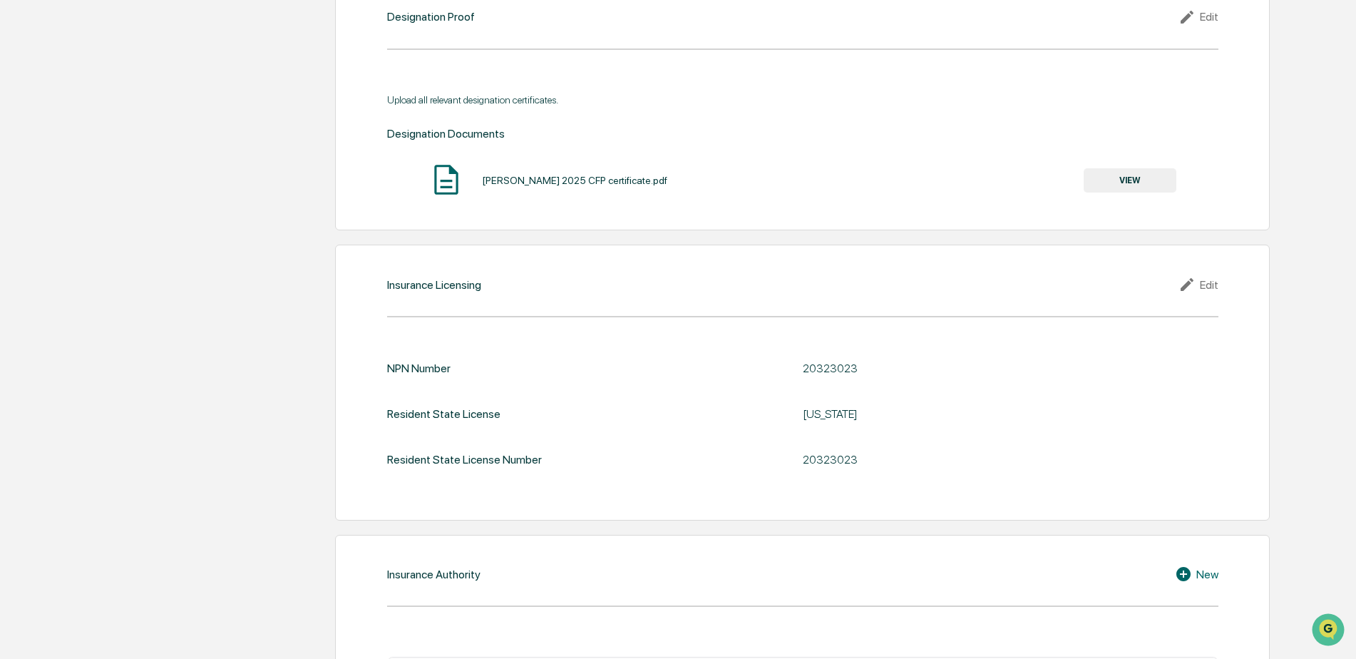
scroll to position [1484, 0]
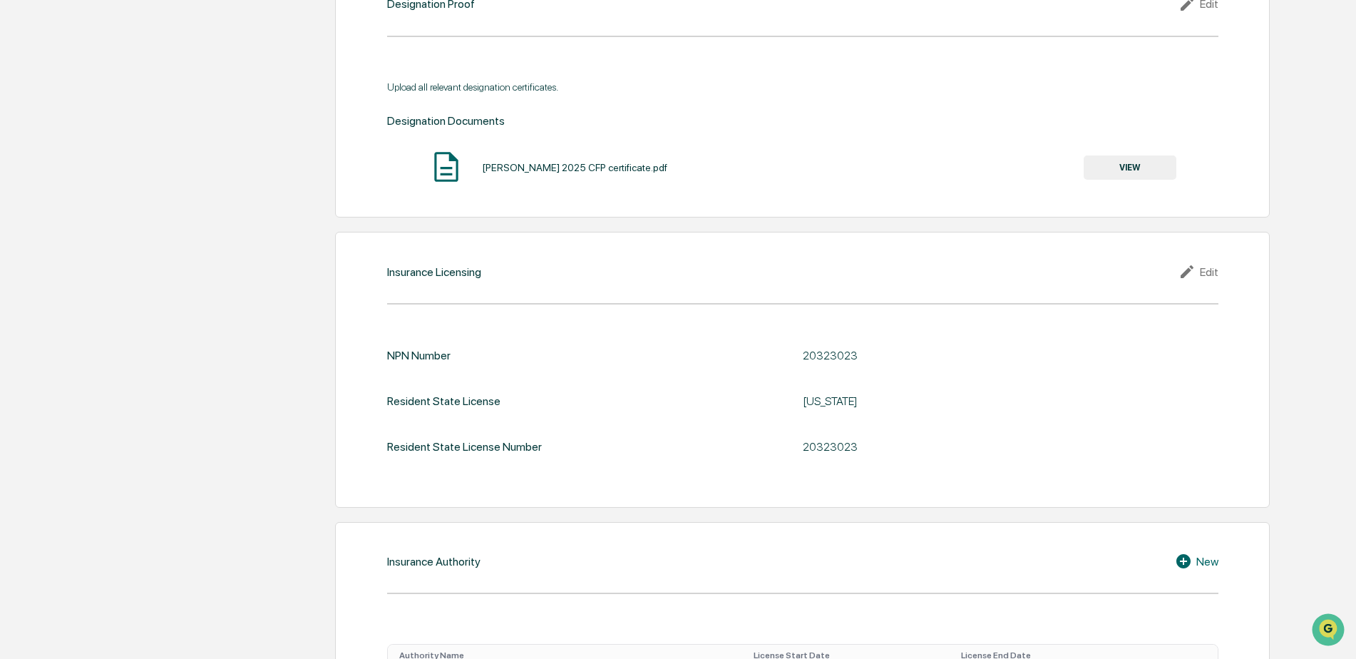
click at [1211, 263] on div "Edit" at bounding box center [1198, 271] width 40 height 17
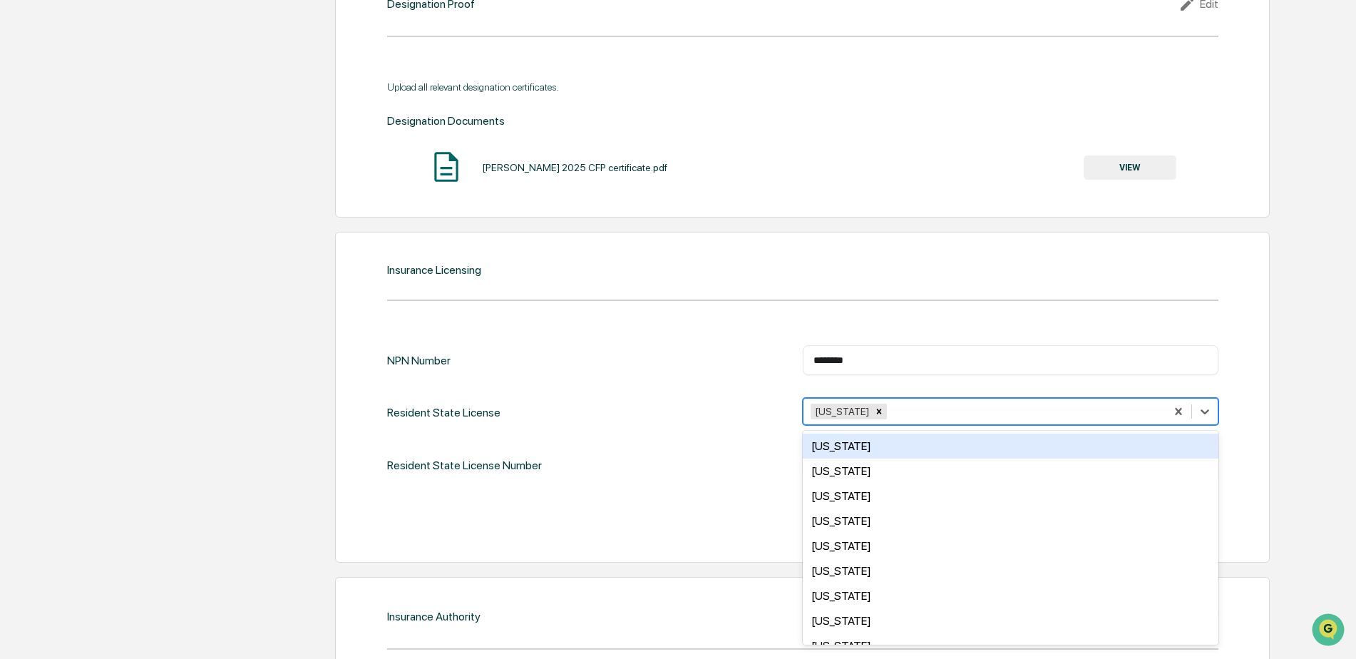
click at [963, 404] on div at bounding box center [1024, 412] width 269 height 16
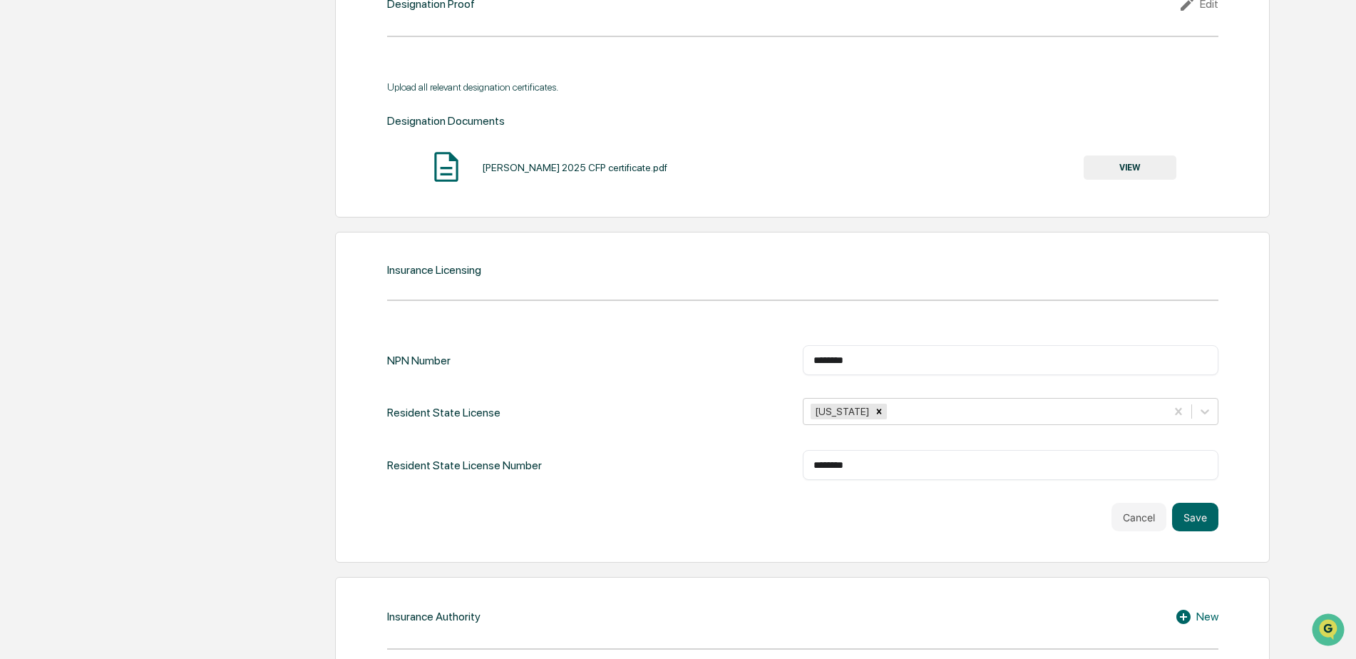
click at [400, 398] on div "Resident State License" at bounding box center [443, 412] width 113 height 29
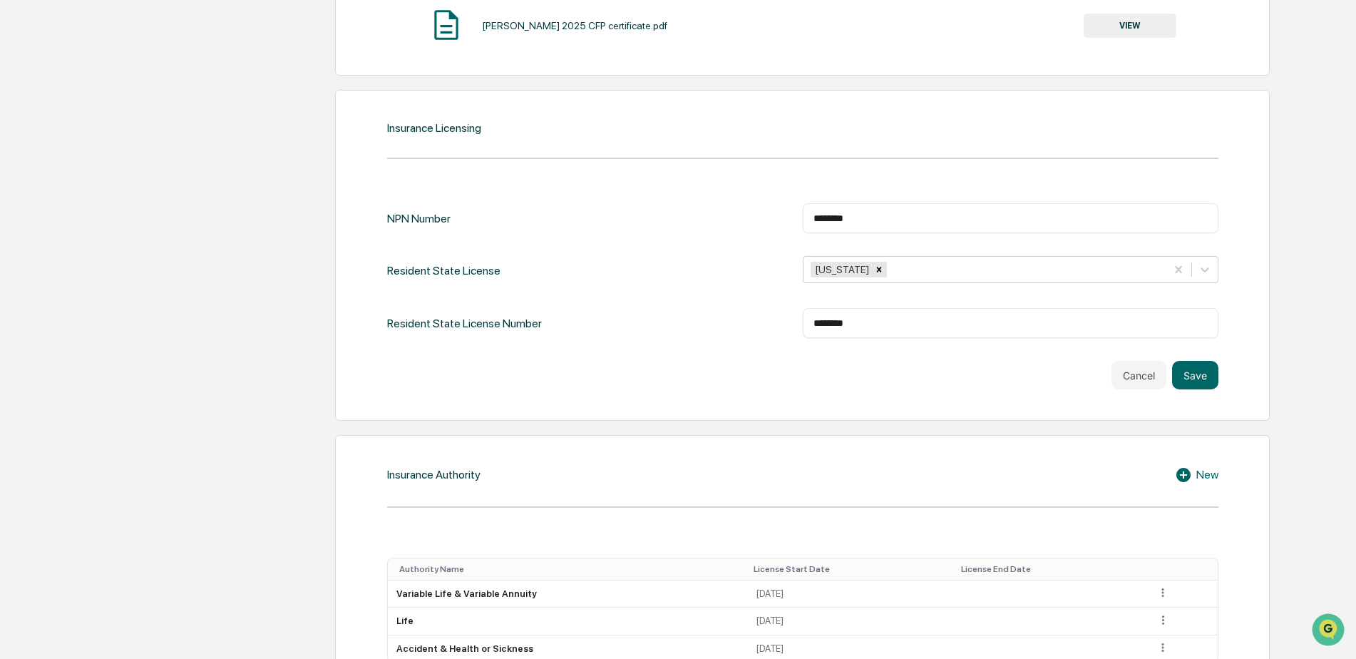
scroll to position [1702, 0]
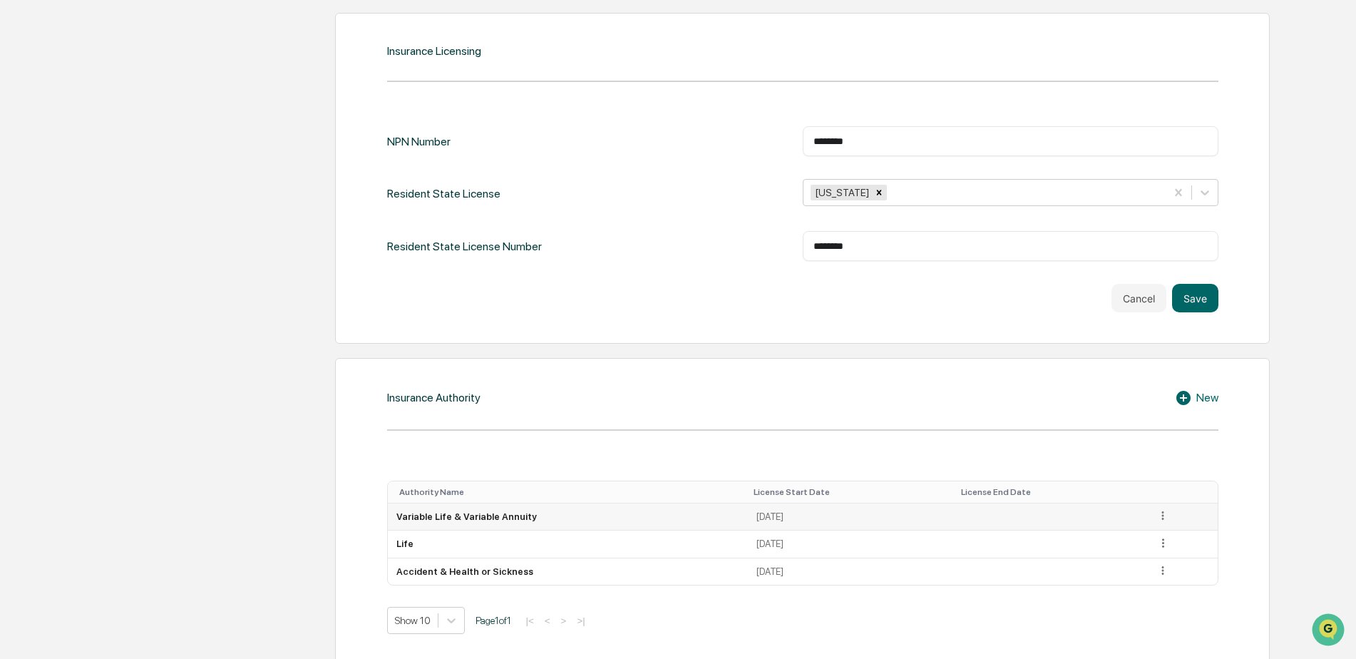
click at [1159, 509] on icon at bounding box center [1163, 516] width 14 height 14
click at [1140, 524] on div "Edit" at bounding box center [1147, 535] width 46 height 23
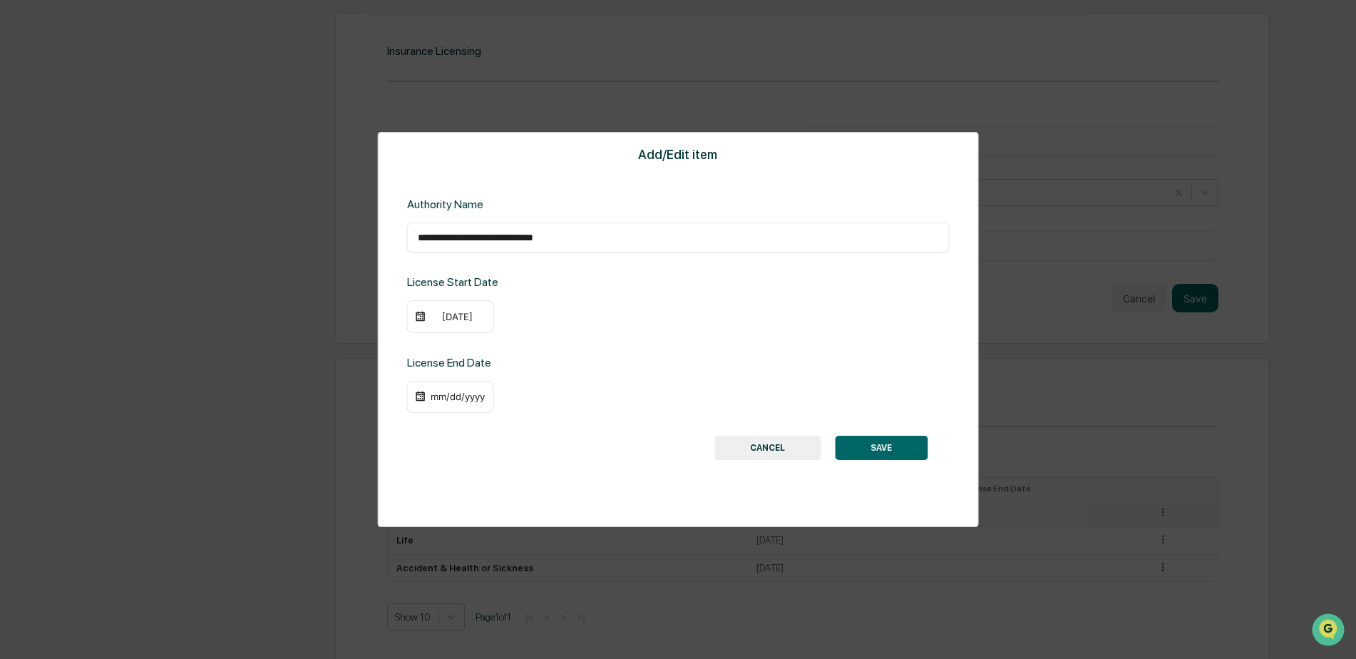
scroll to position [1699, 0]
click at [761, 450] on button "CANCEL" at bounding box center [767, 448] width 106 height 24
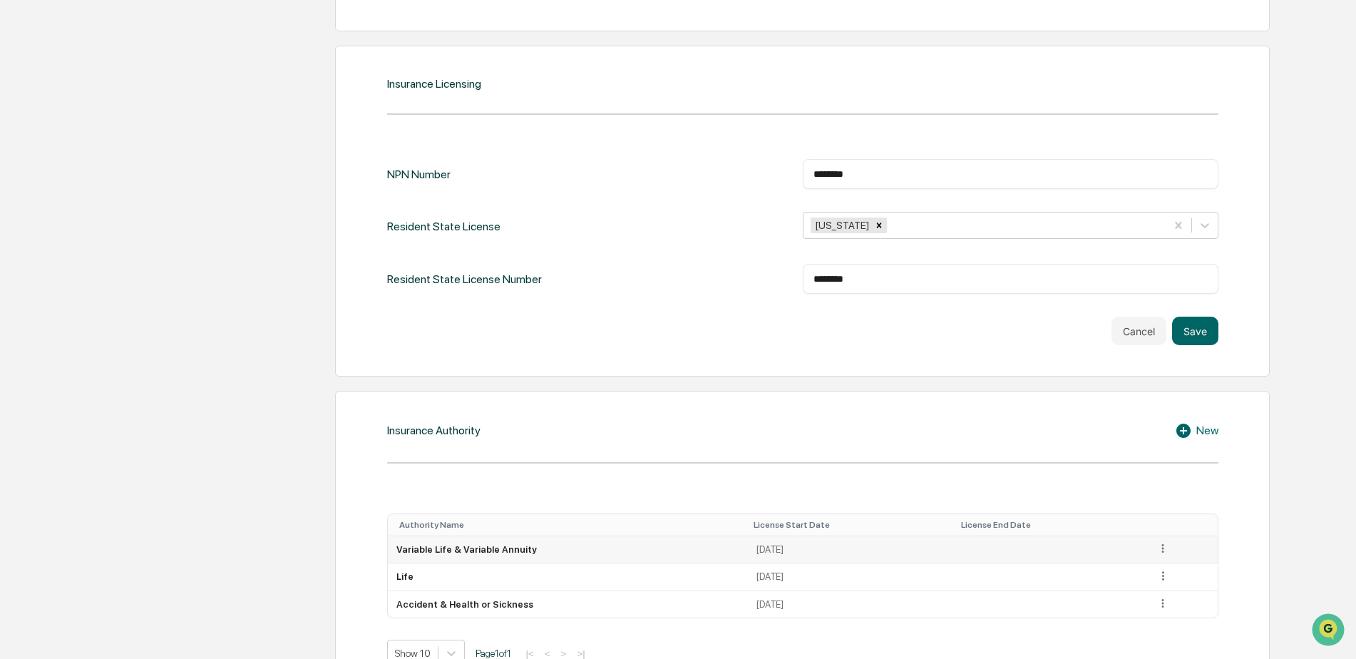
scroll to position [1702, 0]
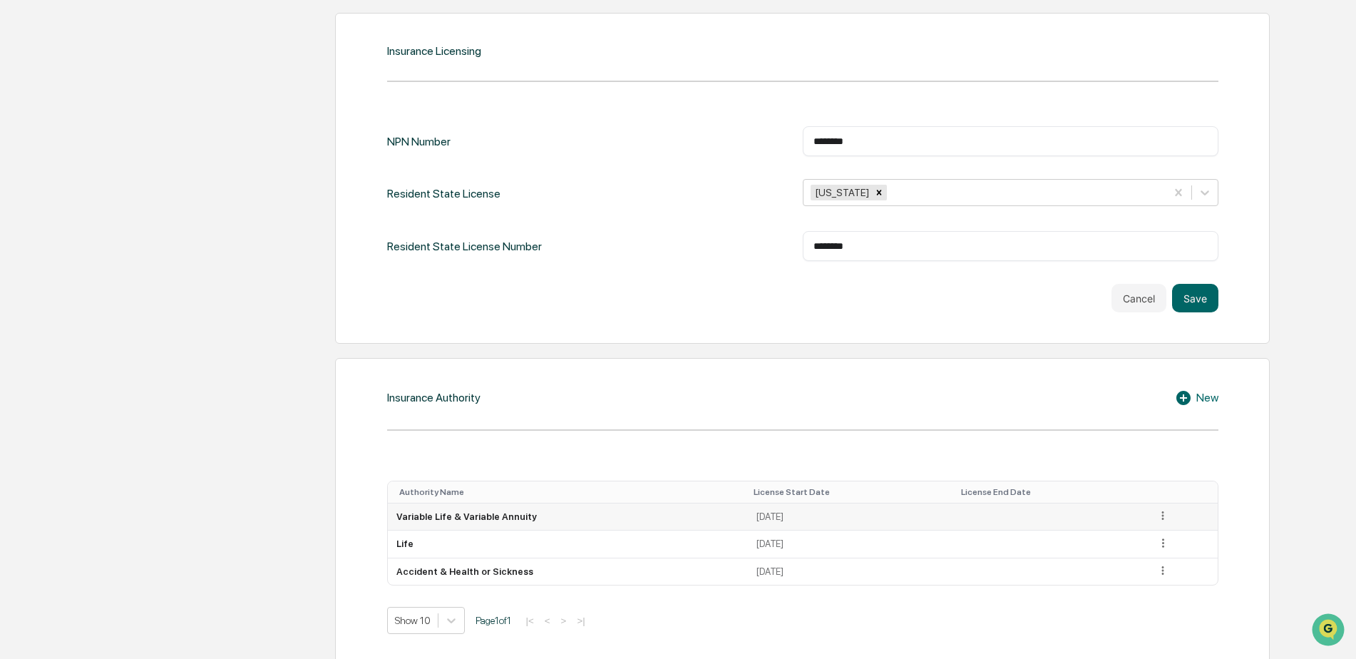
click at [1156, 509] on icon at bounding box center [1163, 516] width 14 height 14
click at [1141, 524] on div "Edit" at bounding box center [1147, 535] width 46 height 23
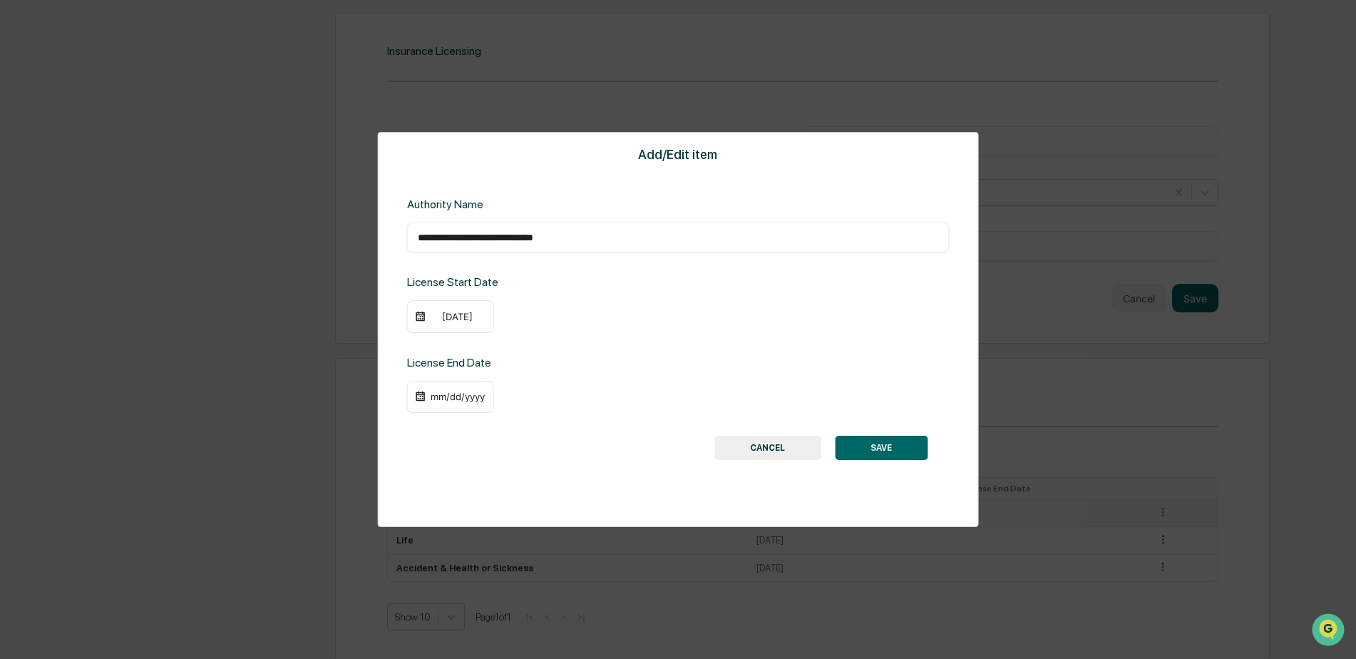
scroll to position [1699, 0]
click at [435, 396] on div "mm/dd/yyyy" at bounding box center [457, 396] width 57 height 11
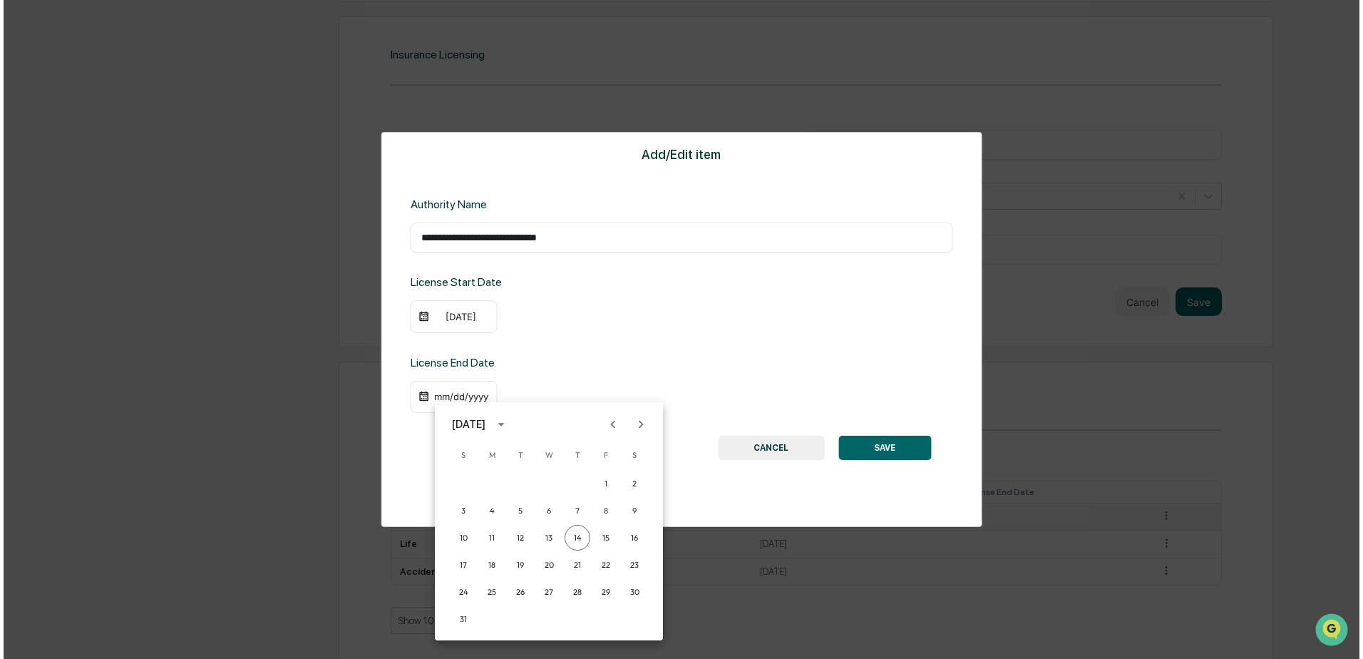
scroll to position [1701, 0]
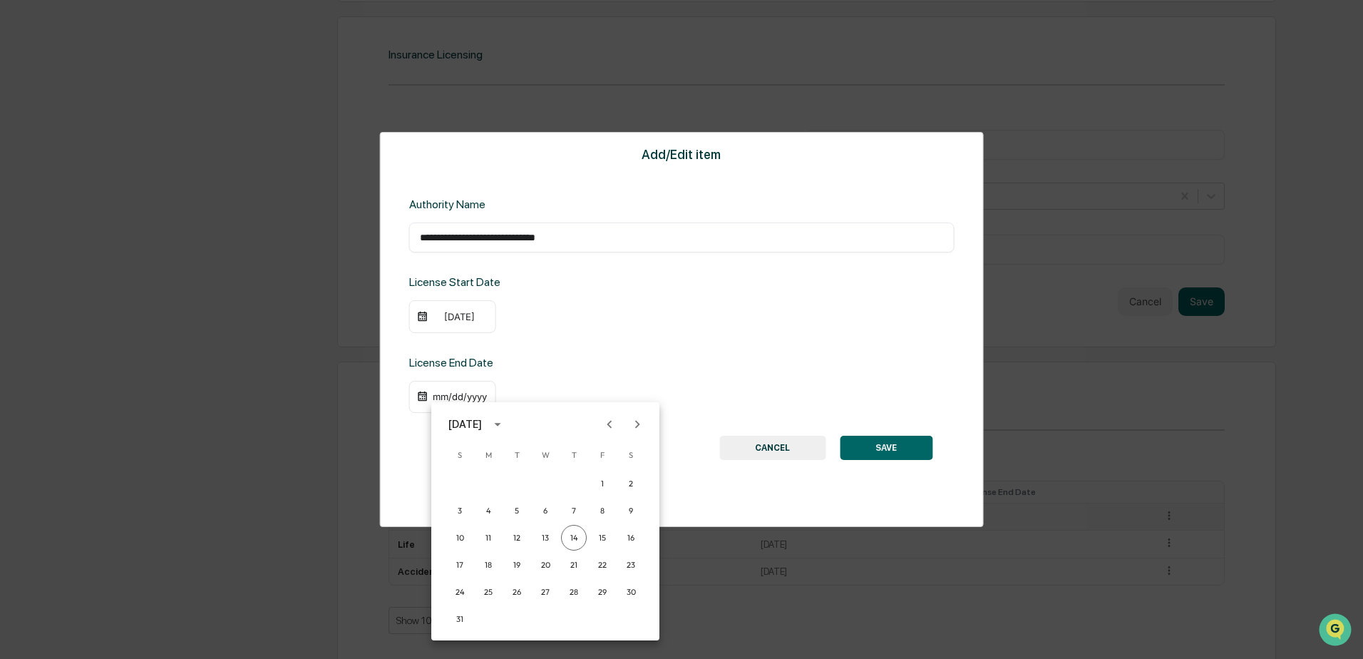
click at [481, 423] on div "[DATE]" at bounding box center [465, 424] width 34 height 16
click at [628, 581] on button "2028" at bounding box center [619, 575] width 51 height 26
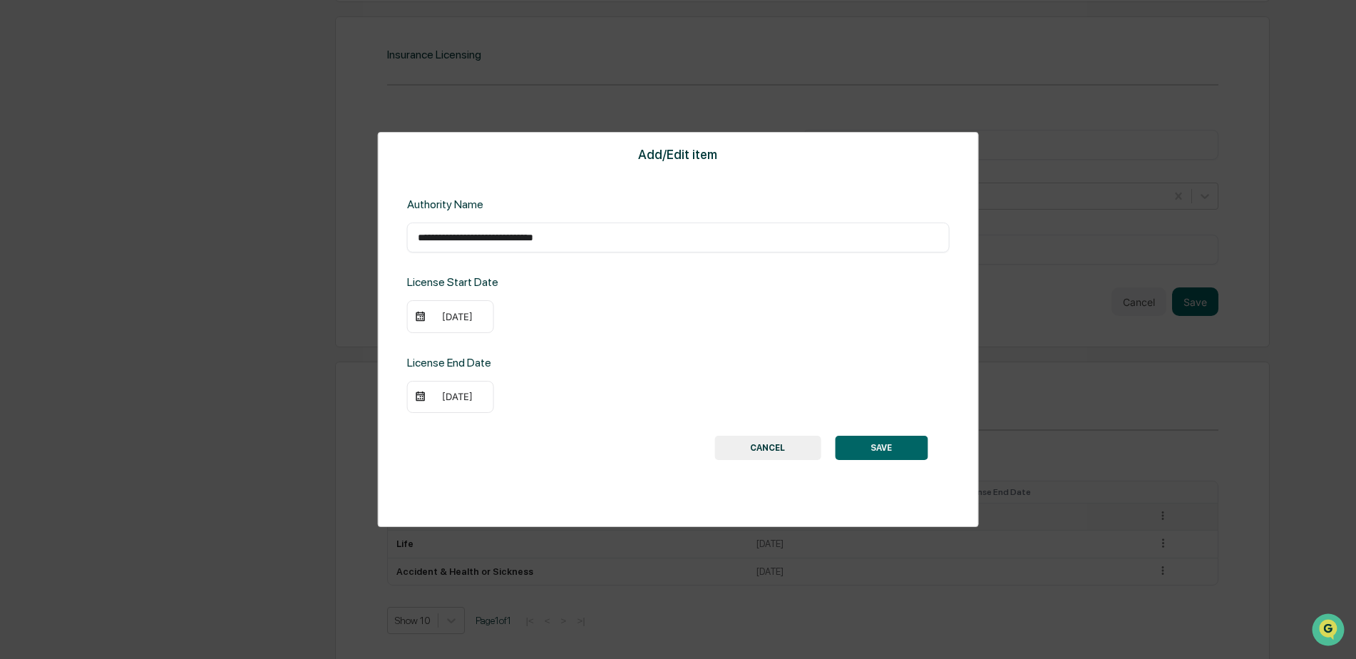
click at [449, 393] on div "[DATE]" at bounding box center [457, 396] width 57 height 11
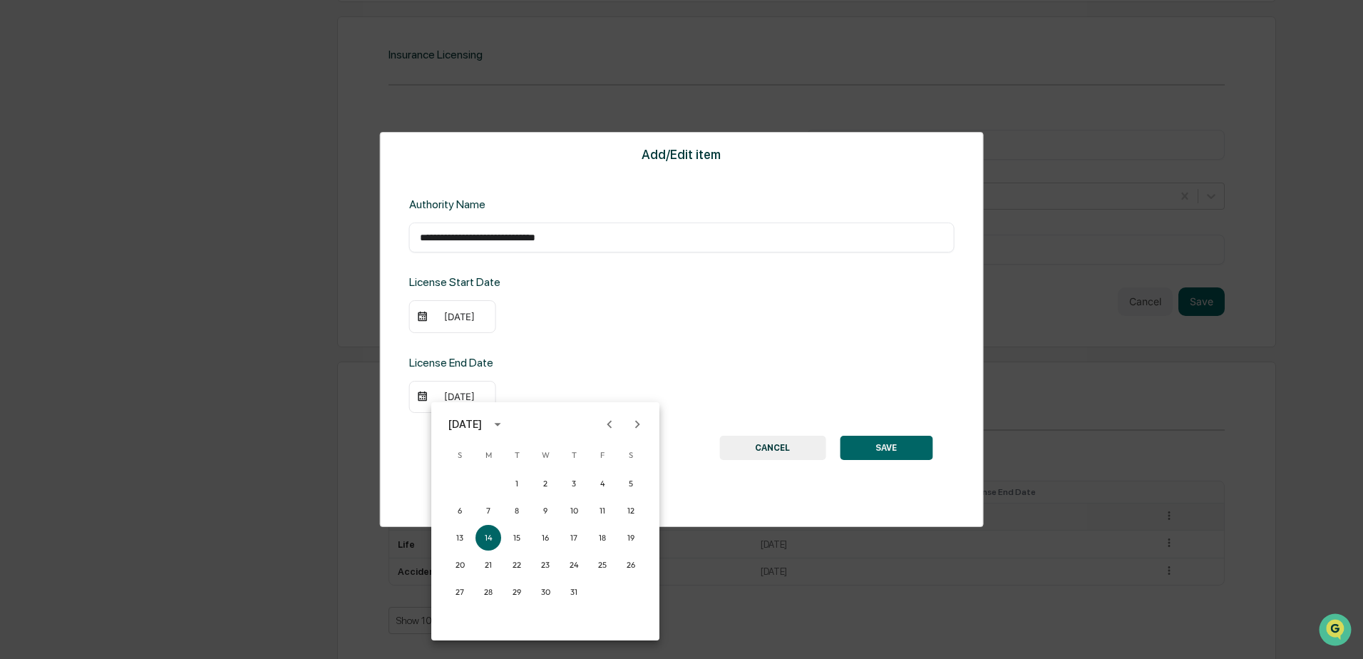
click at [448, 400] on div at bounding box center [681, 329] width 1363 height 659
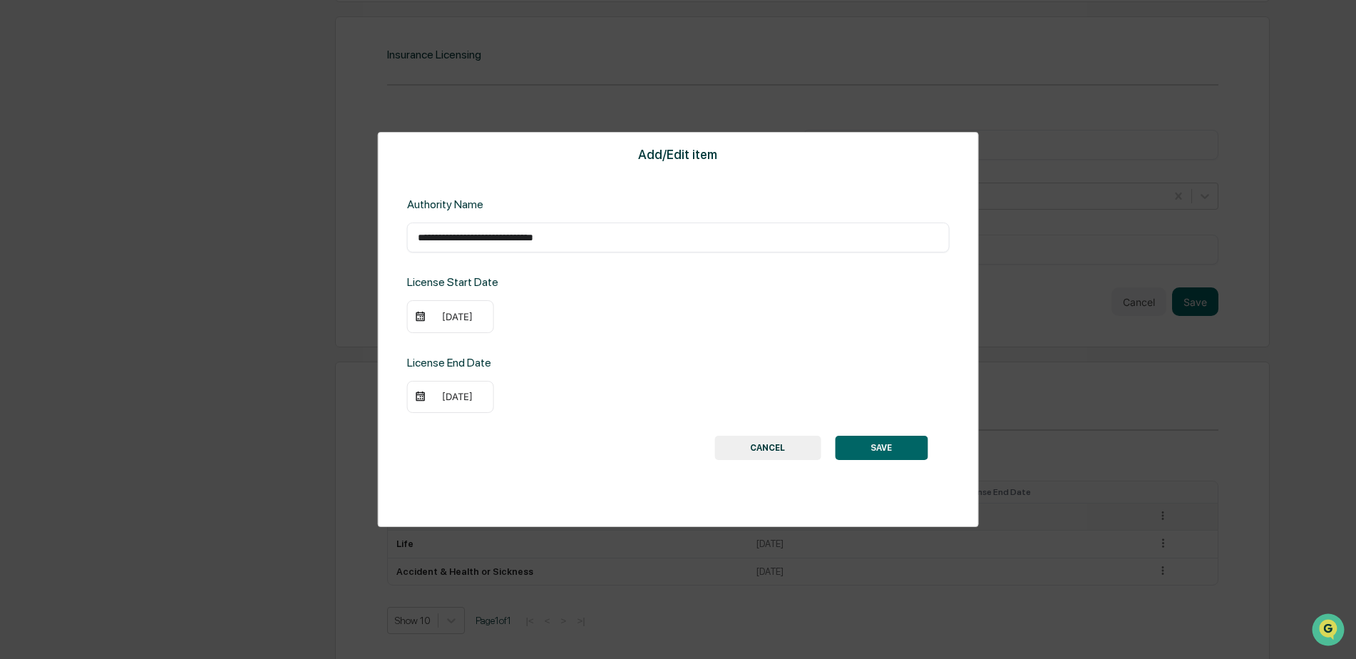
click at [441, 397] on div "[DATE]" at bounding box center [457, 396] width 57 height 11
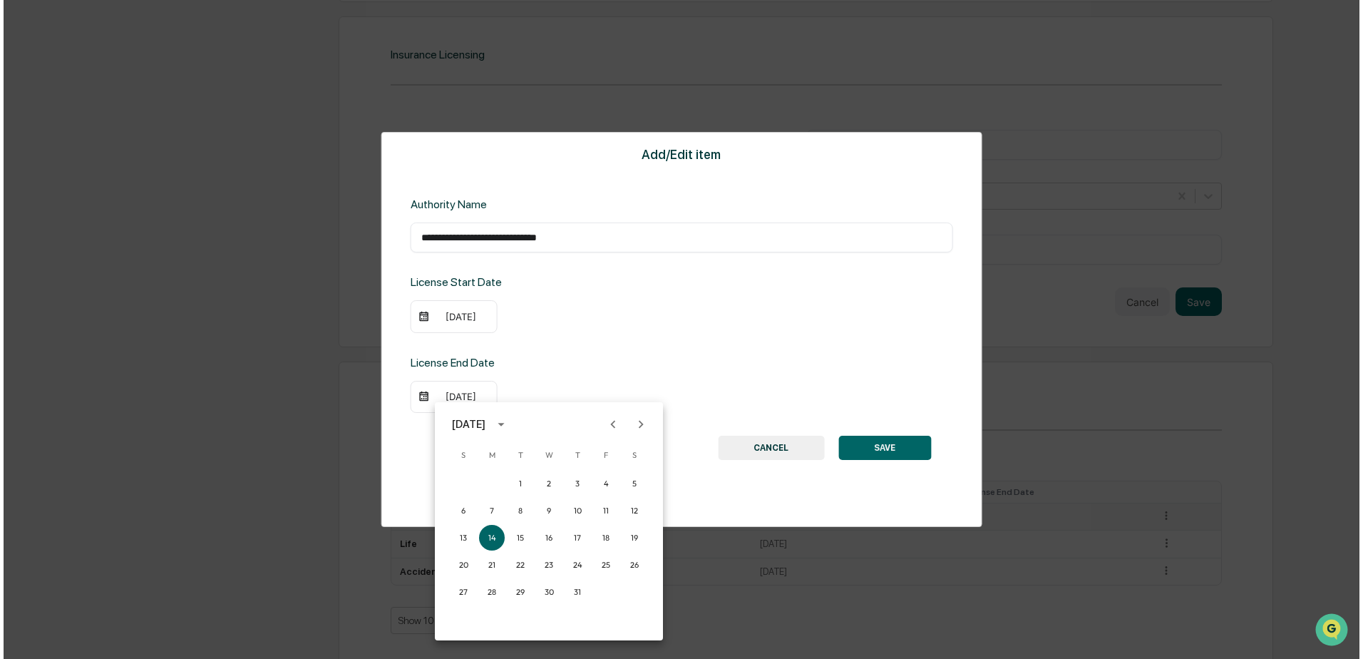
scroll to position [1701, 0]
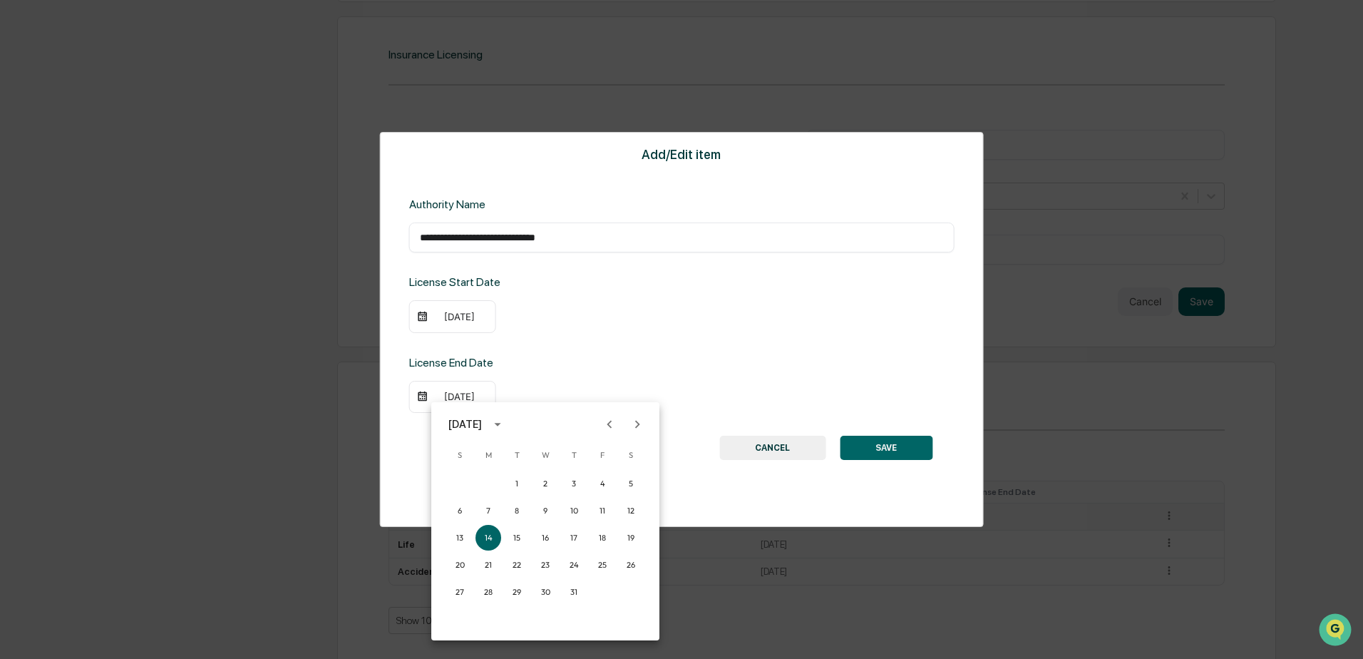
click at [606, 423] on icon "Previous month" at bounding box center [610, 424] width 16 height 16
click at [606, 425] on icon "Previous month" at bounding box center [610, 424] width 16 height 16
click at [547, 591] on button "31" at bounding box center [546, 592] width 26 height 26
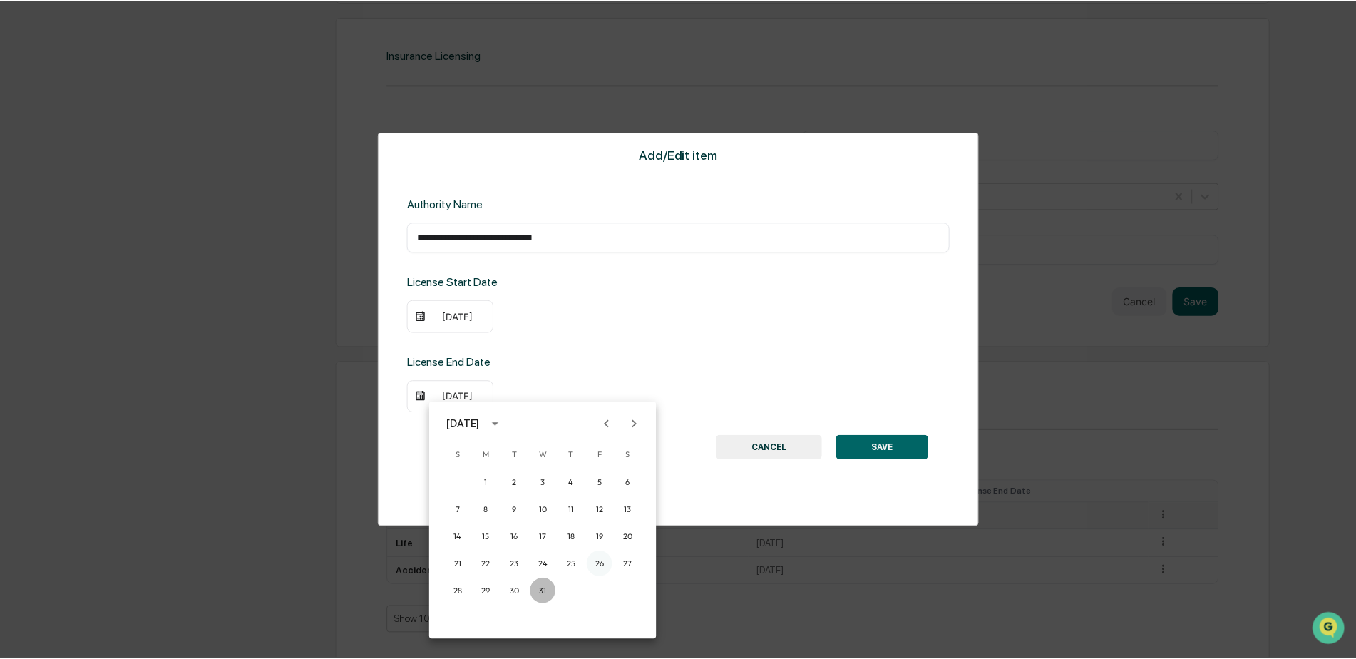
scroll to position [1699, 0]
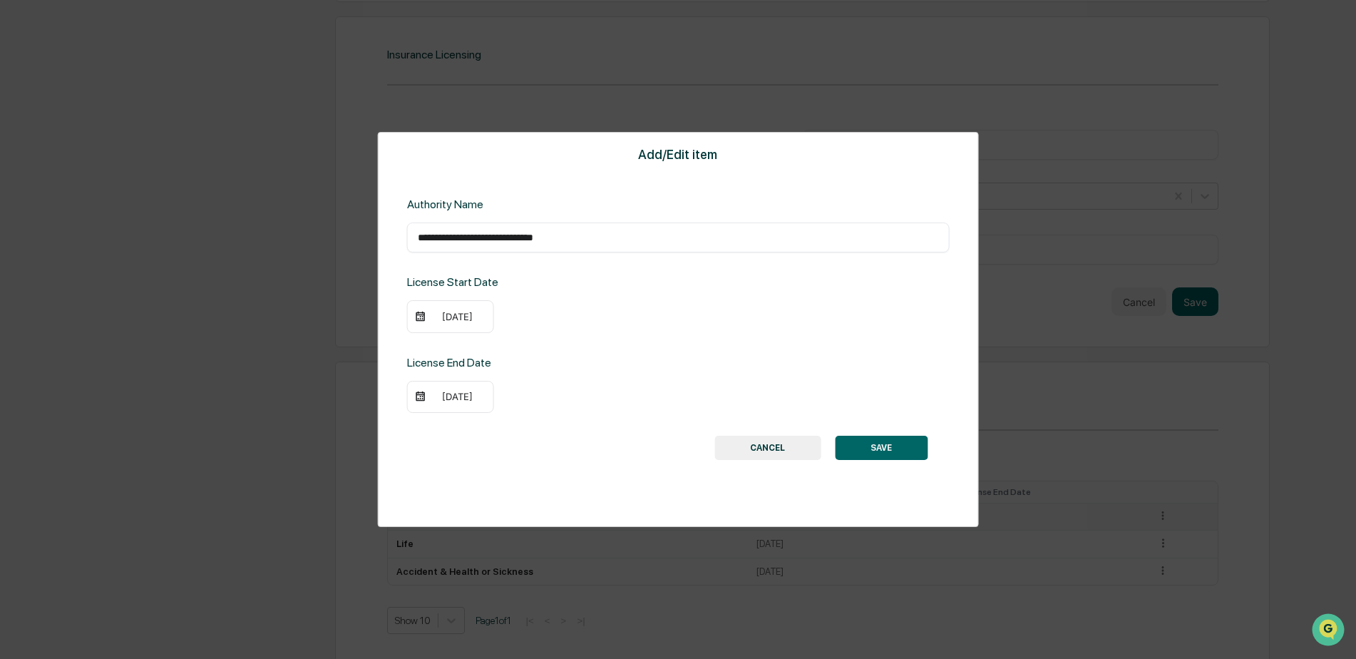
click at [876, 450] on button "SAVE" at bounding box center [881, 448] width 93 height 24
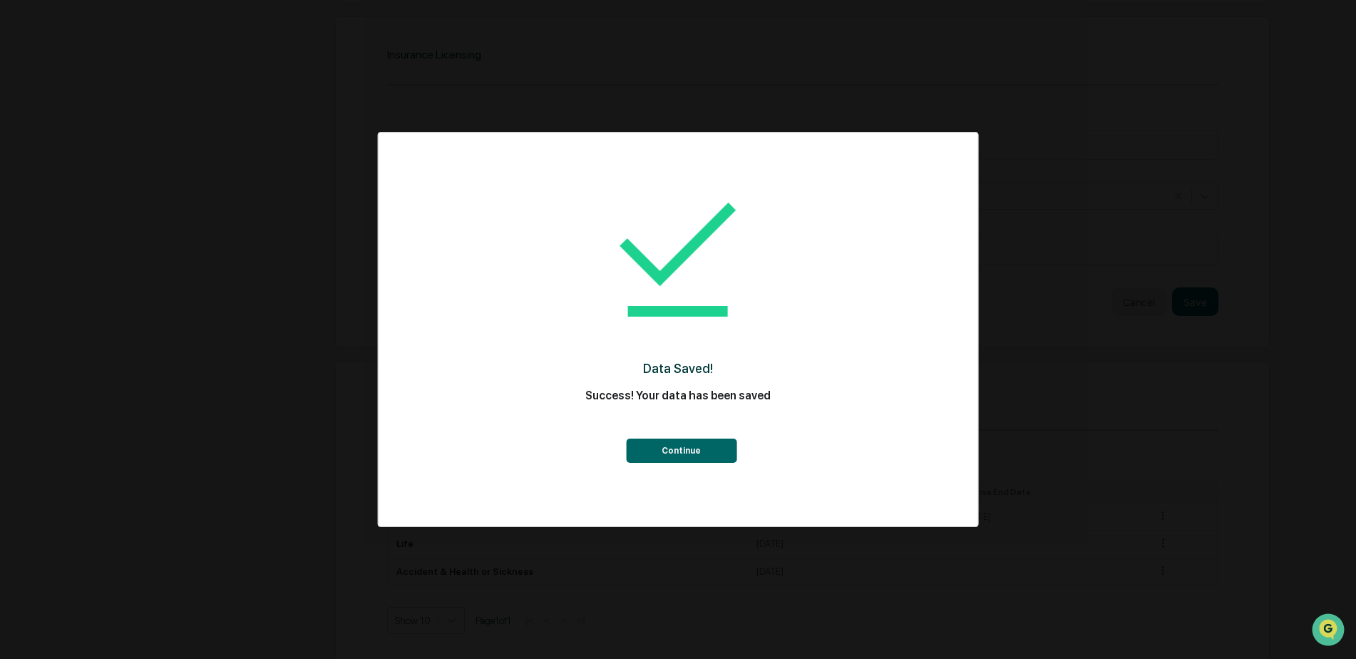
click at [685, 448] on button "Continue" at bounding box center [681, 450] width 111 height 24
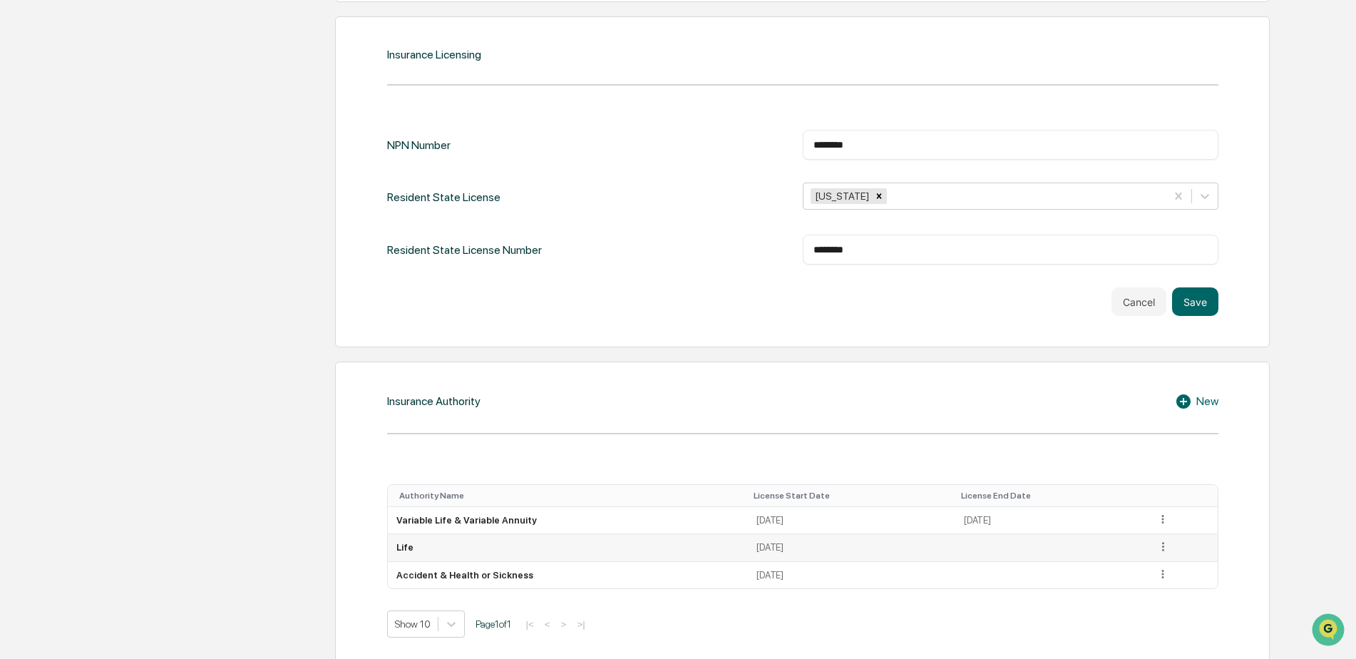
click at [1161, 540] on icon at bounding box center [1163, 547] width 14 height 14
click at [1137, 555] on div "Edit" at bounding box center [1147, 566] width 46 height 23
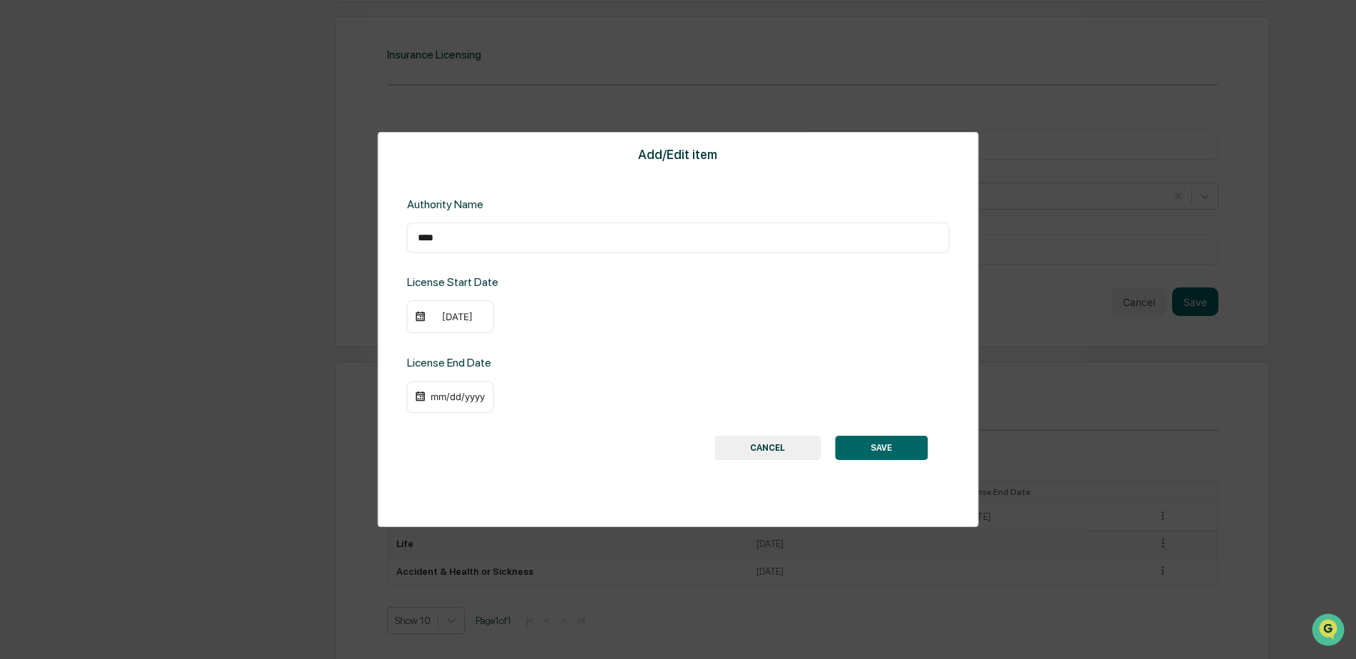
click at [454, 385] on div "mm/dd/yyyy" at bounding box center [450, 397] width 87 height 33
click at [456, 390] on div "mm/dd/yyyy" at bounding box center [450, 397] width 87 height 33
click at [459, 399] on div "mm/dd/yyyy" at bounding box center [457, 396] width 57 height 11
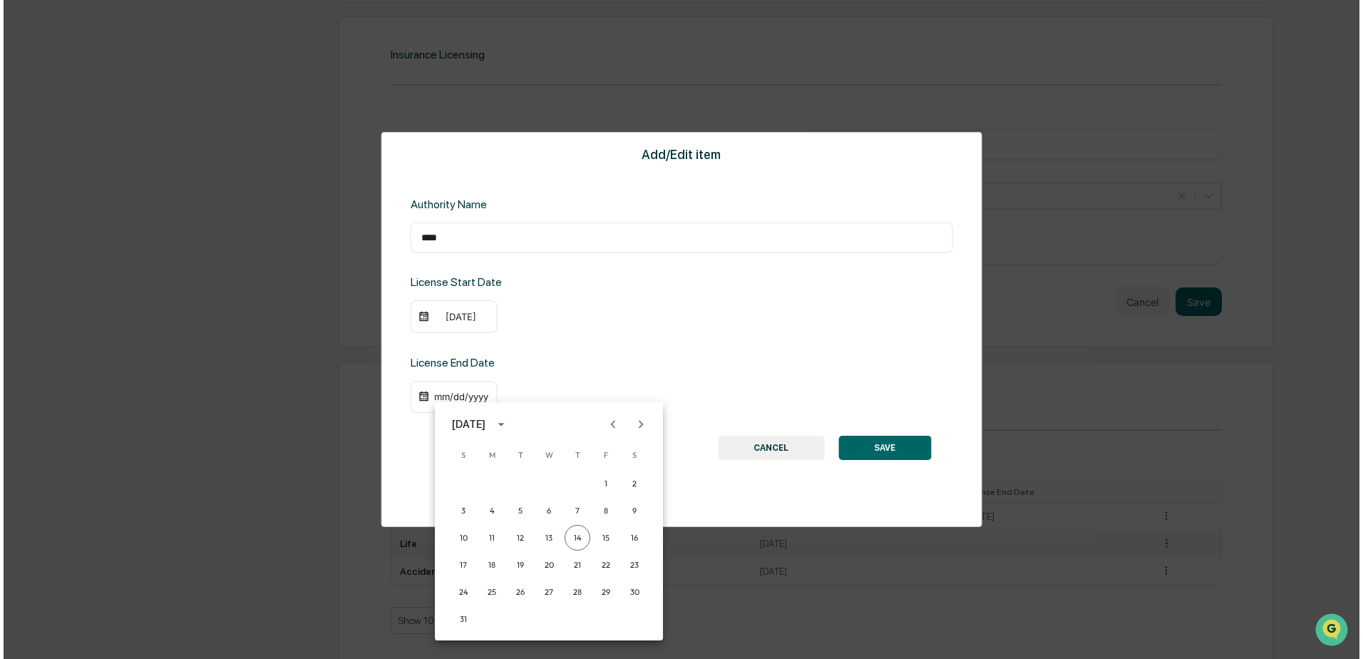
scroll to position [1701, 0]
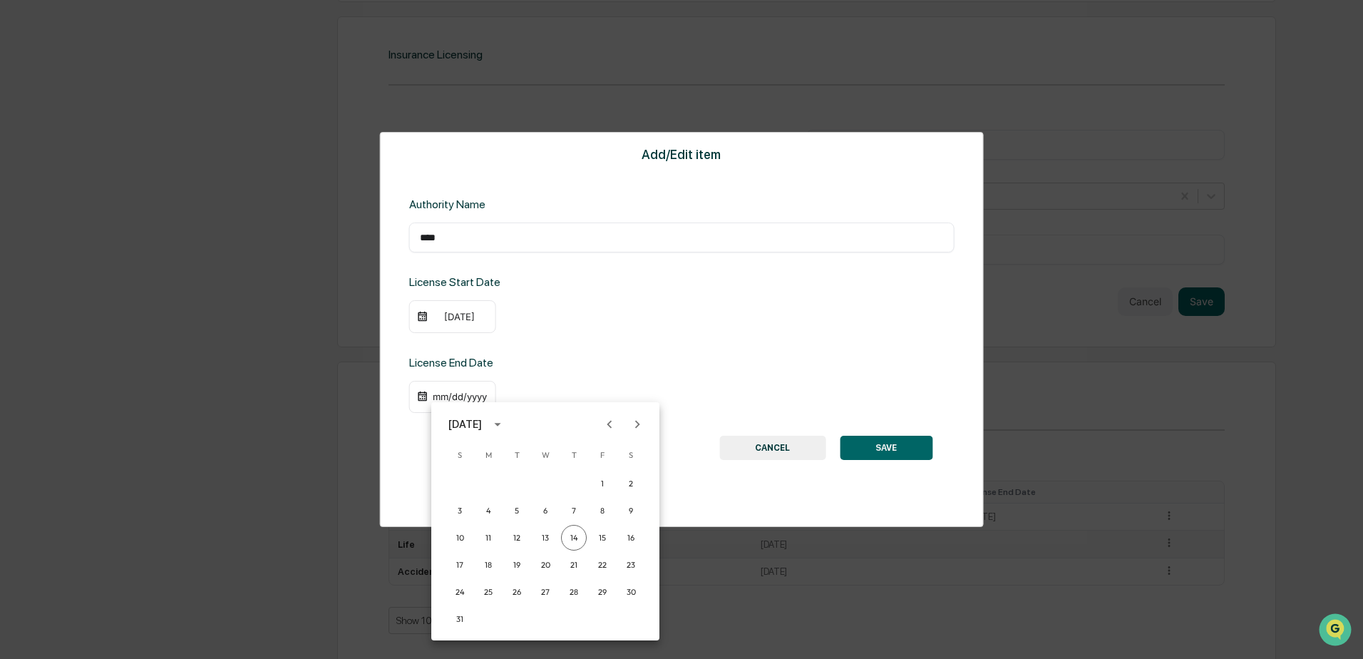
click at [486, 426] on div "[DATE]" at bounding box center [467, 424] width 38 height 16
click at [617, 579] on button "2028" at bounding box center [619, 575] width 51 height 26
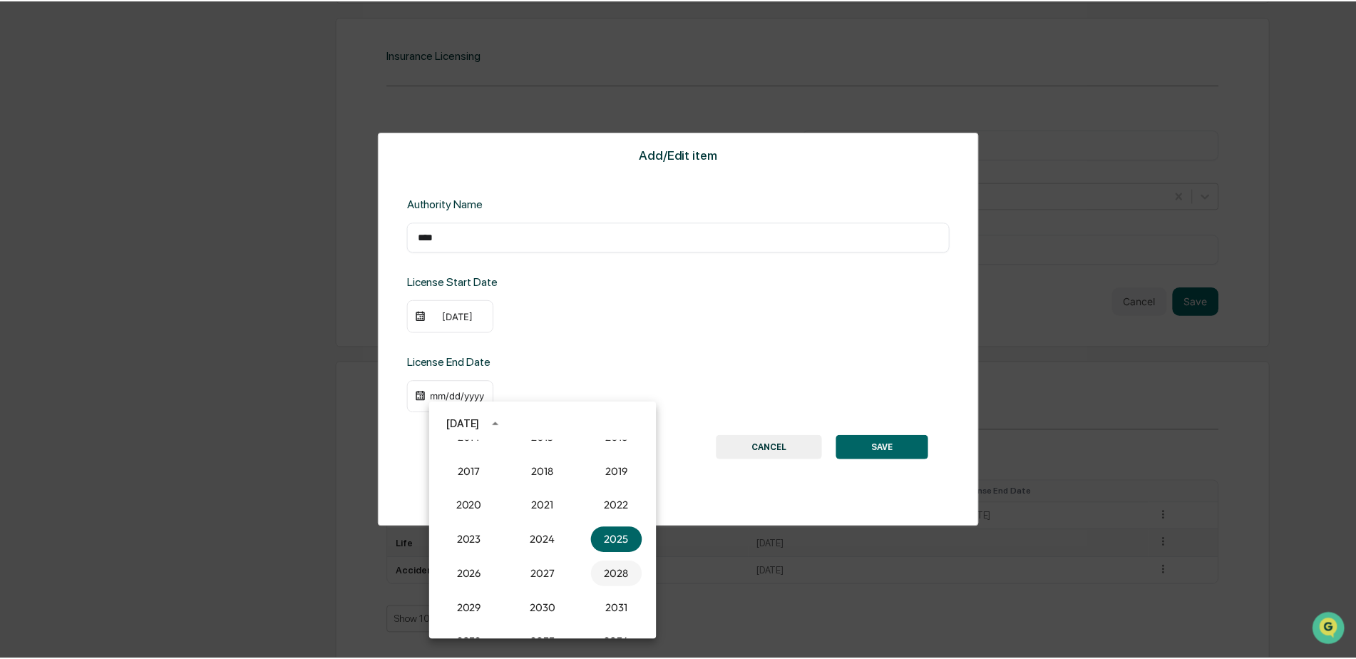
scroll to position [1699, 0]
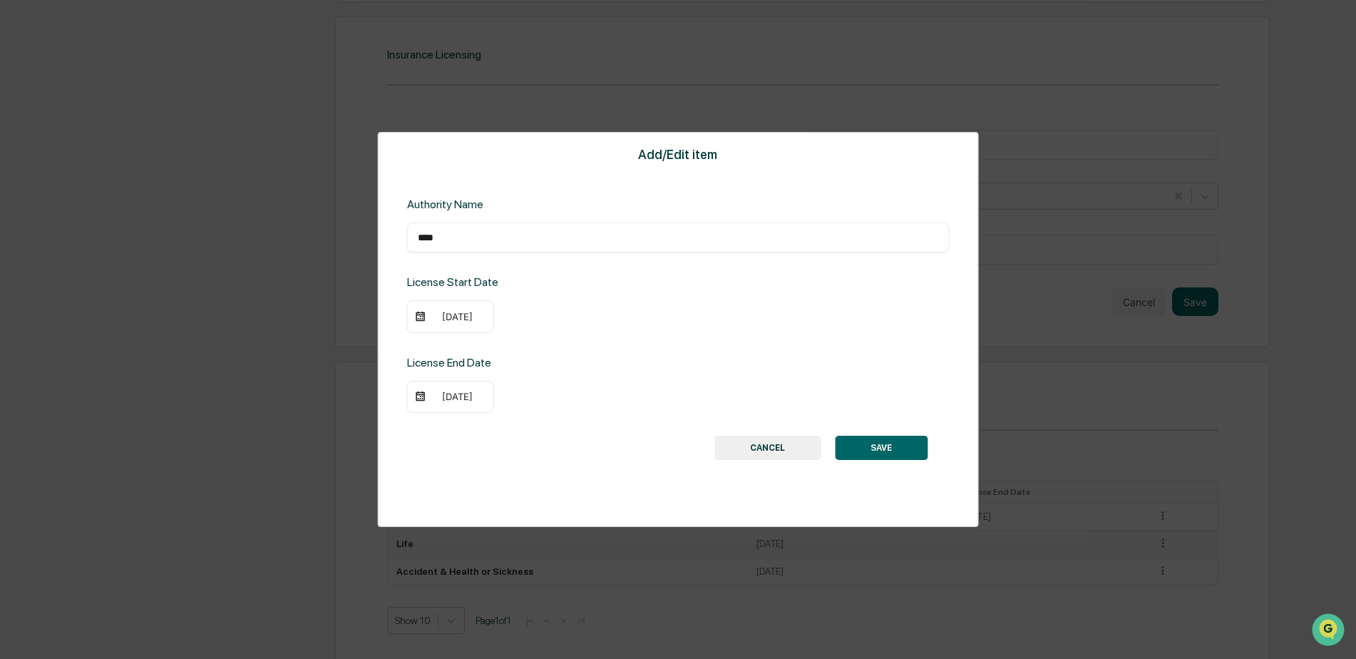
click at [455, 394] on div "[DATE]" at bounding box center [457, 396] width 57 height 11
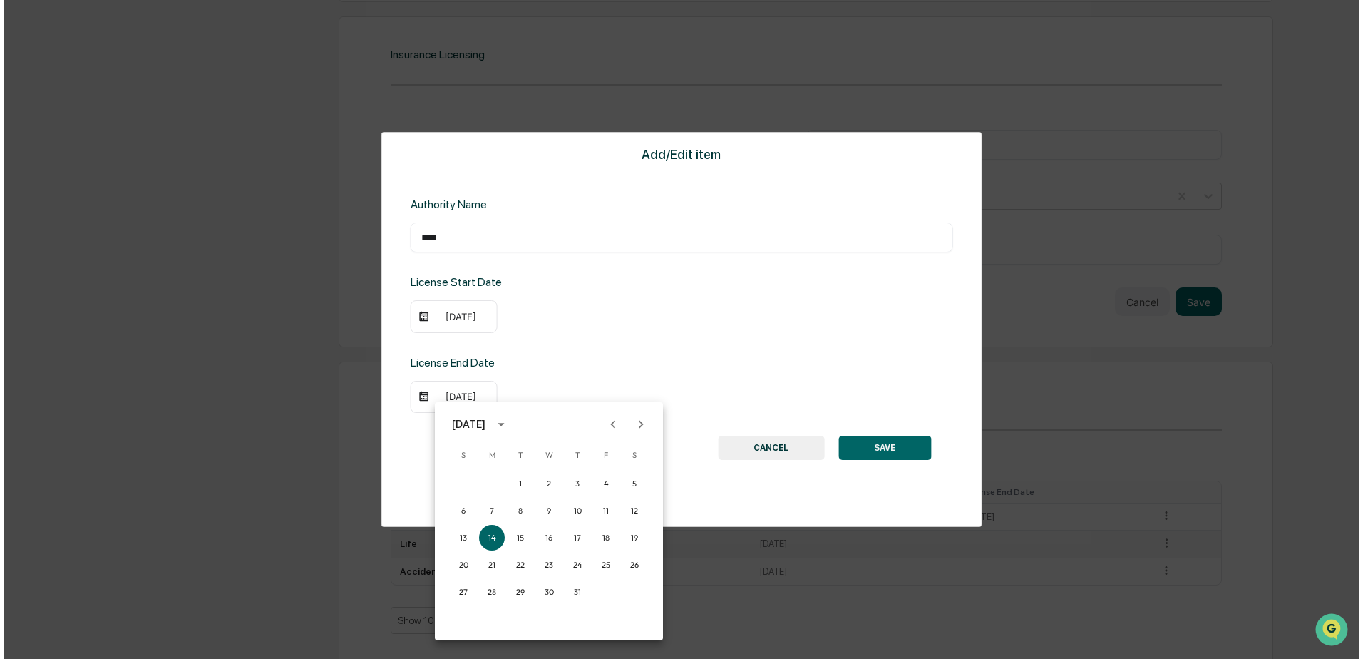
scroll to position [1701, 0]
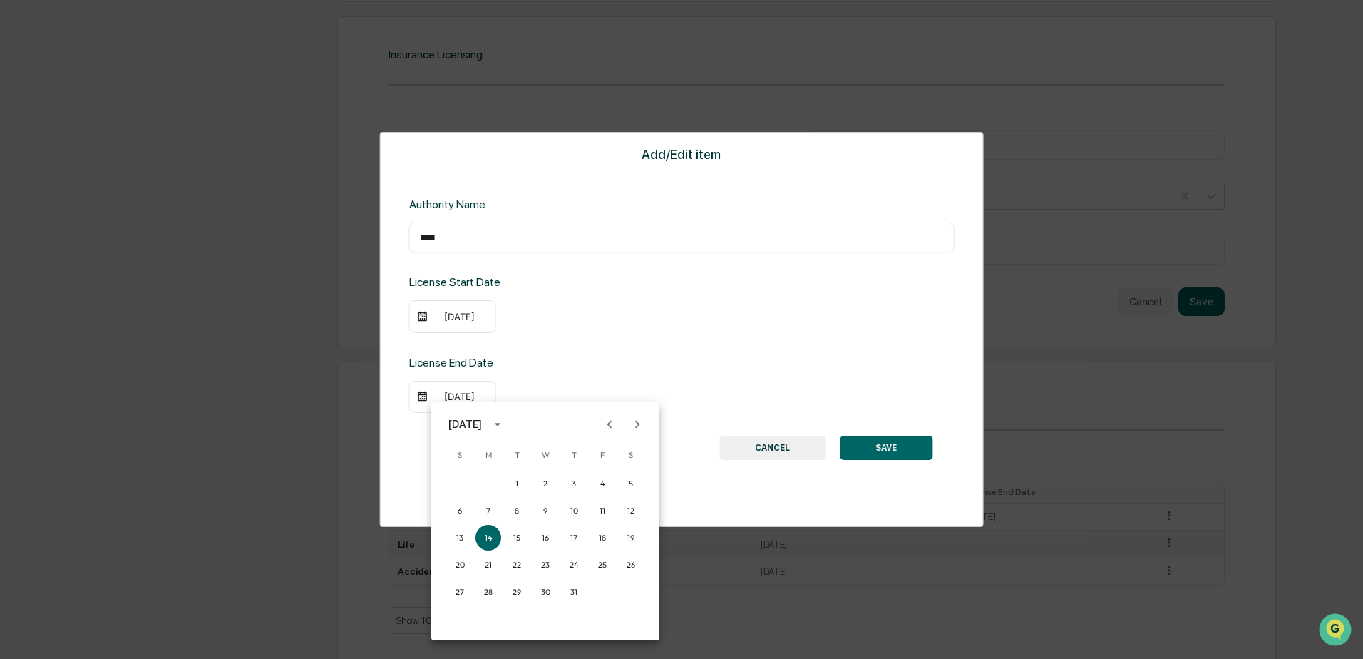
click at [609, 427] on icon "Previous month" at bounding box center [610, 424] width 16 height 16
drag, startPoint x: 540, startPoint y: 588, endPoint x: 563, endPoint y: 578, distance: 25.6
click at [540, 589] on button "31" at bounding box center [546, 592] width 26 height 26
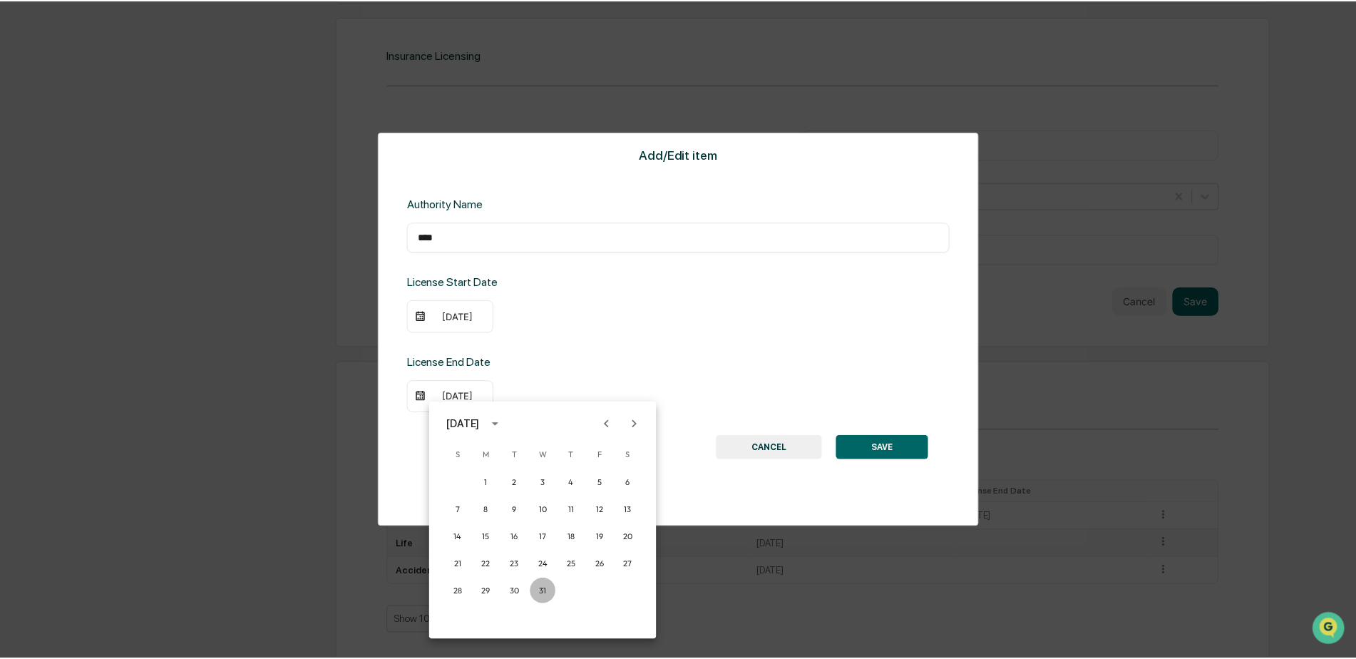
scroll to position [1699, 0]
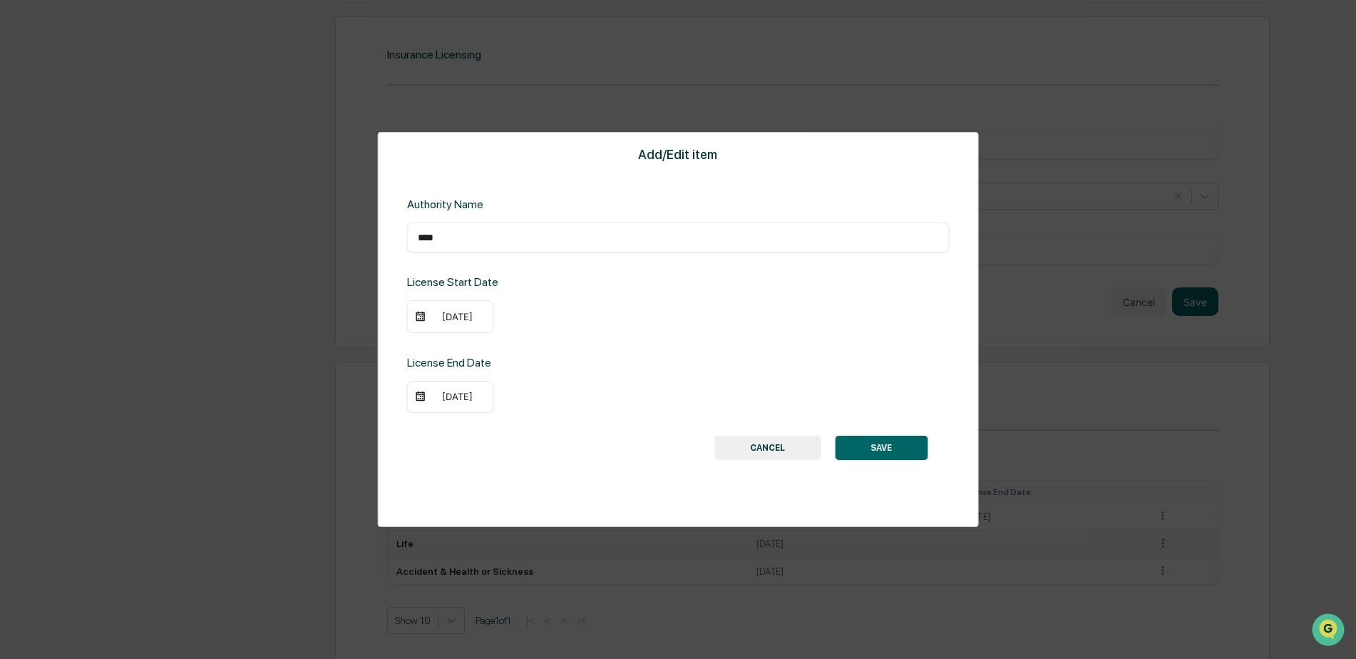
click at [873, 447] on button "SAVE" at bounding box center [881, 448] width 93 height 24
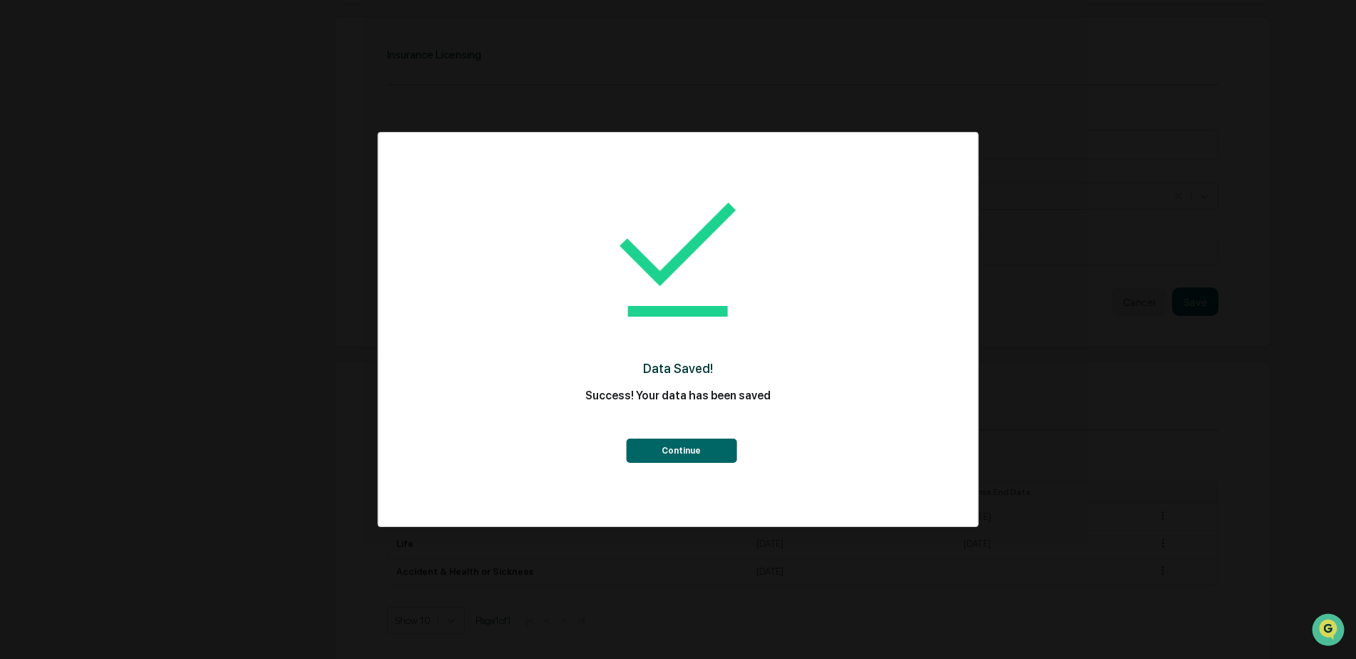
click at [666, 469] on div "Data Saved! Success! Your data has been saved Continue" at bounding box center [678, 318] width 543 height 343
click at [674, 456] on button "Continue" at bounding box center [681, 450] width 111 height 24
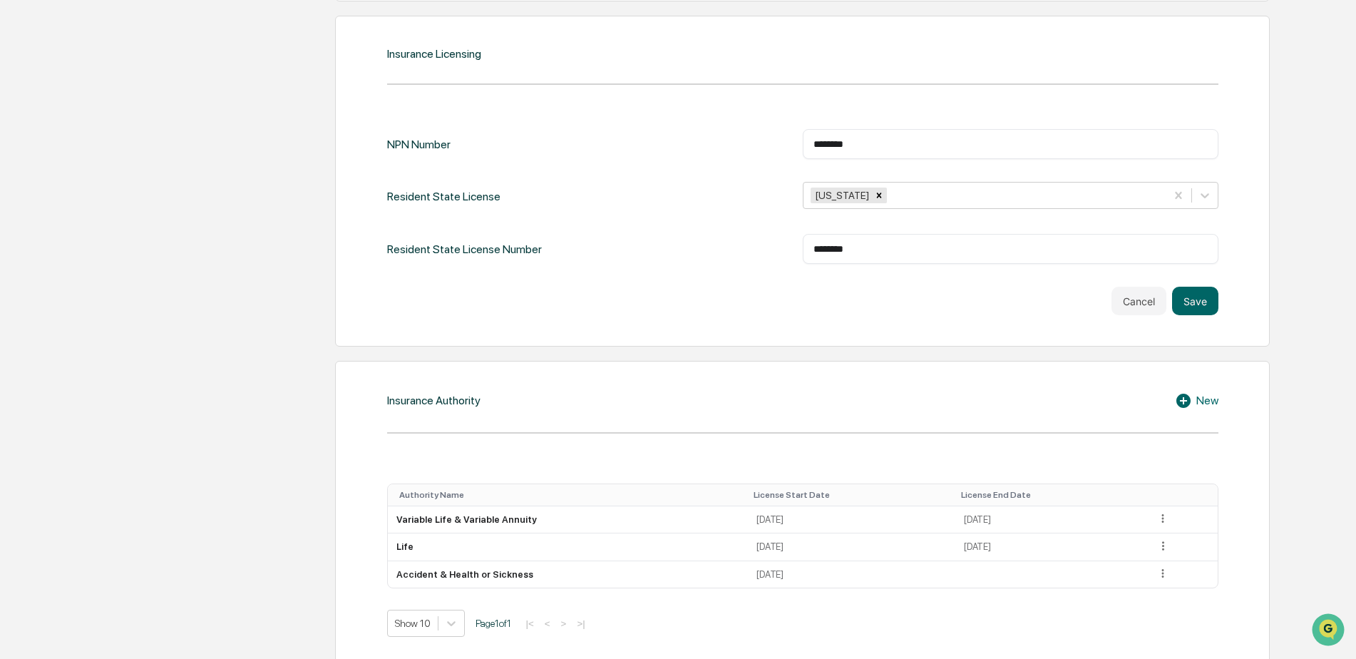
scroll to position [1702, 0]
click at [1156, 564] on icon at bounding box center [1163, 571] width 14 height 14
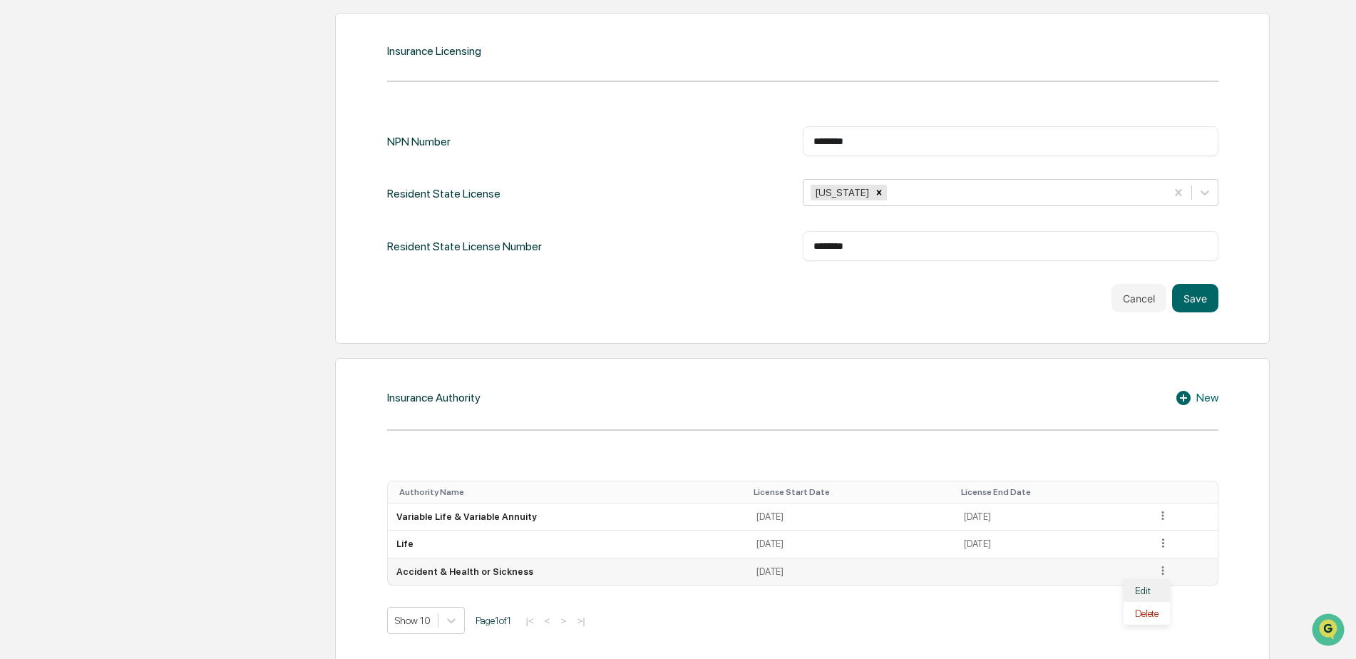
click at [1133, 579] on div "Edit" at bounding box center [1147, 590] width 46 height 23
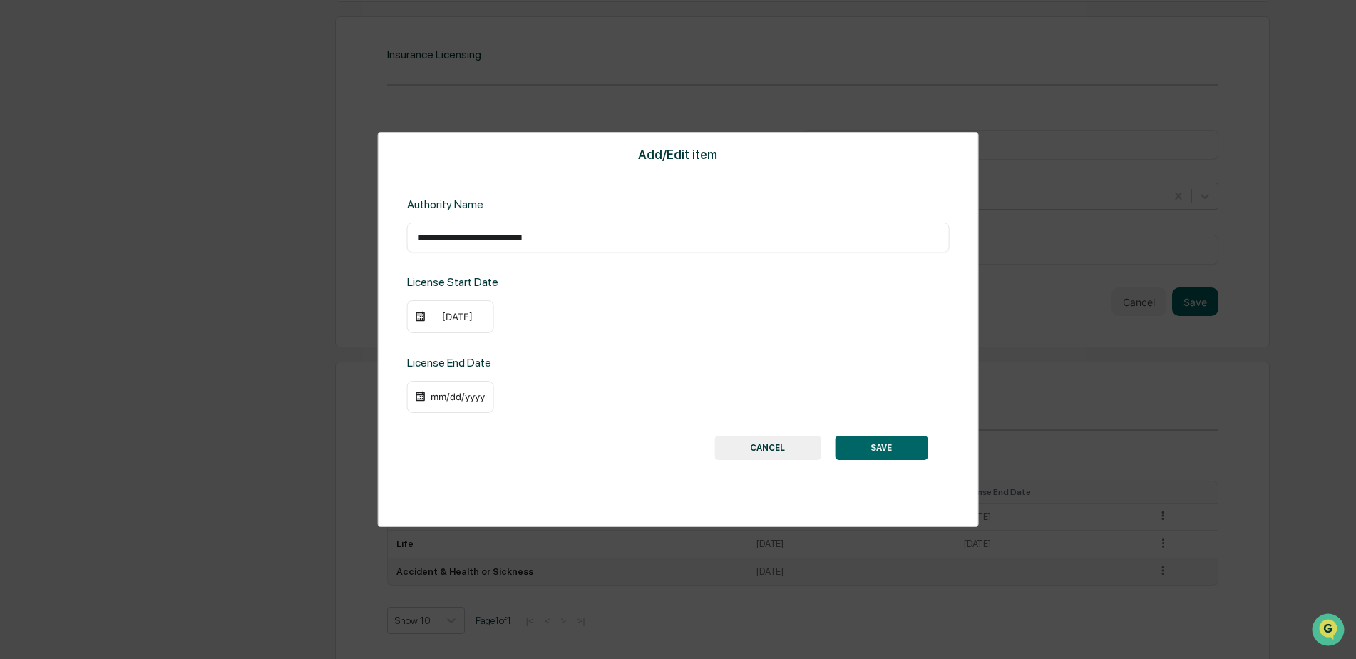
click at [440, 396] on div "mm/dd/yyyy" at bounding box center [457, 396] width 57 height 11
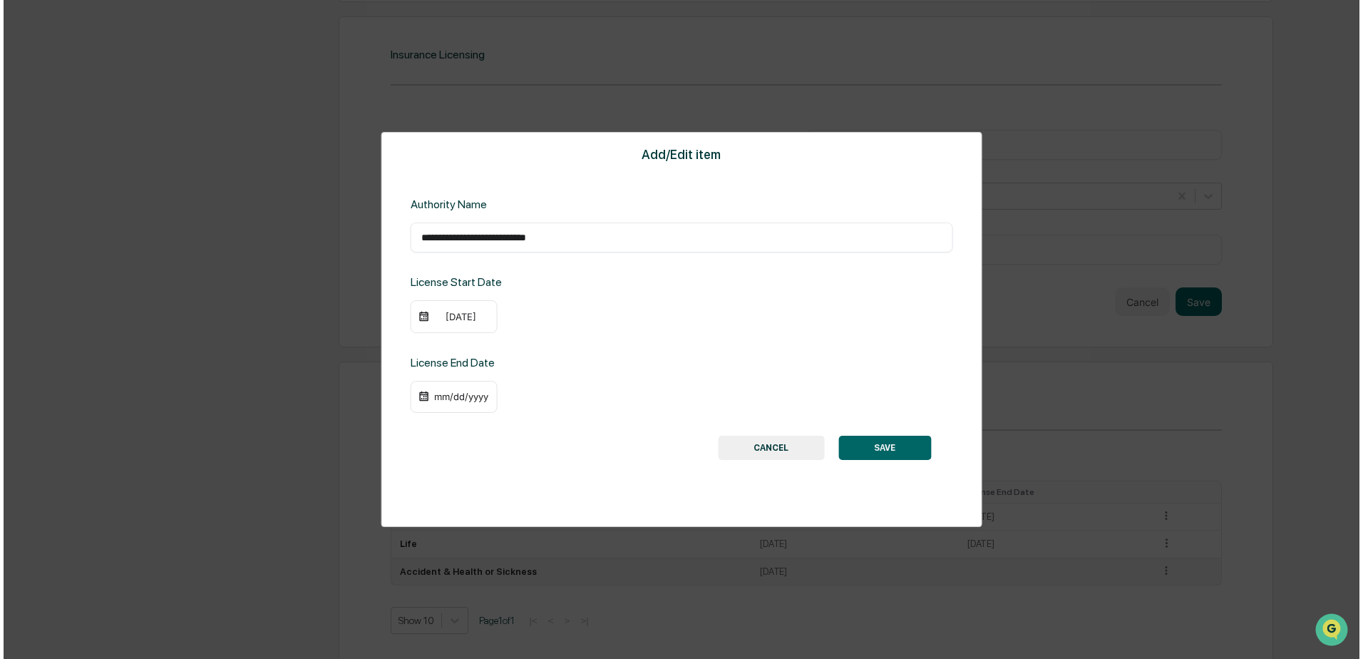
scroll to position [1701, 0]
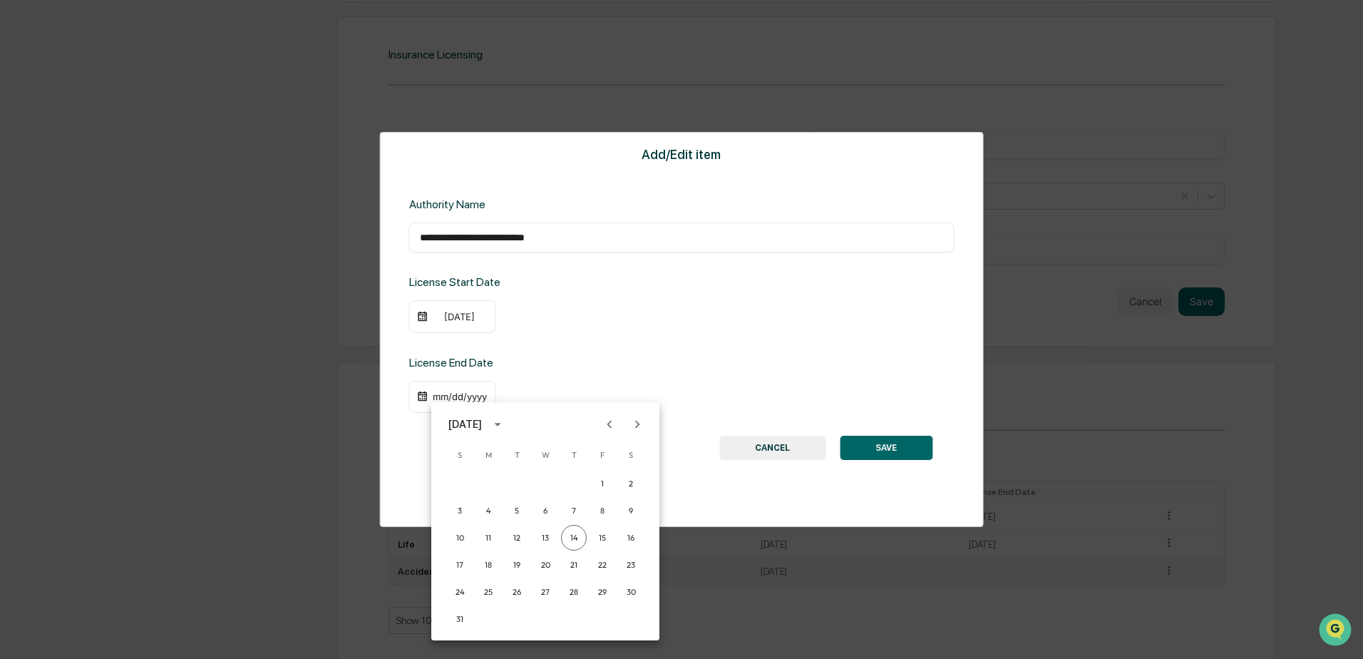
click at [482, 420] on div "[DATE]" at bounding box center [465, 424] width 34 height 16
click at [612, 574] on button "2028" at bounding box center [619, 575] width 51 height 26
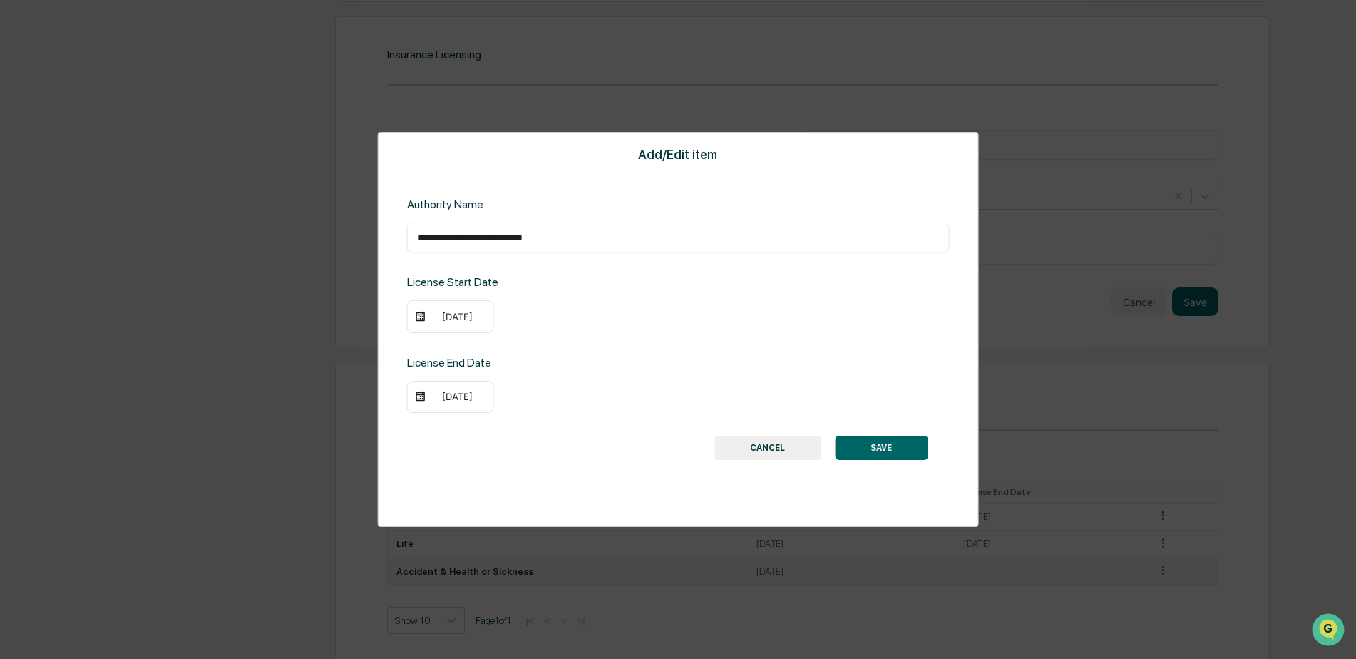
click at [442, 396] on div "[DATE]" at bounding box center [457, 396] width 57 height 11
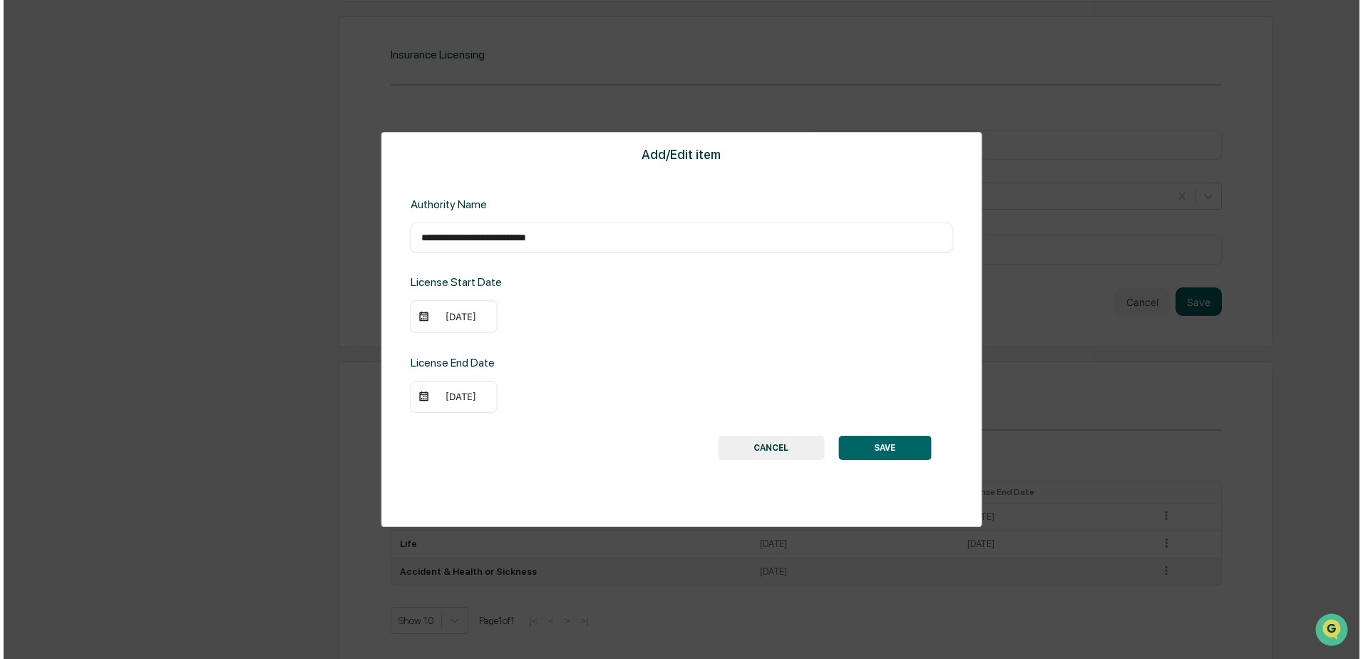
scroll to position [1701, 0]
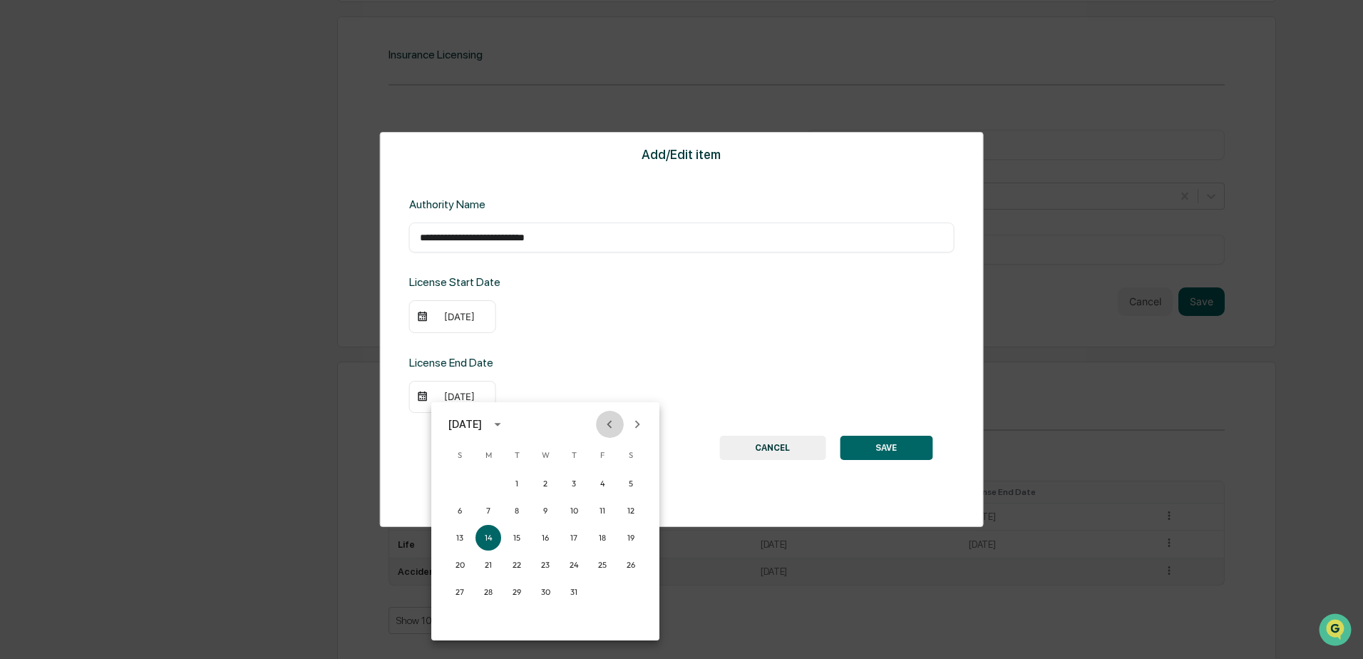
click at [614, 424] on icon "Previous month" at bounding box center [610, 424] width 16 height 16
click at [545, 593] on button "31" at bounding box center [546, 592] width 26 height 26
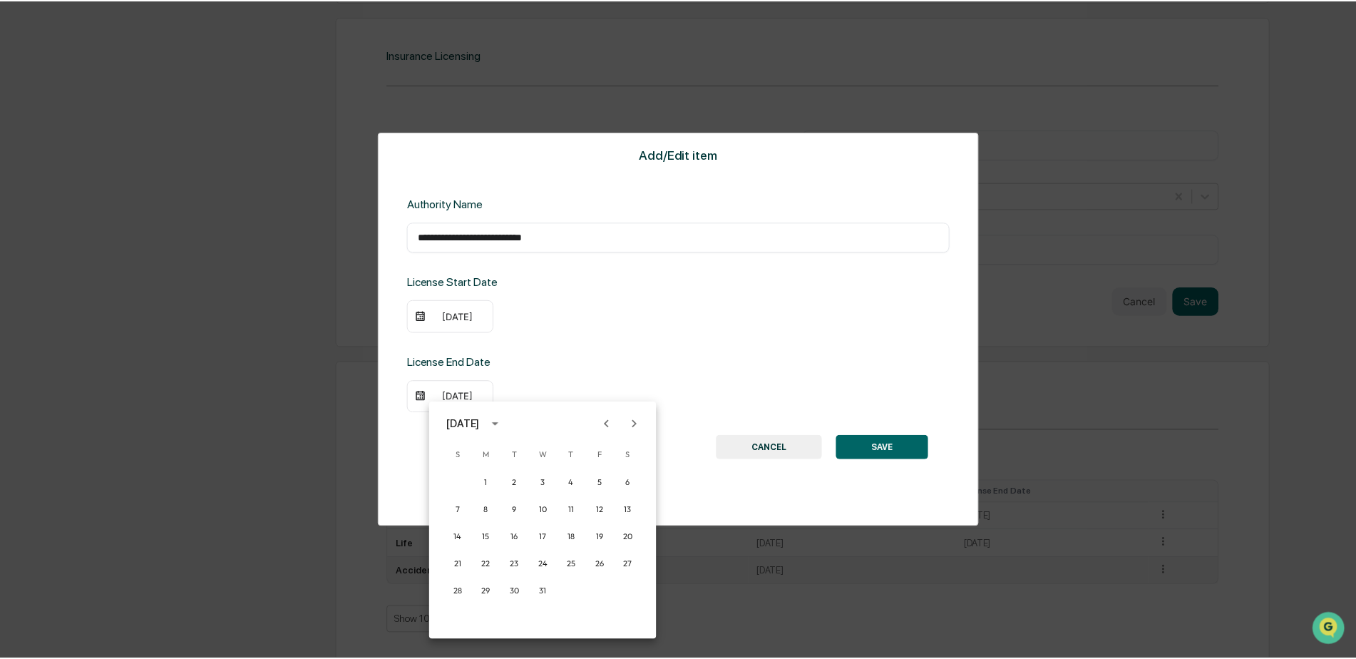
scroll to position [1699, 0]
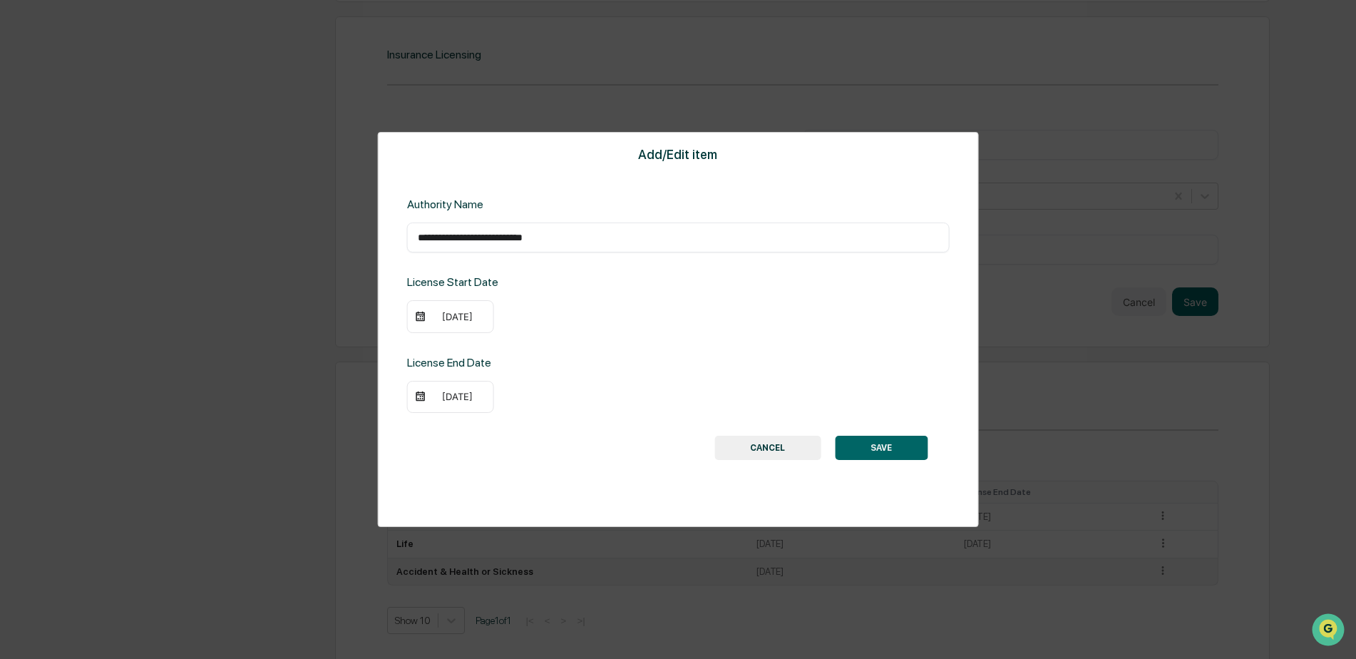
click at [903, 443] on button "SAVE" at bounding box center [881, 448] width 93 height 24
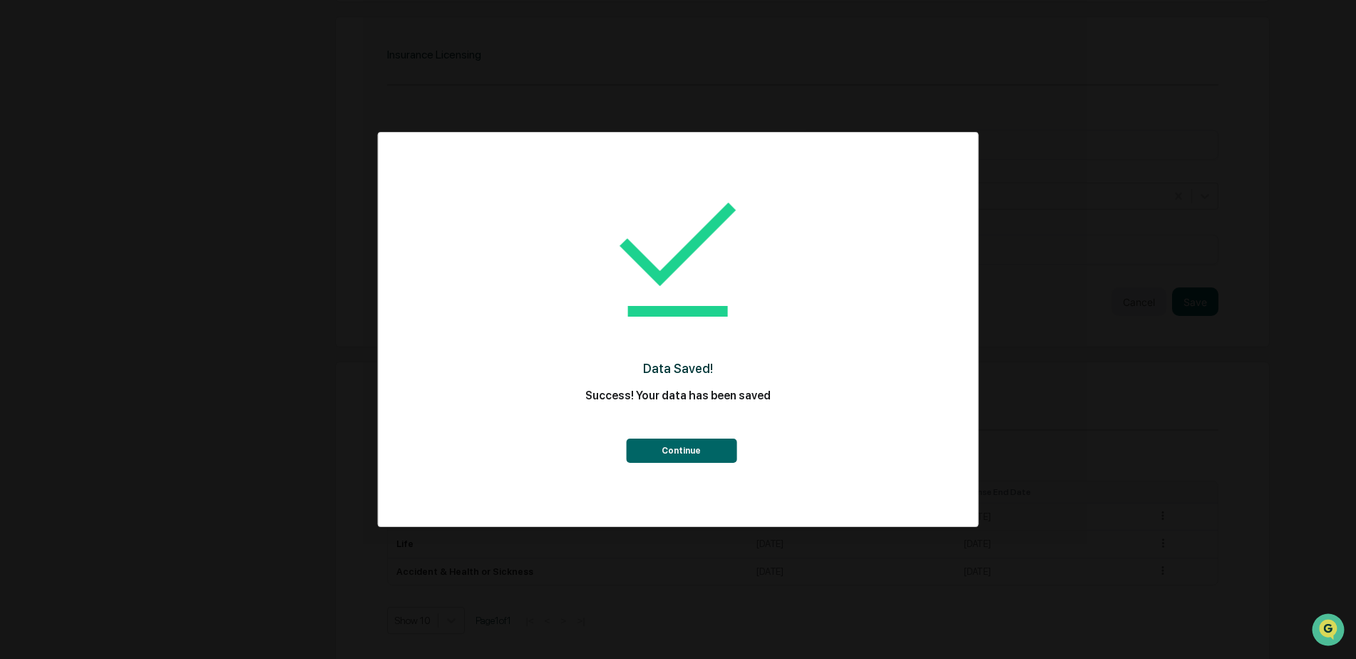
click at [711, 449] on button "Continue" at bounding box center [681, 450] width 111 height 24
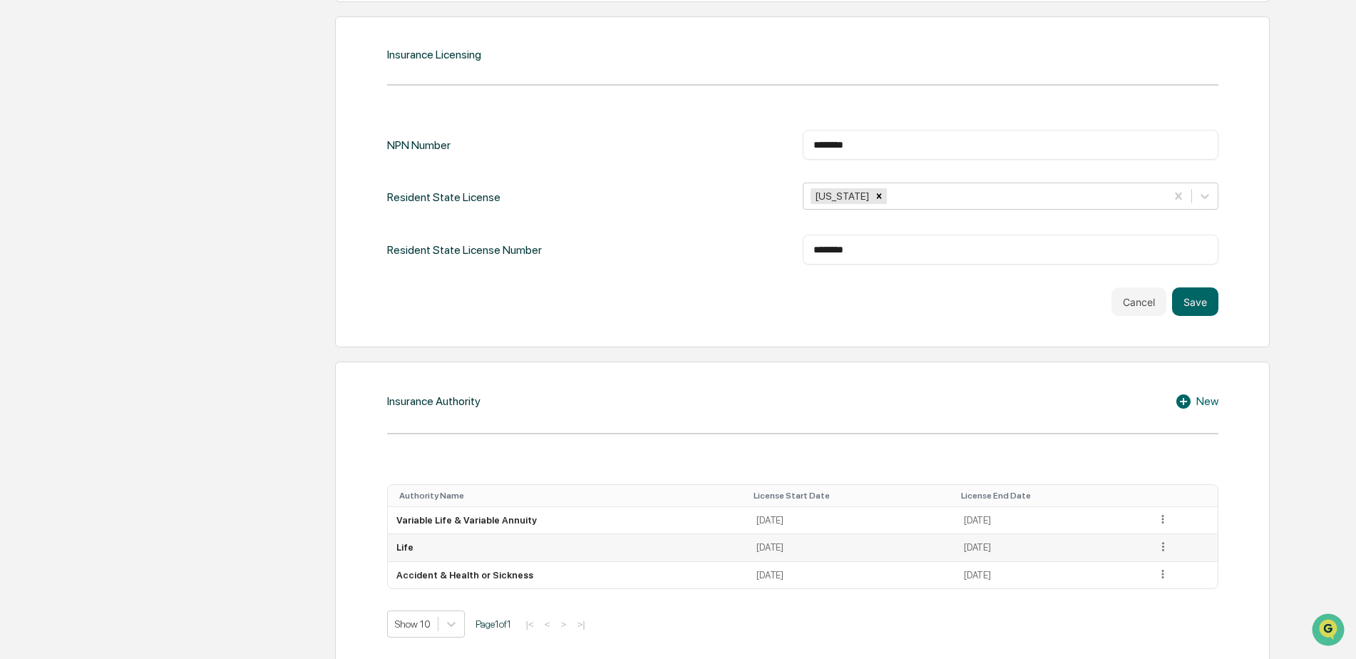
scroll to position [1702, 0]
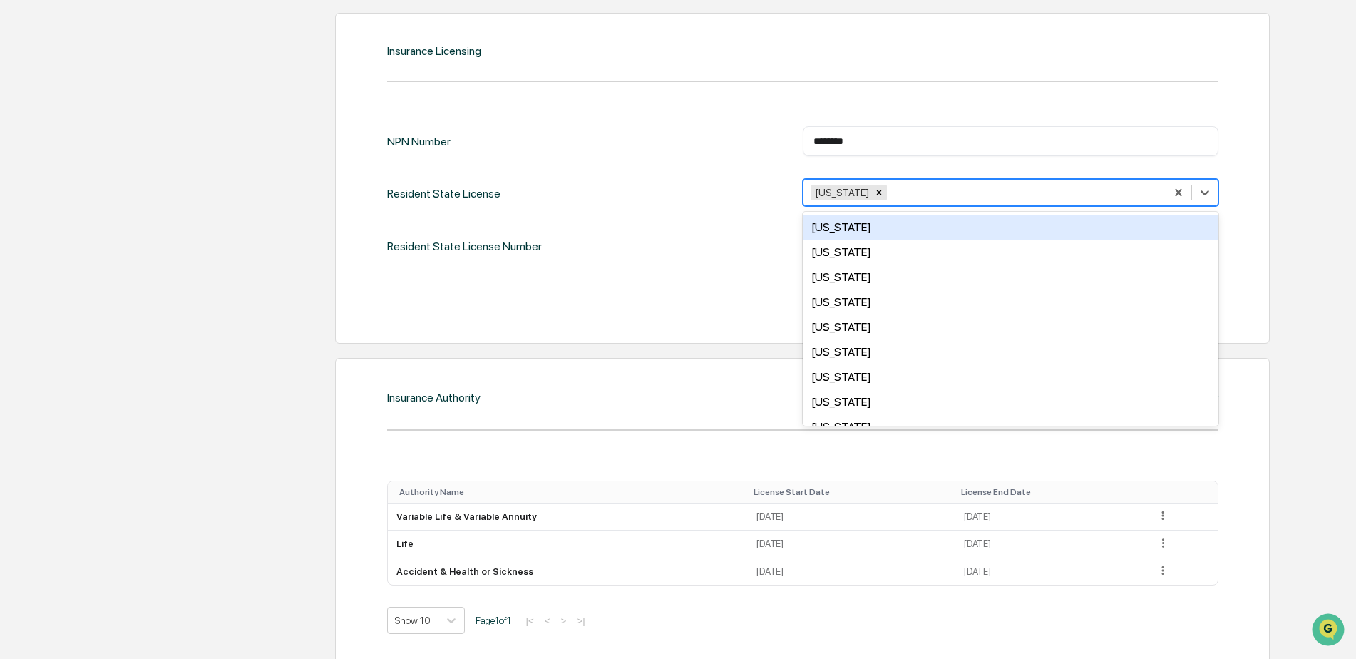
click at [975, 185] on div at bounding box center [1024, 193] width 269 height 16
click at [997, 126] on div "******** ​" at bounding box center [1011, 141] width 416 height 30
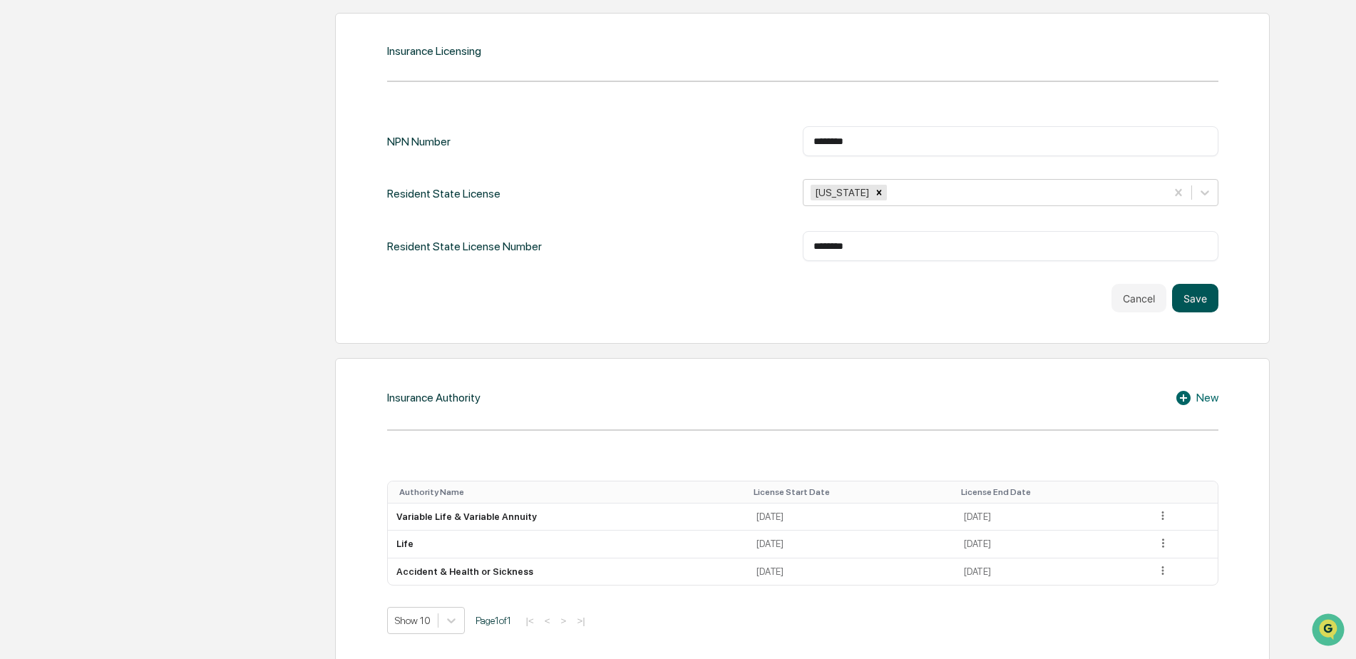
click at [1198, 287] on button "Save" at bounding box center [1195, 298] width 46 height 29
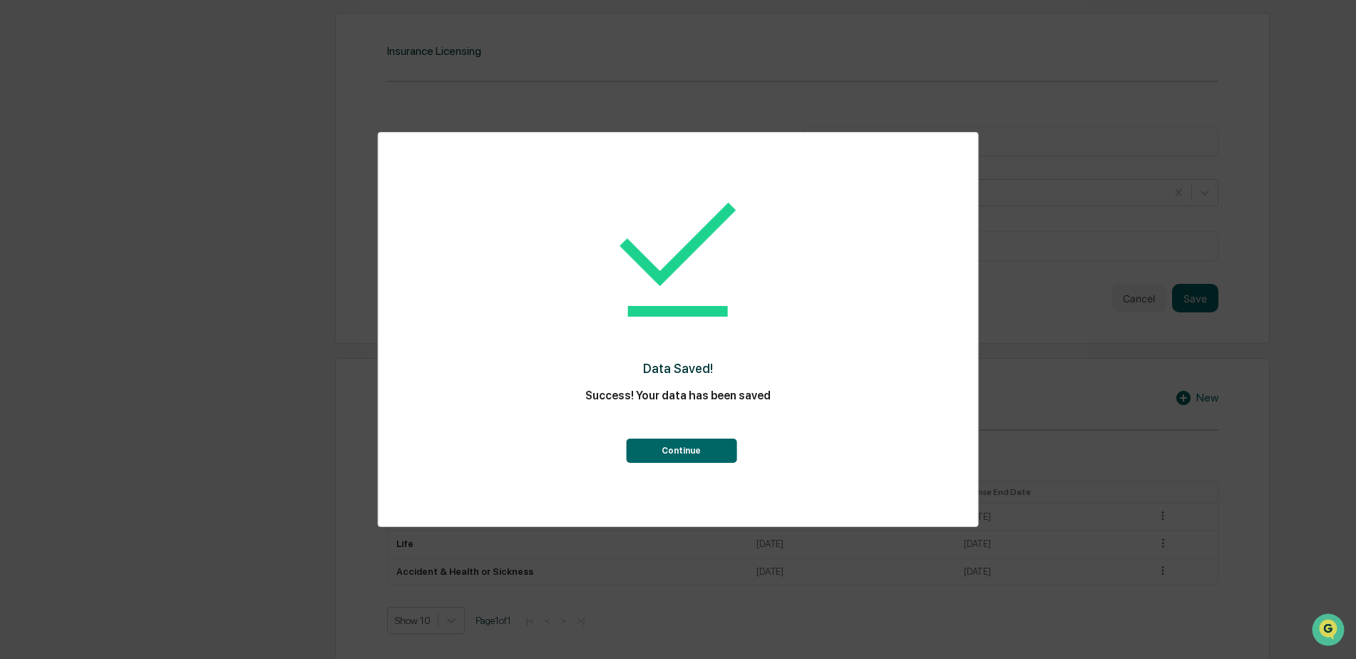
click at [695, 458] on button "Continue" at bounding box center [681, 450] width 111 height 24
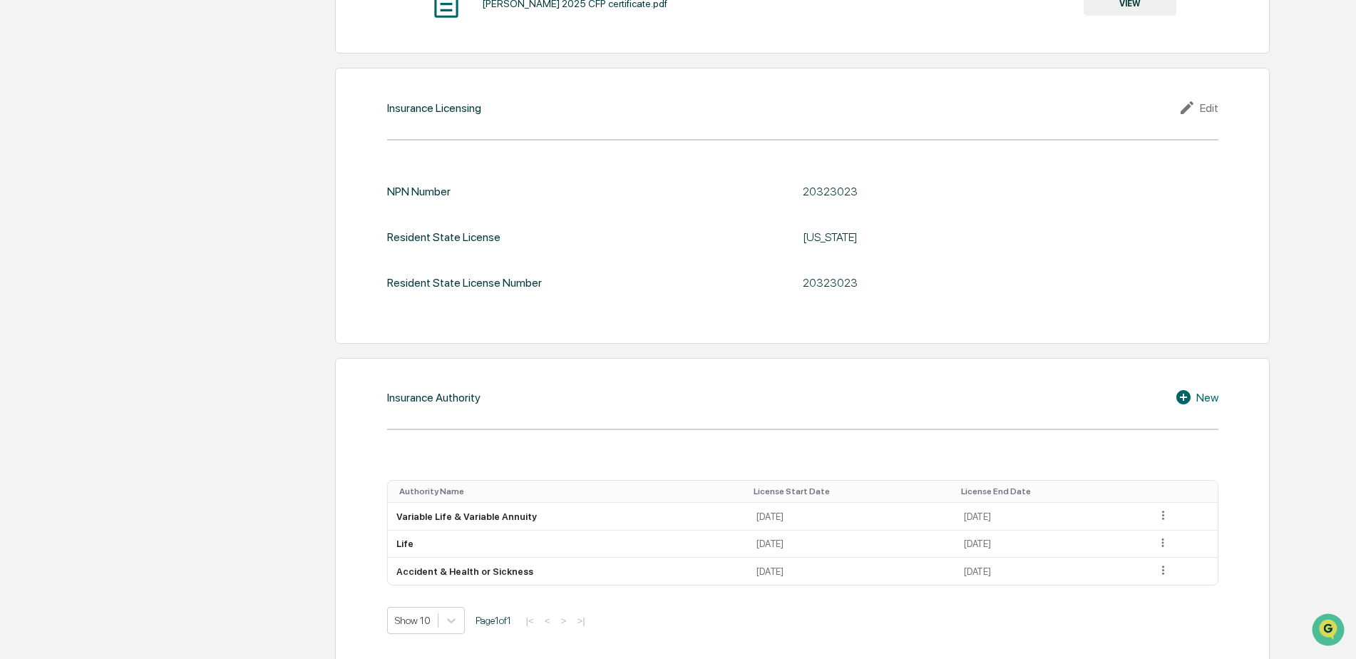
click at [1208, 99] on div "Edit" at bounding box center [1198, 107] width 40 height 17
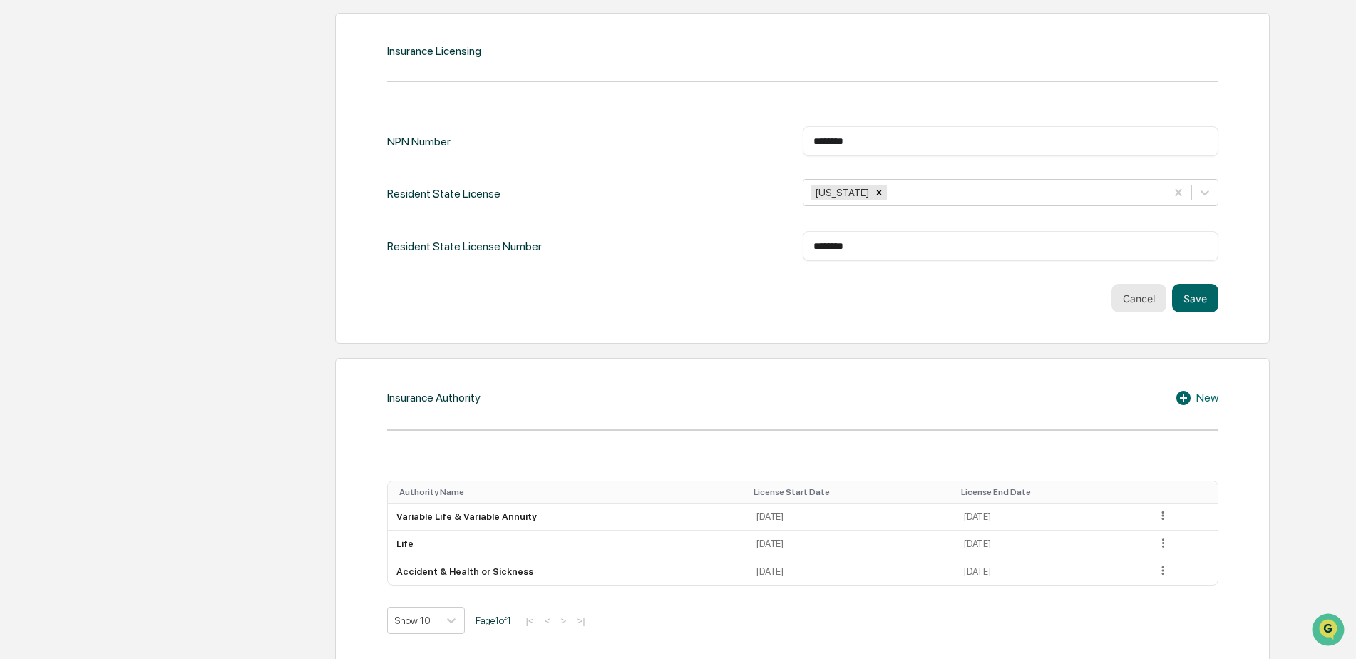
click at [1146, 284] on button "Cancel" at bounding box center [1138, 298] width 55 height 29
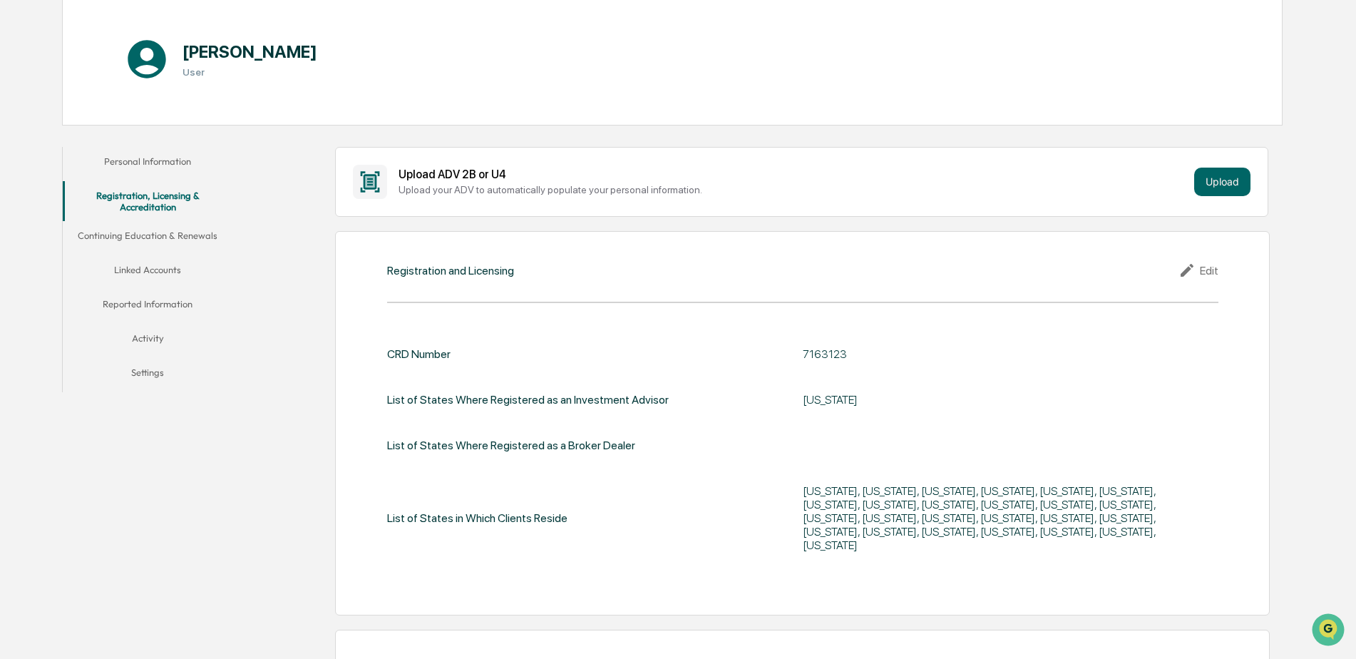
scroll to position [71, 0]
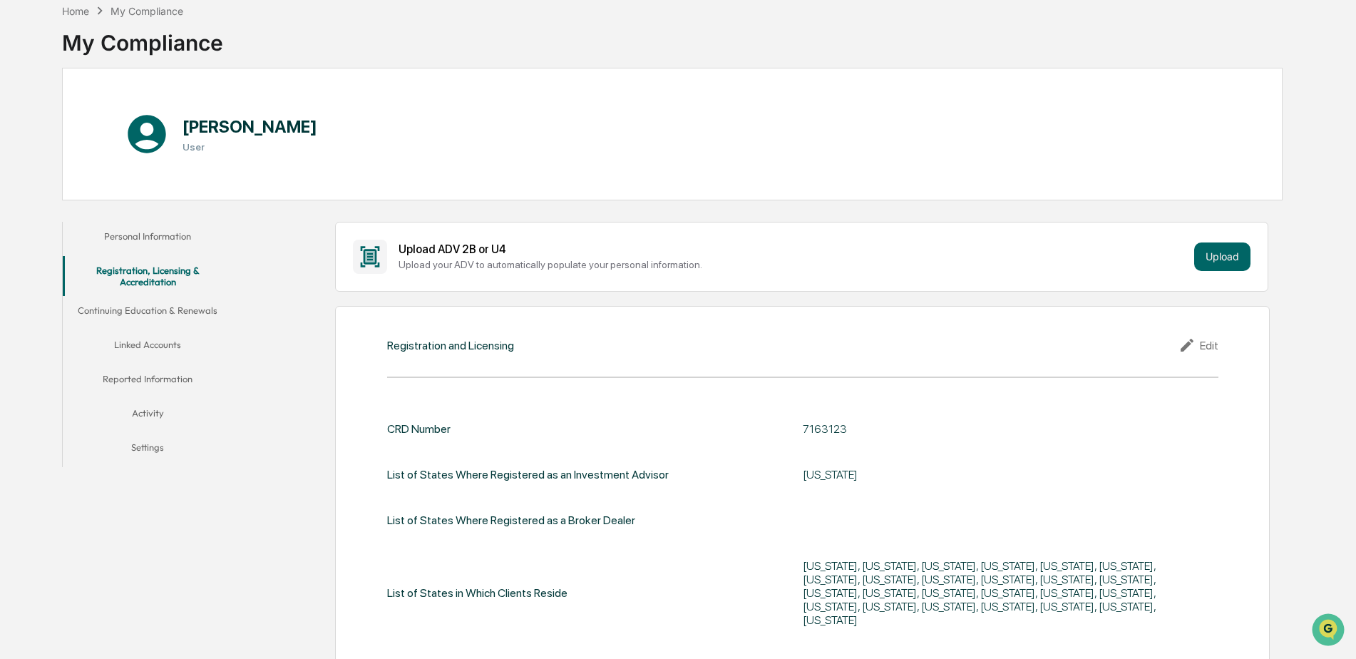
click at [188, 311] on button "Continuing Education & Renewals" at bounding box center [148, 313] width 170 height 34
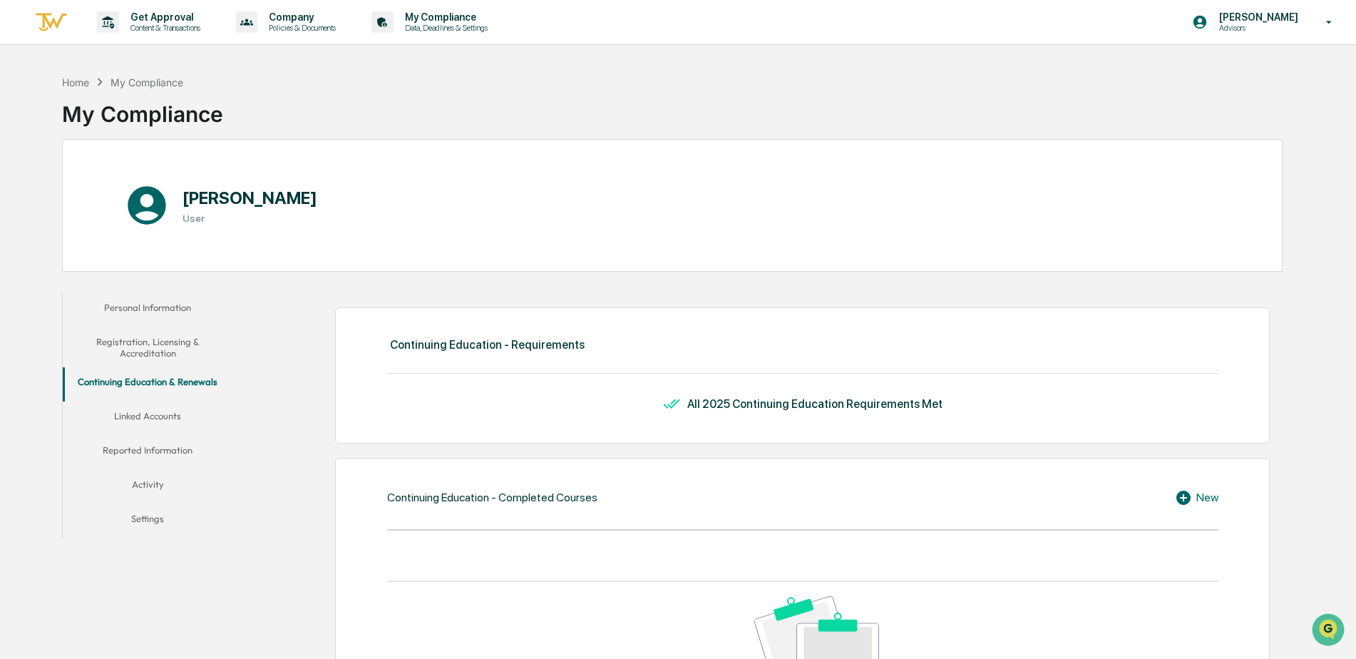
click at [776, 409] on div "All 2025 Continuing Education Requirements Met" at bounding box center [814, 404] width 255 height 14
click at [694, 405] on div "All 2025 Continuing Education Requirements Met" at bounding box center [814, 404] width 255 height 14
click at [669, 407] on icon at bounding box center [673, 403] width 21 height 17
click at [158, 414] on button "Linked Accounts" at bounding box center [148, 418] width 170 height 34
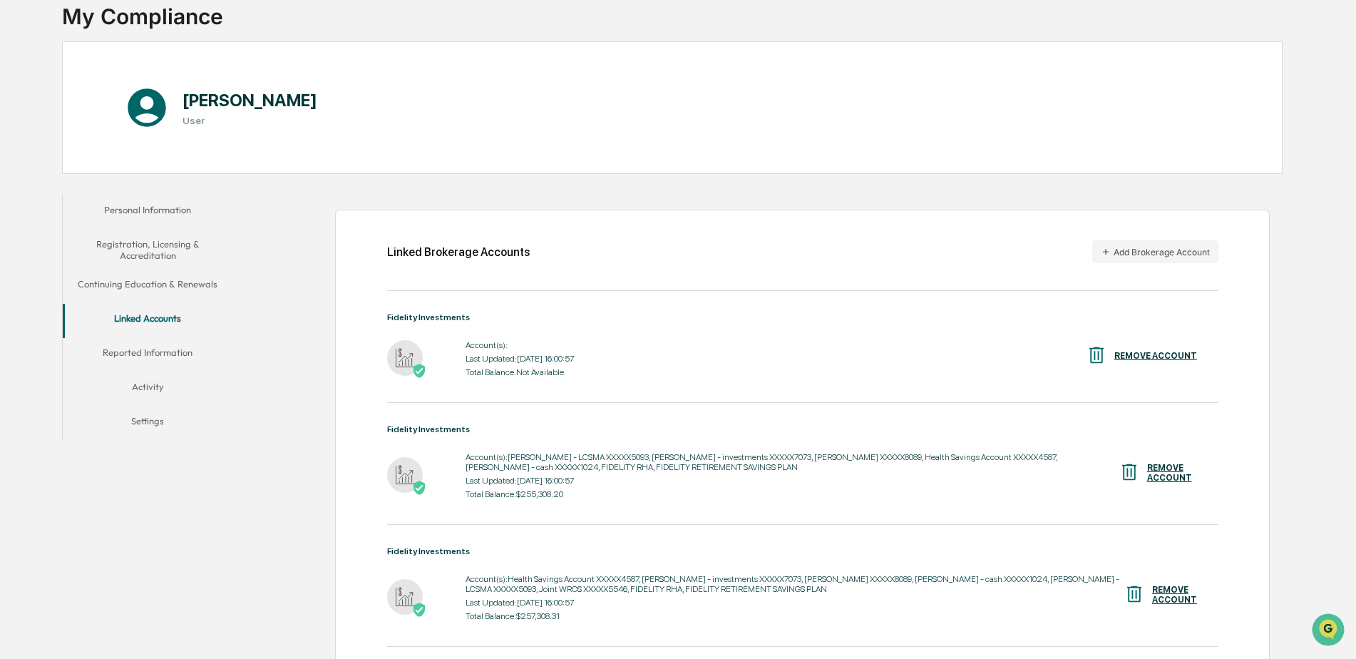
scroll to position [143, 0]
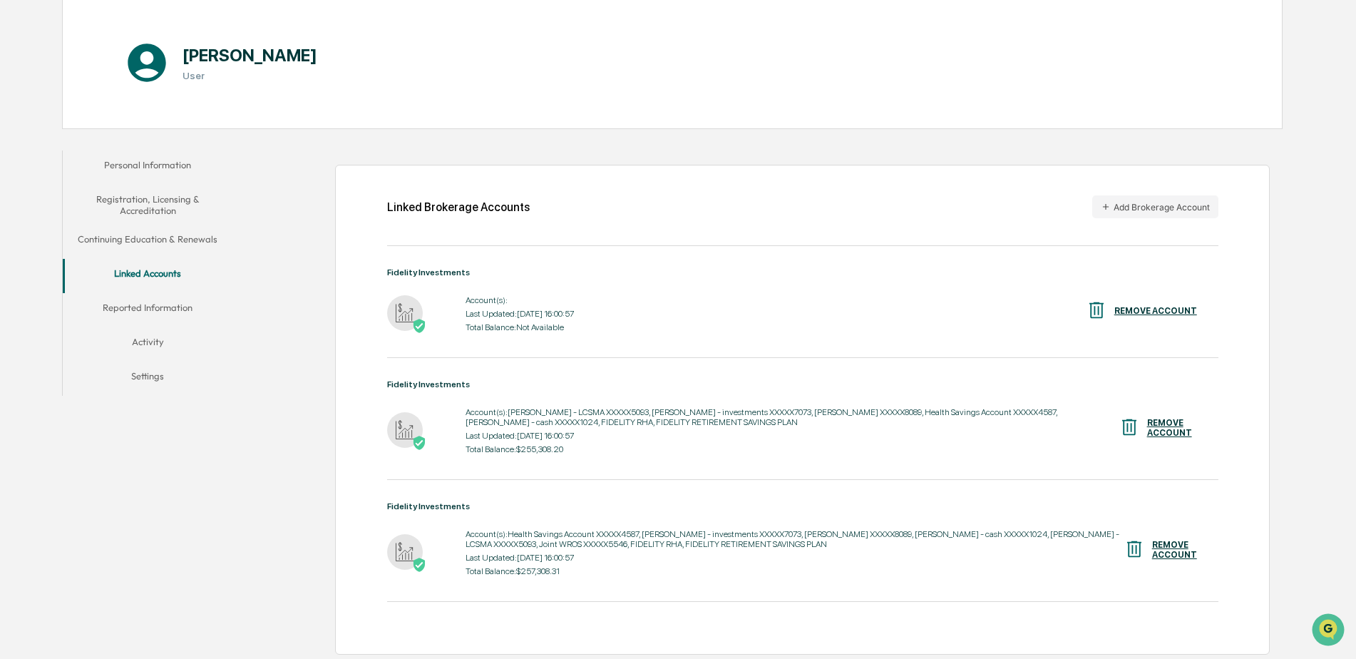
click at [156, 308] on button "Reported Information" at bounding box center [148, 310] width 170 height 34
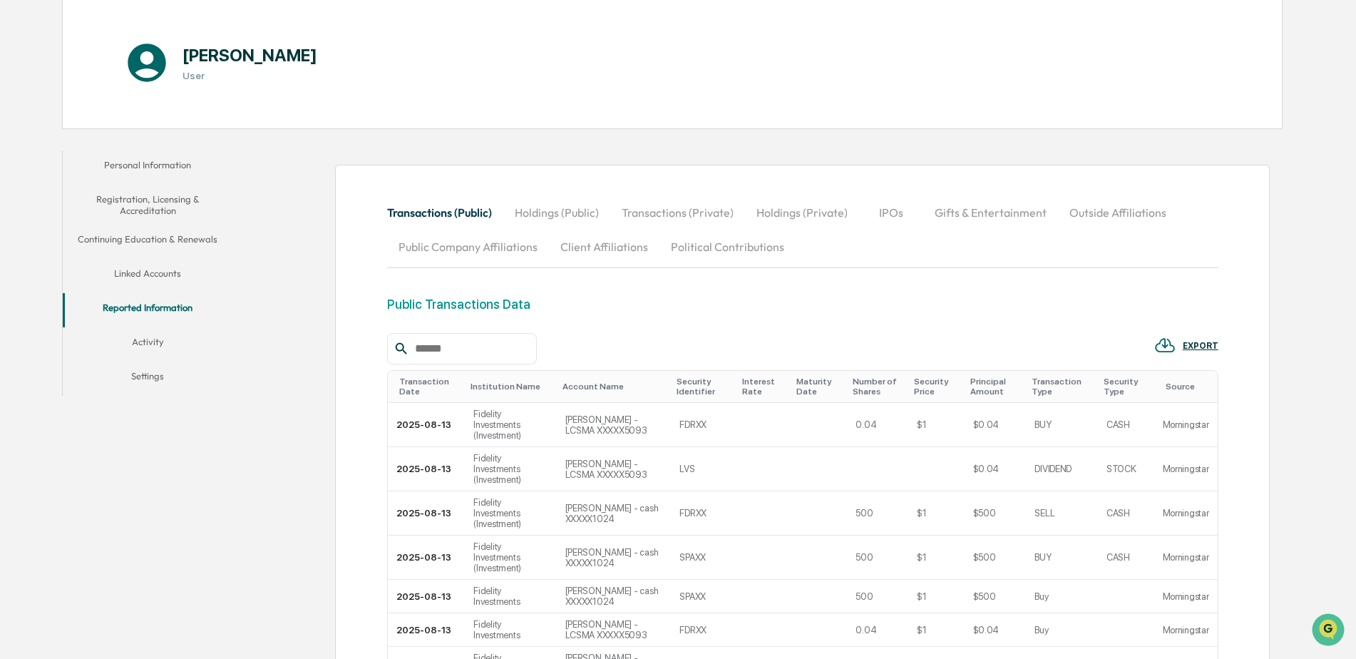
click at [149, 341] on button "Activity" at bounding box center [148, 344] width 170 height 34
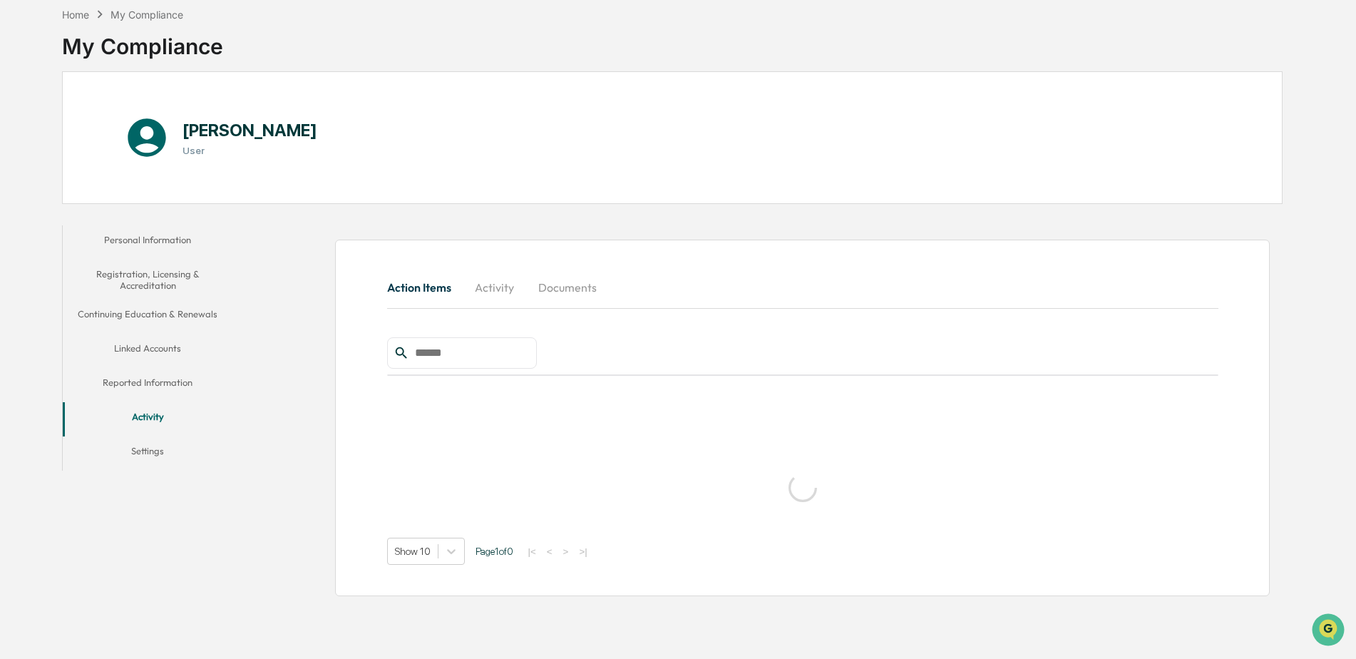
scroll to position [68, 0]
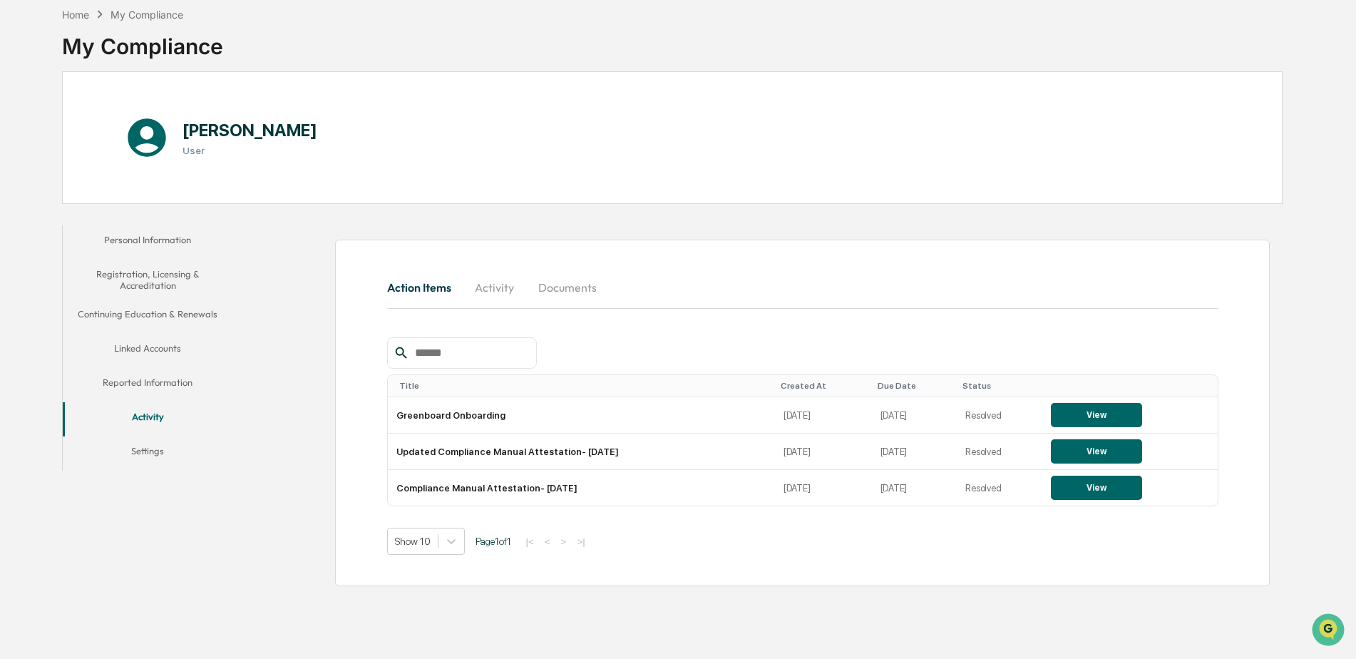
click at [147, 445] on button "Settings" at bounding box center [148, 453] width 170 height 34
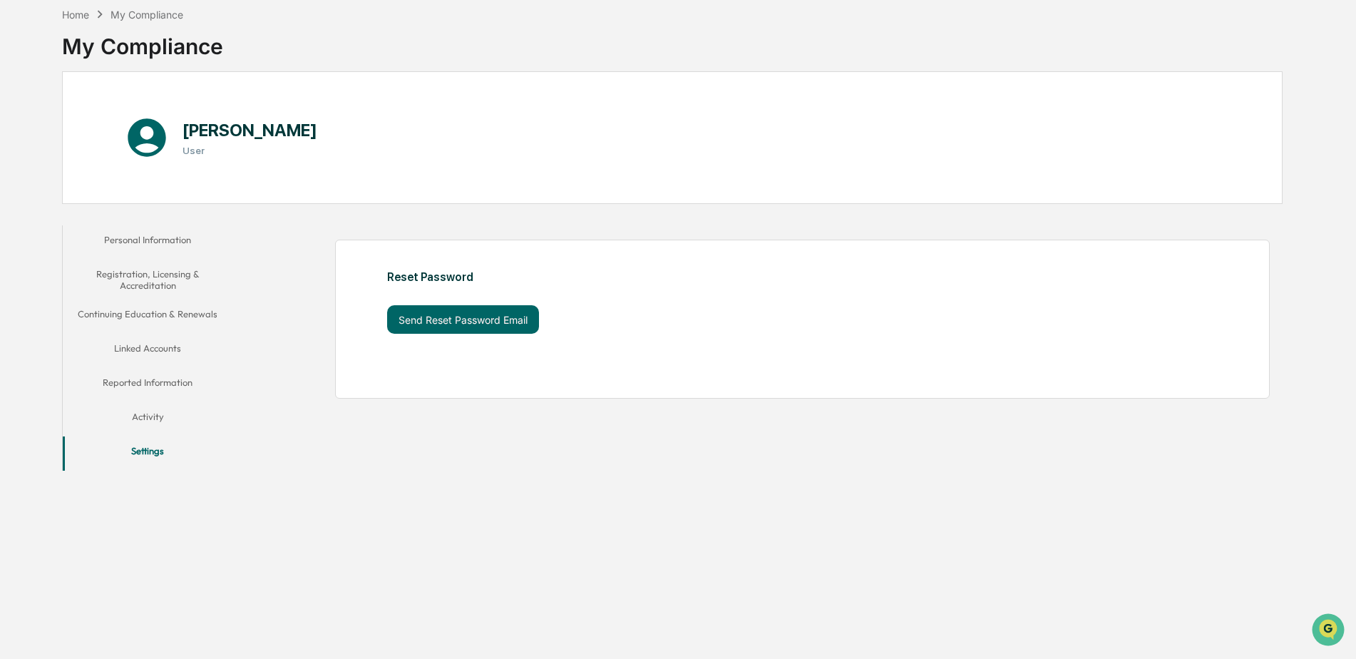
click at [157, 306] on button "Continuing Education & Renewals" at bounding box center [148, 316] width 170 height 34
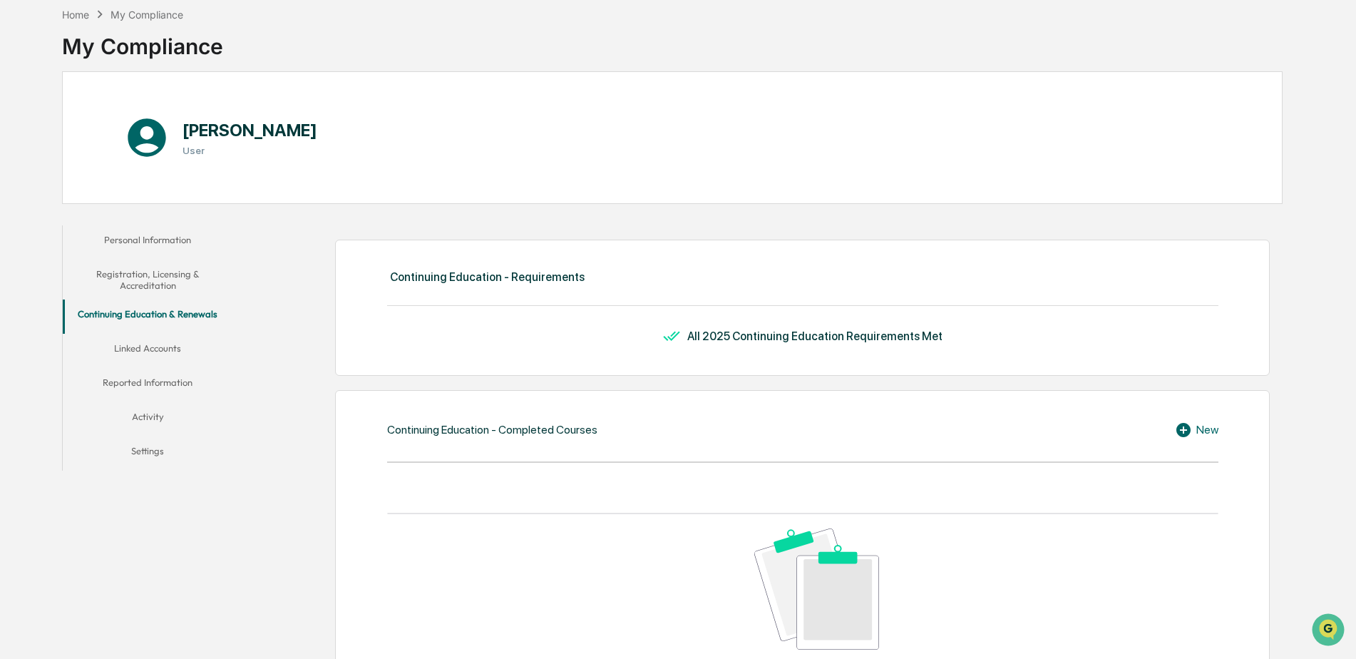
click at [165, 276] on button "Registration, Licensing & Accreditation" at bounding box center [148, 280] width 170 height 41
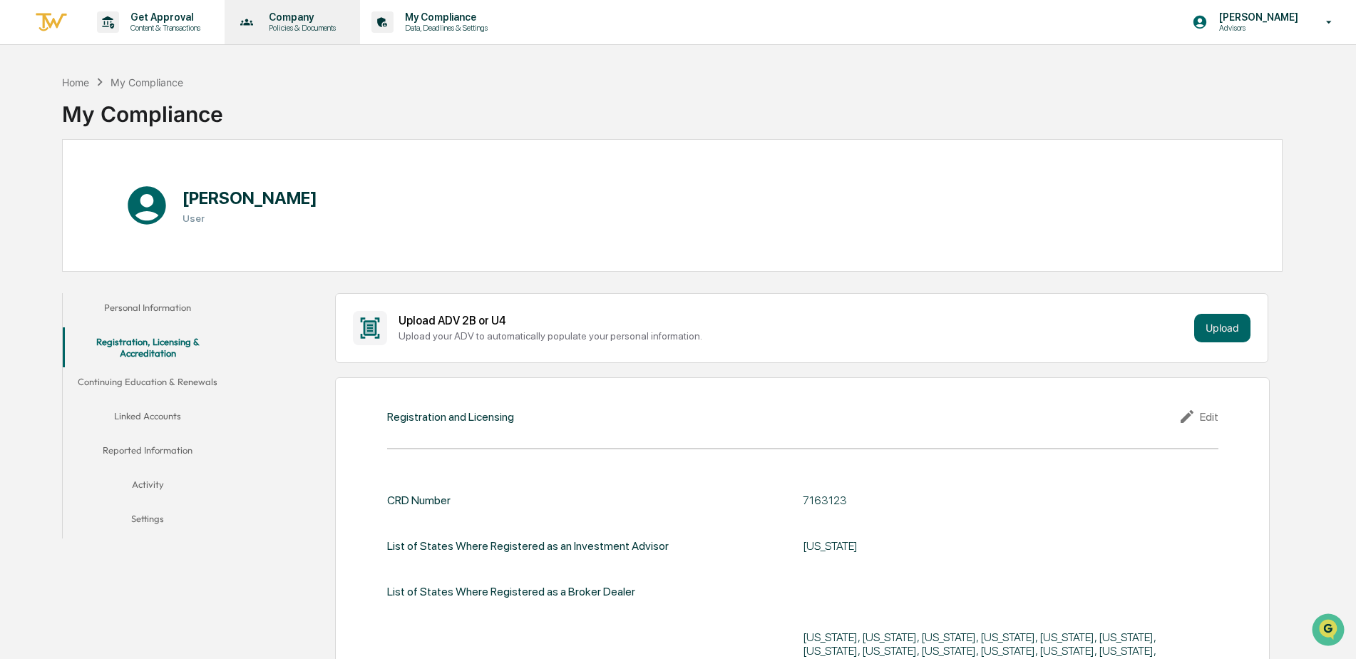
click at [327, 21] on p "Company" at bounding box center [300, 16] width 86 height 11
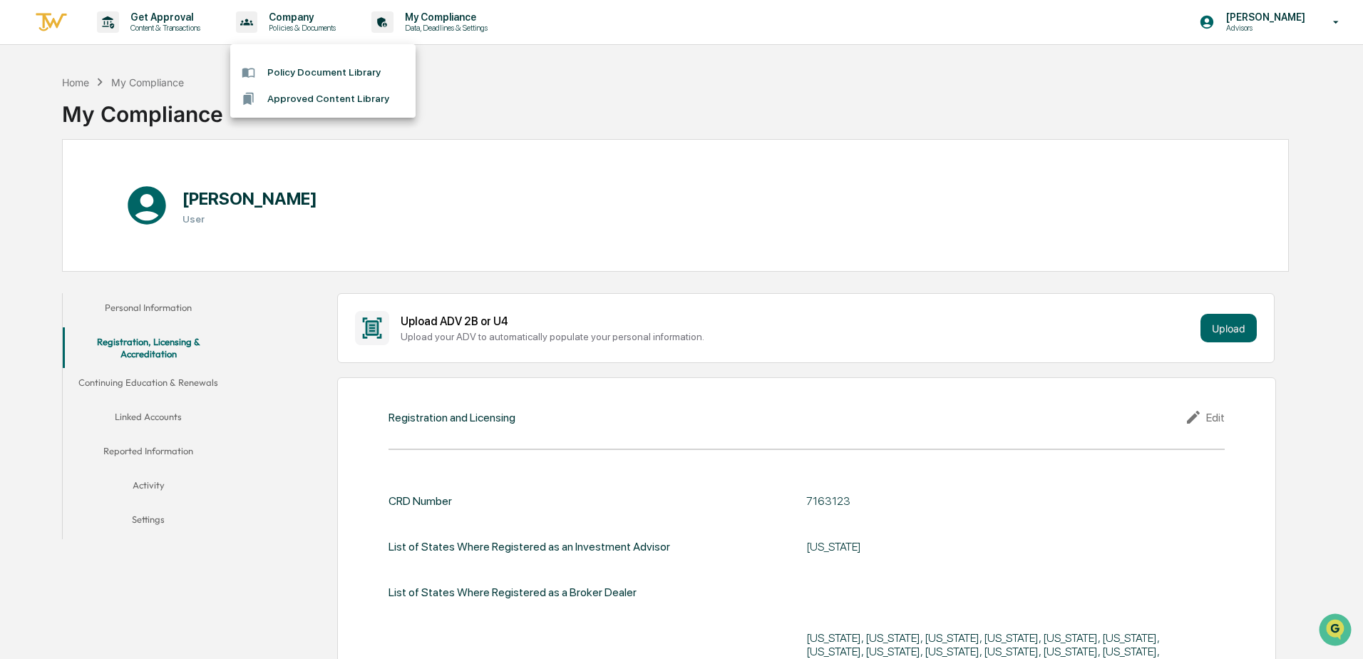
click at [188, 32] on div at bounding box center [681, 329] width 1363 height 659
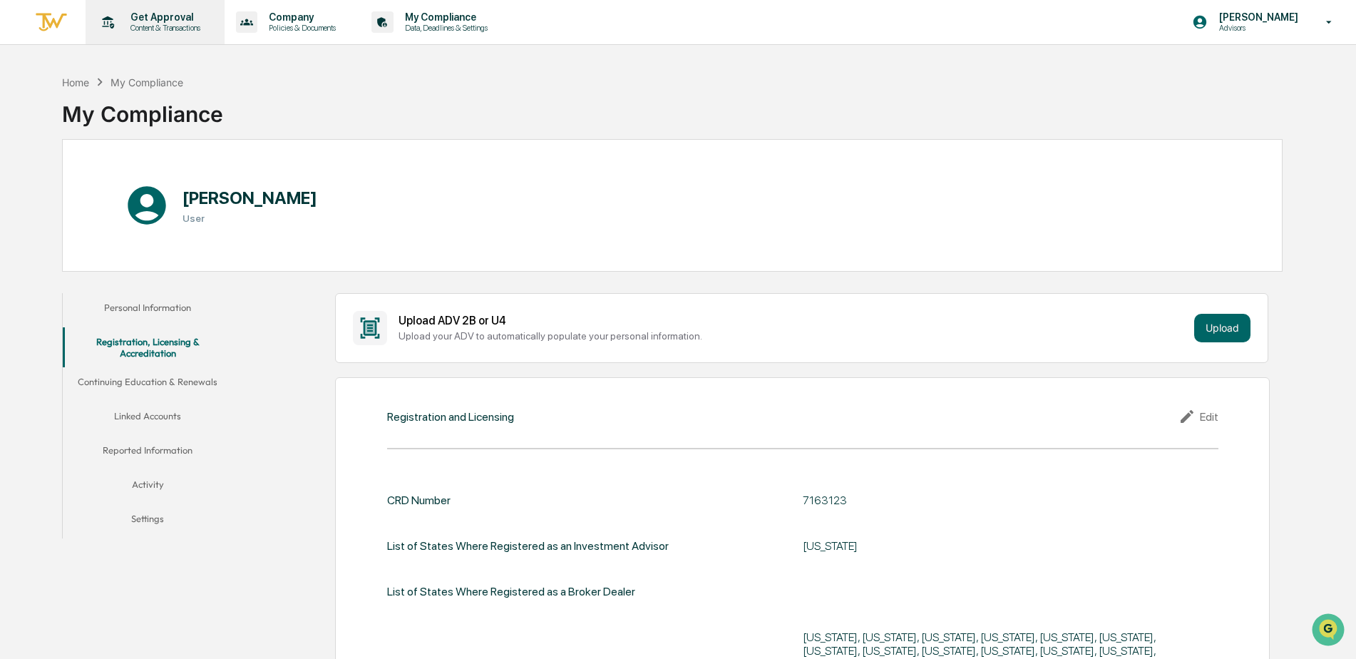
click at [173, 22] on p "Get Approval" at bounding box center [163, 16] width 88 height 11
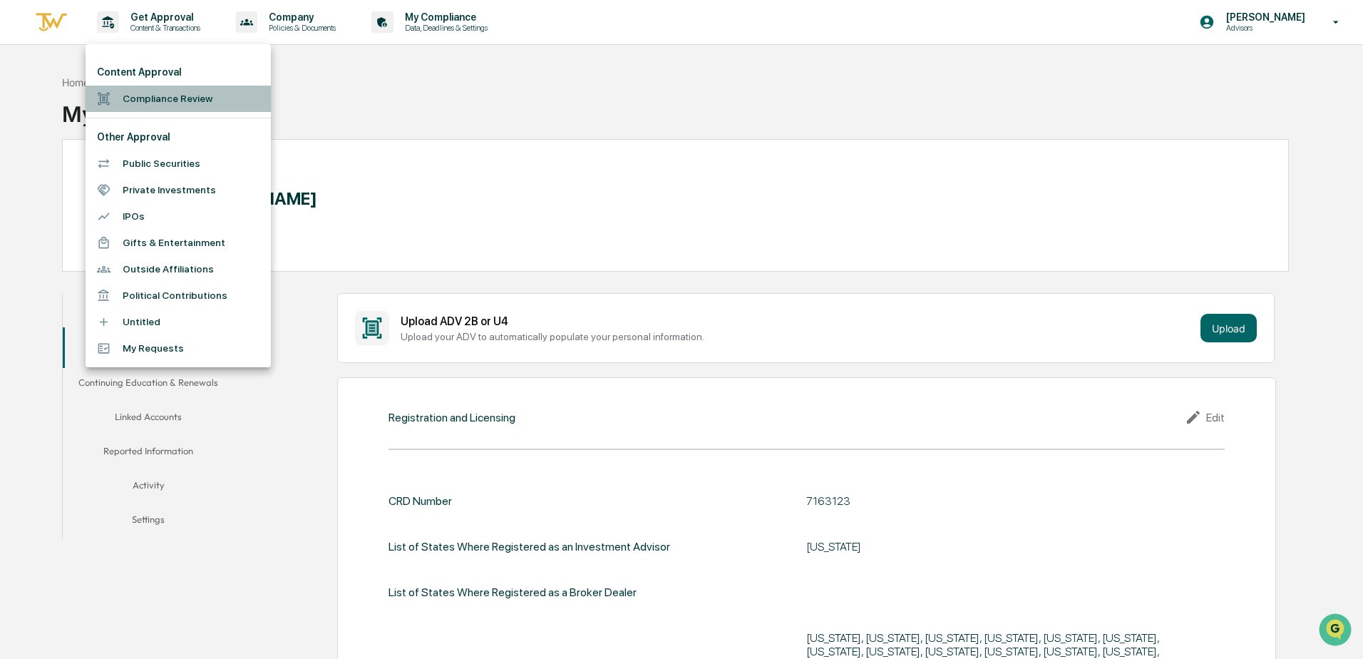
click at [163, 104] on li "Compliance Review" at bounding box center [178, 99] width 185 height 26
